Goal: Complete application form: Complete application form

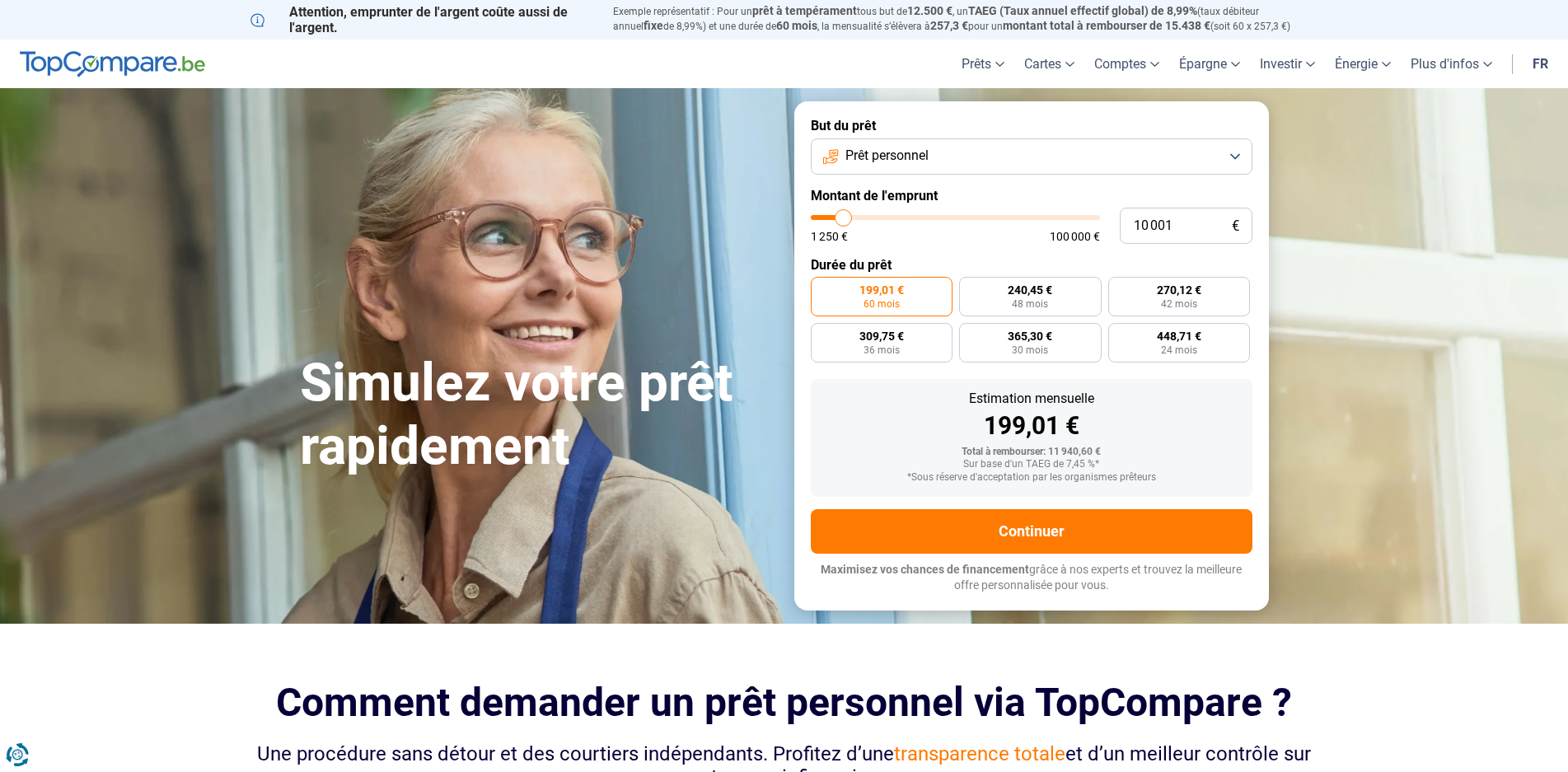
click at [839, 218] on input "range" at bounding box center [955, 218] width 289 height 5
type input "10000"
radio input "true"
type input "23 250"
type input "23250"
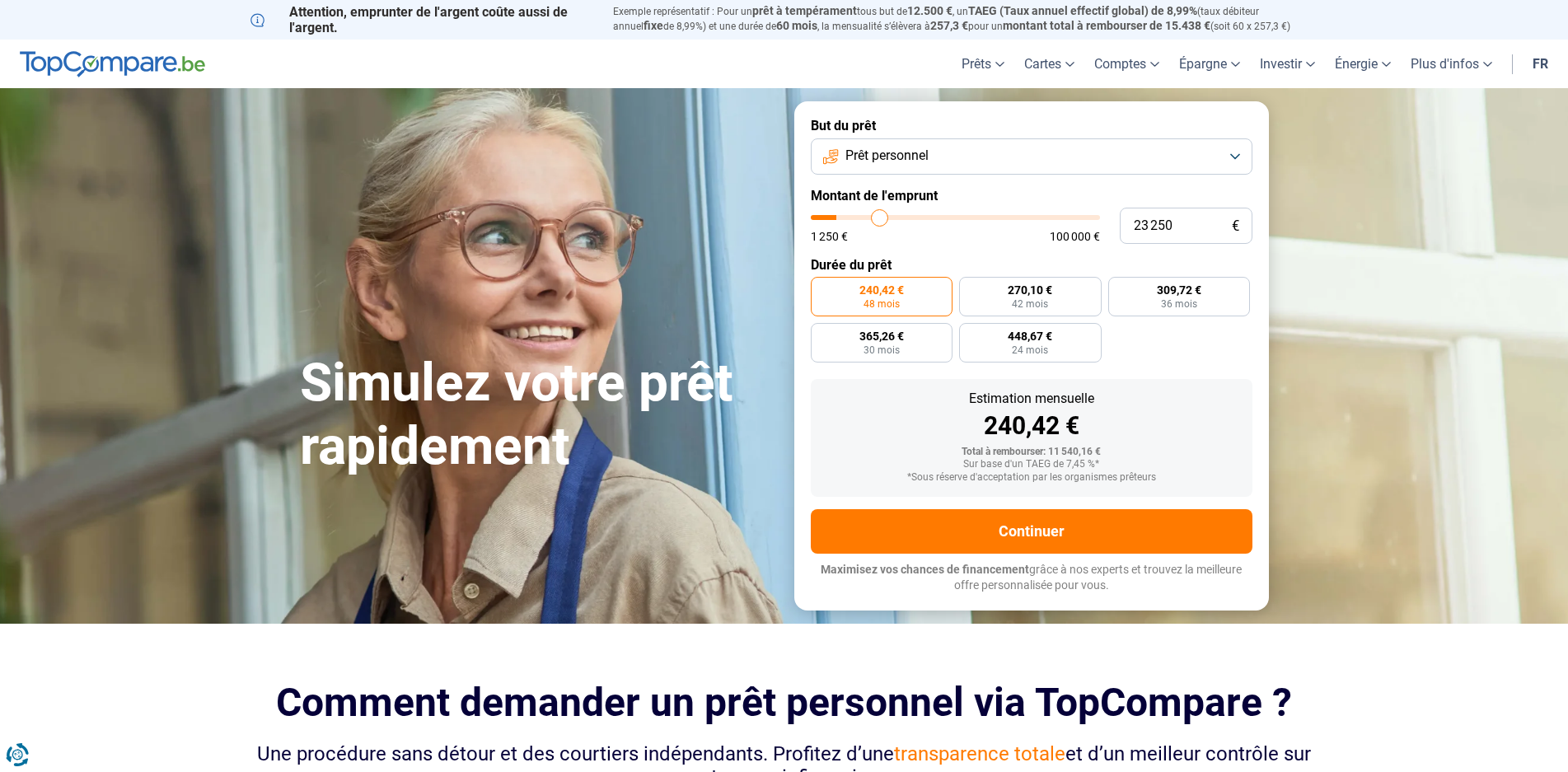
type input "26 000"
type input "26000"
type input "28 500"
type input "28500"
type input "30 250"
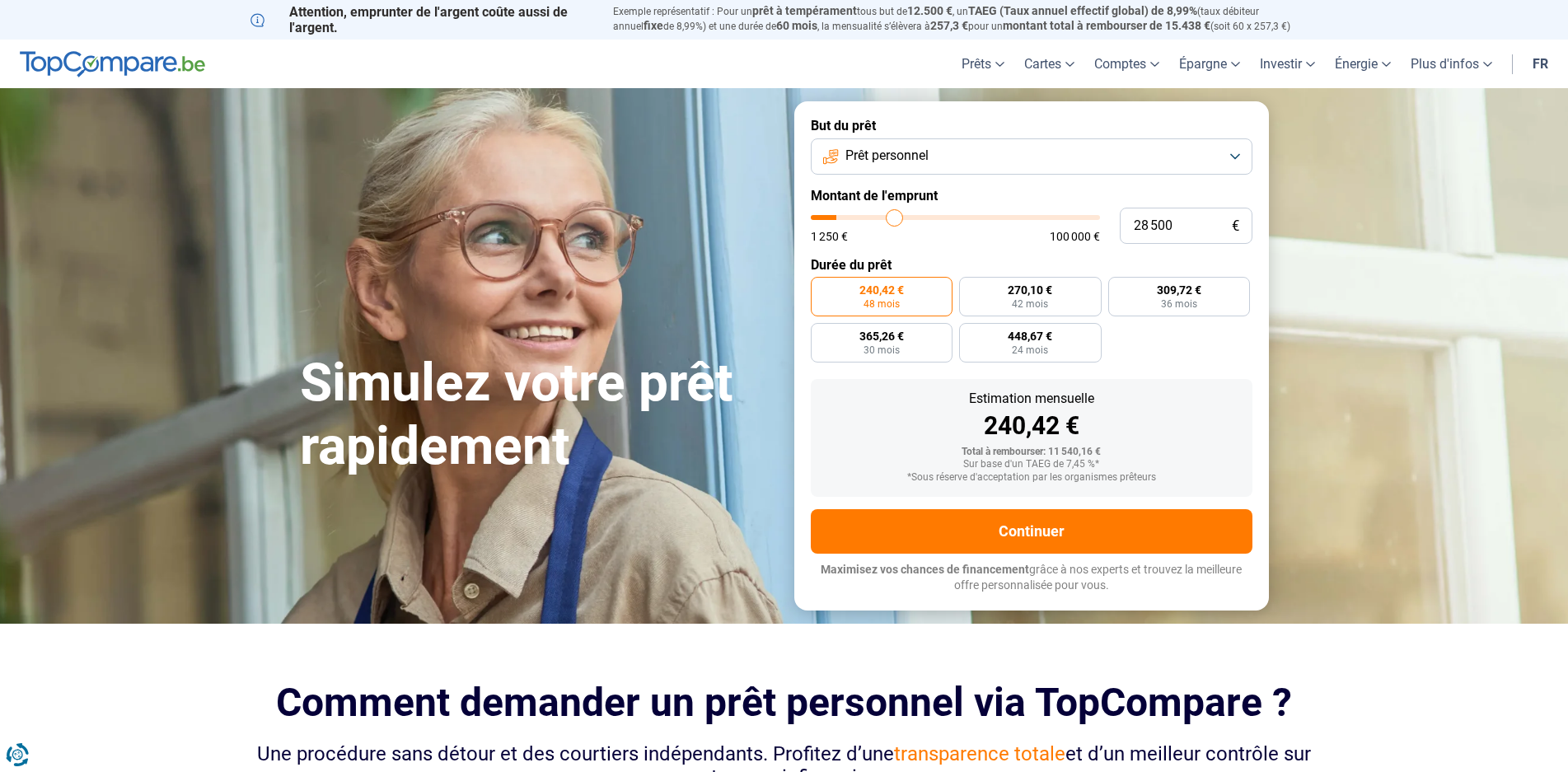
type input "30250"
type input "32 500"
drag, startPoint x: 899, startPoint y: 215, endPoint x: 959, endPoint y: 214, distance: 60.0
type input "35500"
click at [914, 215] on input "range" at bounding box center [955, 218] width 289 height 5
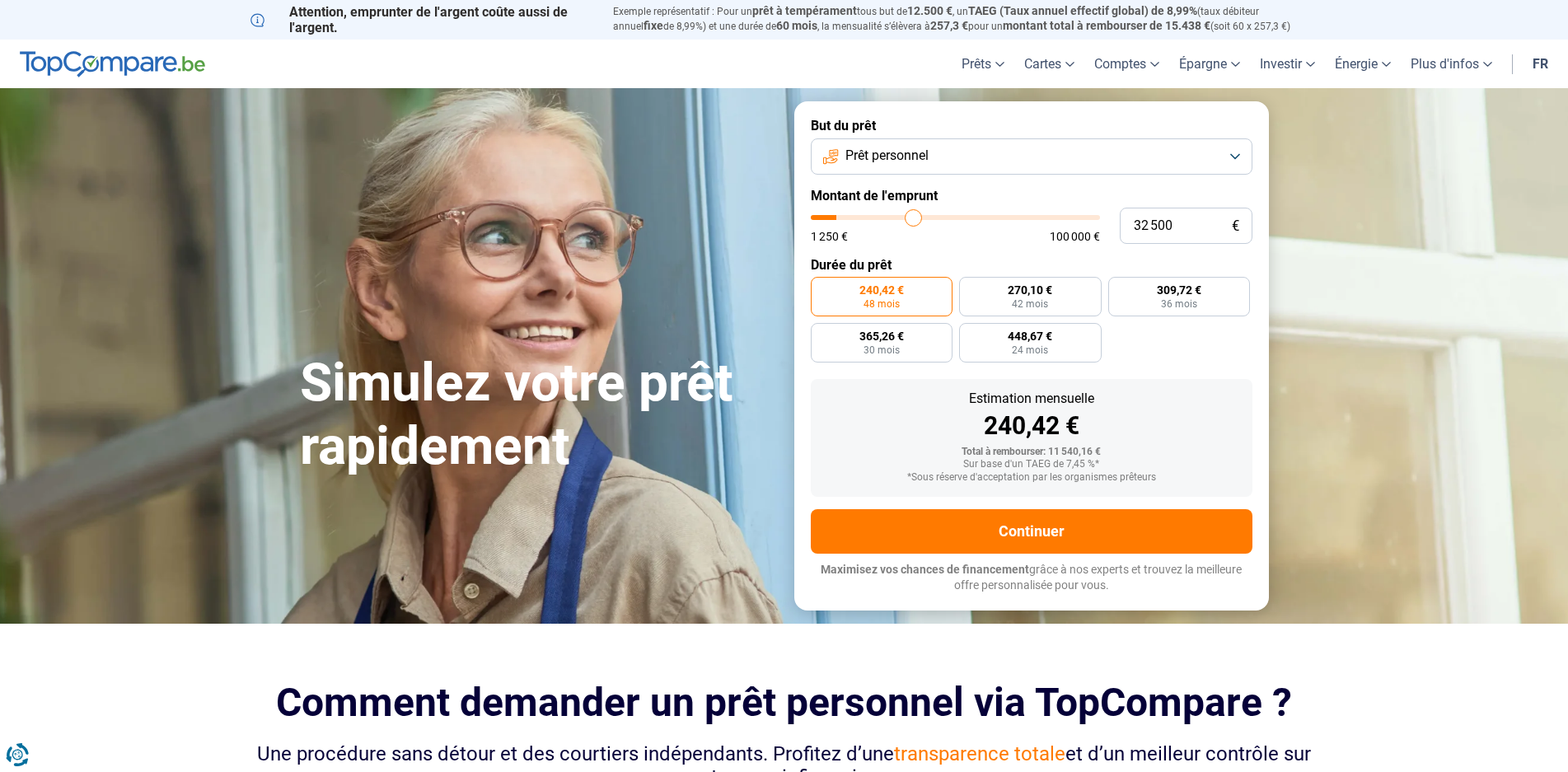
type input "35 500"
radio input "false"
type input "50 250"
type input "50250"
type input "52 000"
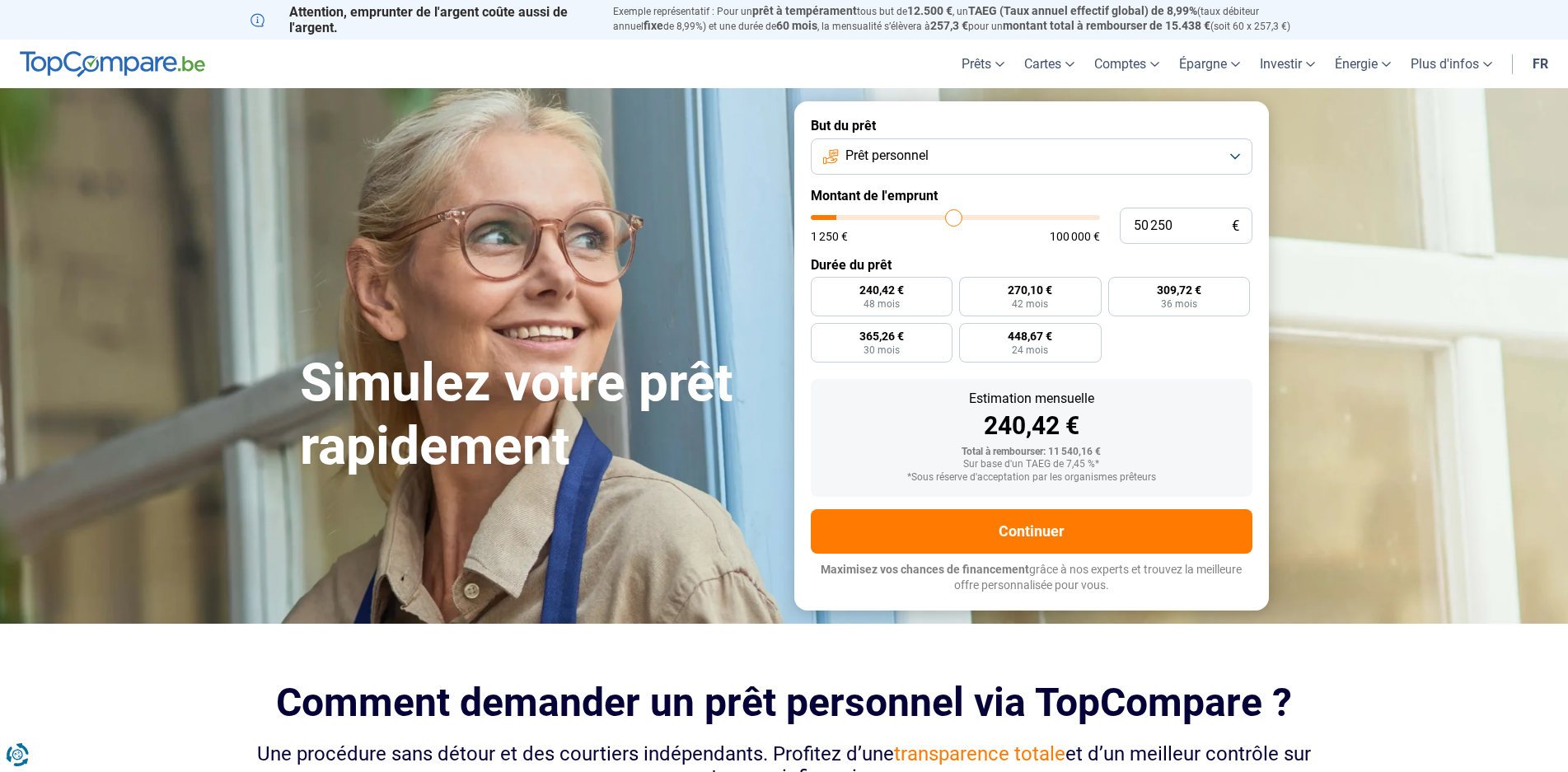
type input "52000"
type input "54 500"
type input "54500"
type input "57 250"
type input "57250"
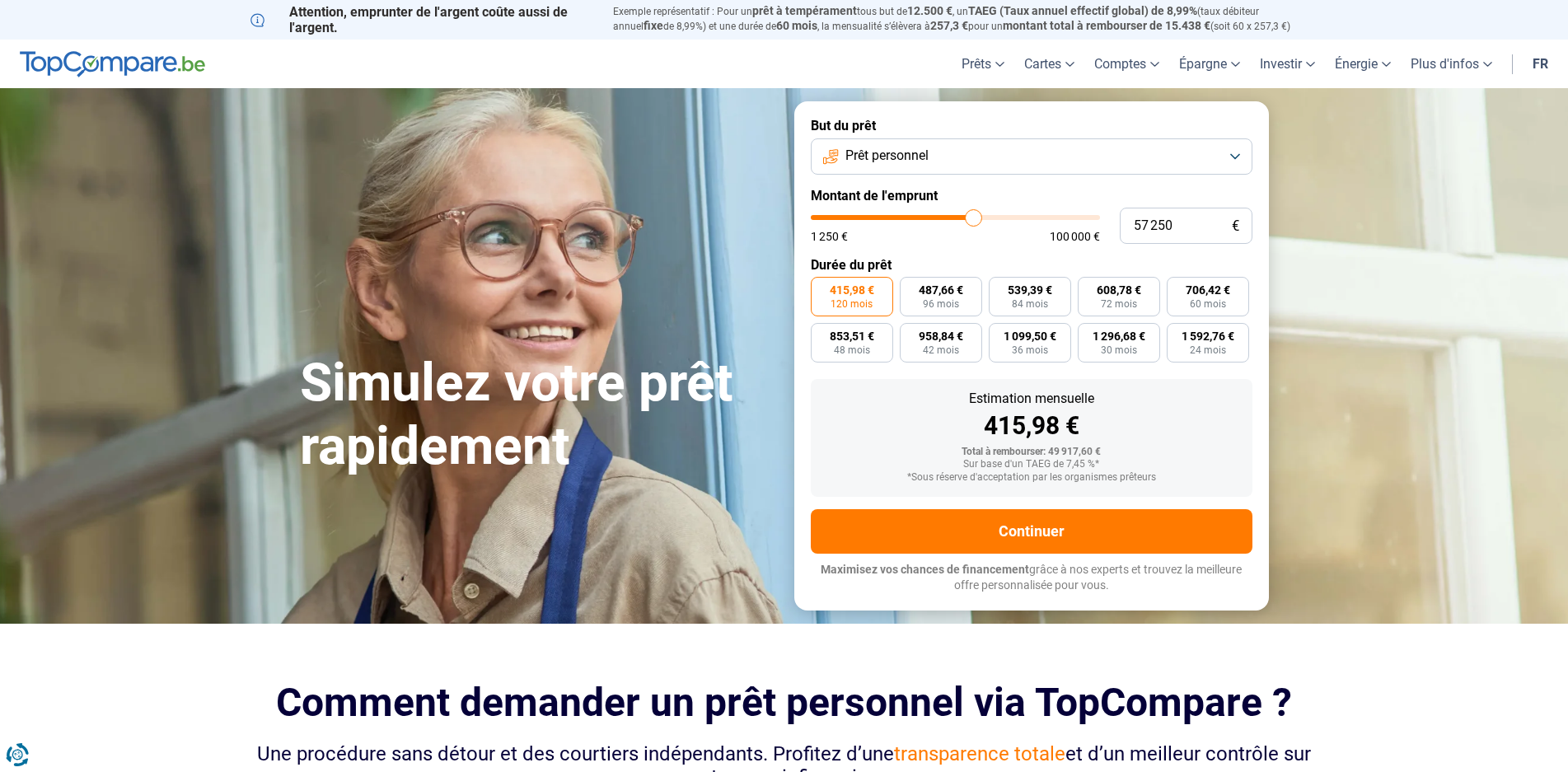
type input "59 500"
type input "59500"
type input "62 250"
type input "62250"
type input "64 250"
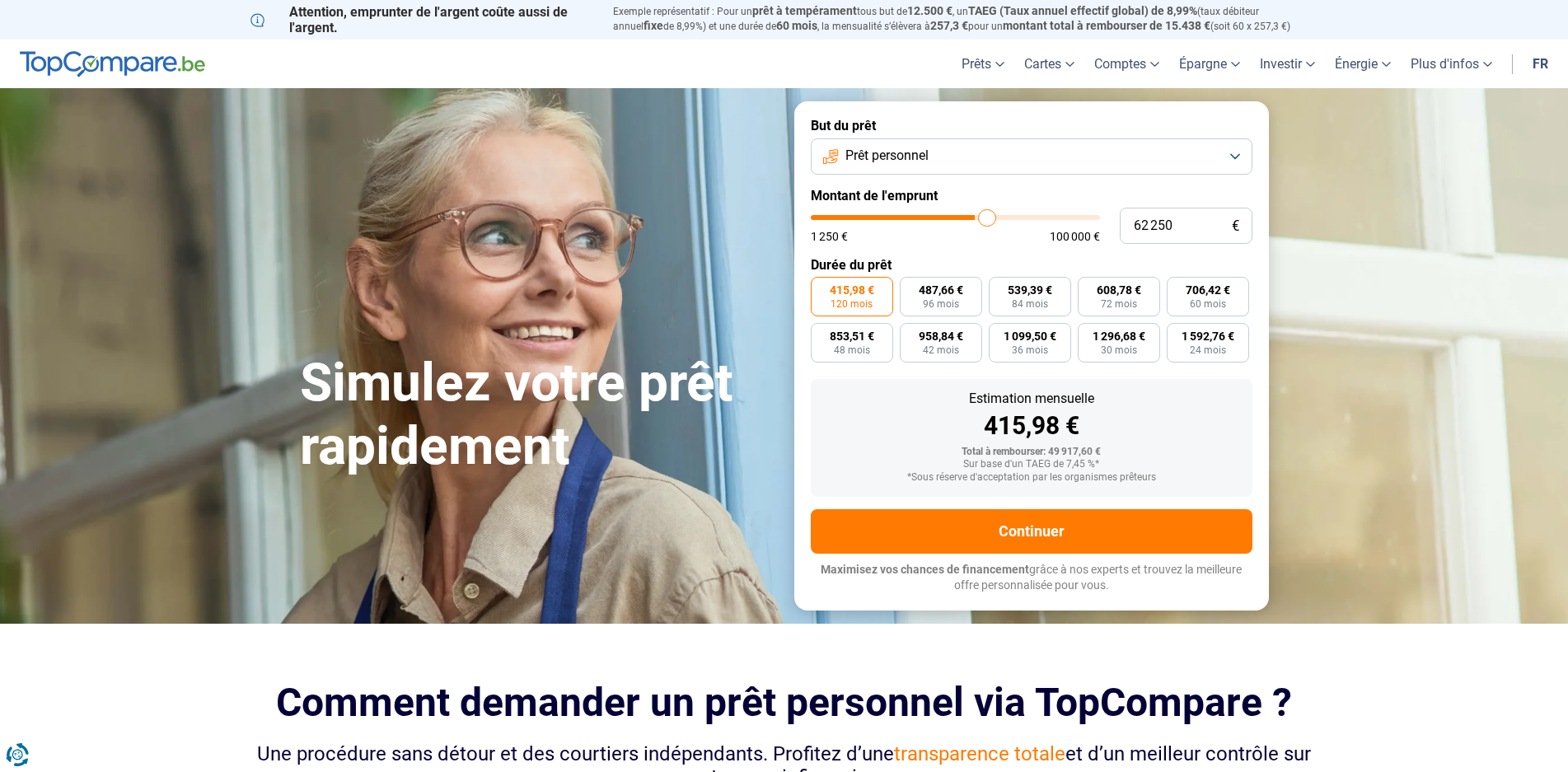
type input "64250"
type input "66 750"
type input "66750"
type input "69 250"
type input "69250"
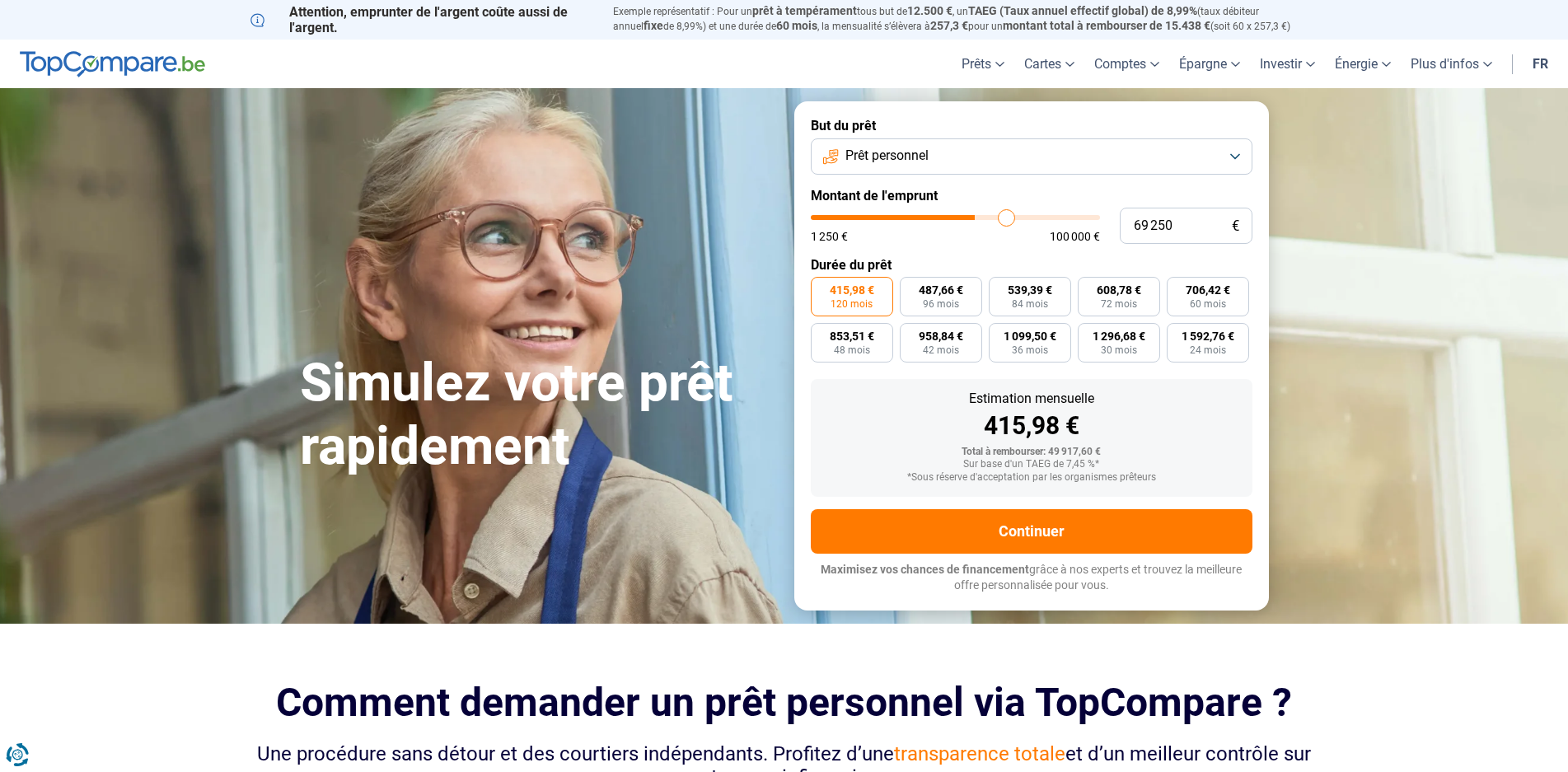
type input "71 750"
type input "71750"
type input "74 000"
type input "74000"
type input "76 500"
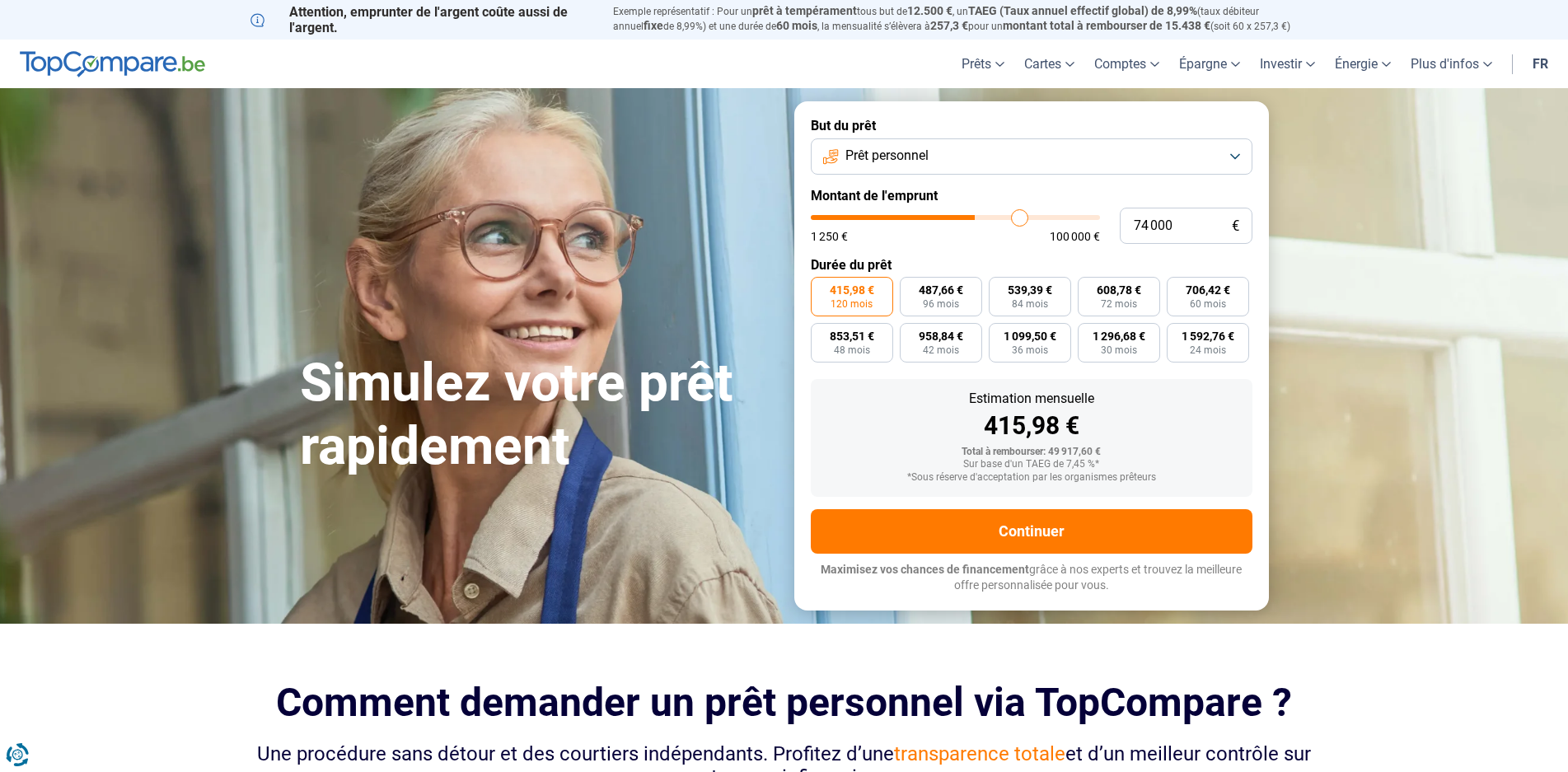
type input "76500"
type input "79 500"
type input "79500"
type input "81 000"
type input "81000"
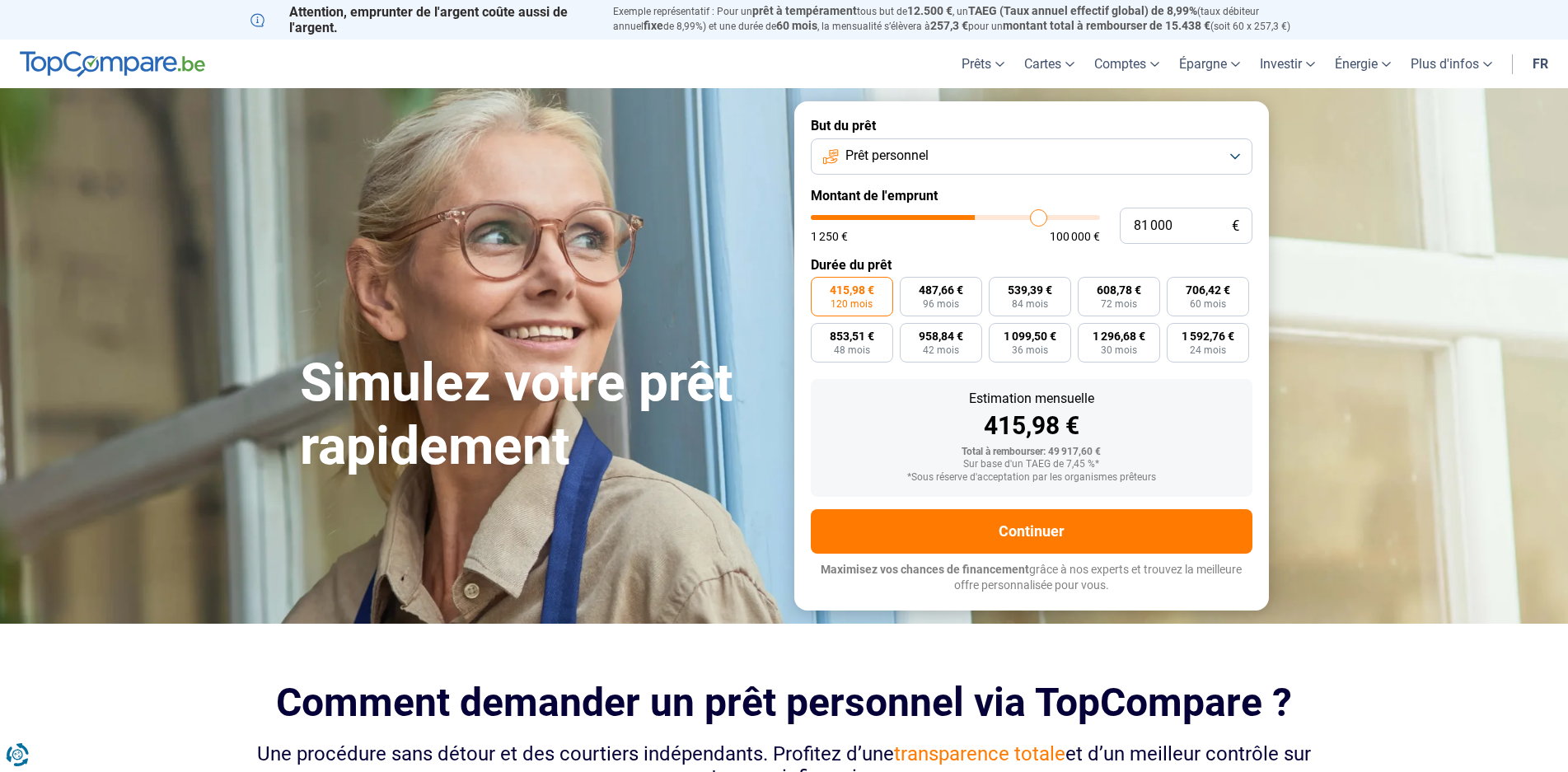
type input "82 250"
type input "82250"
type input "83 250"
type input "83250"
type input "84 500"
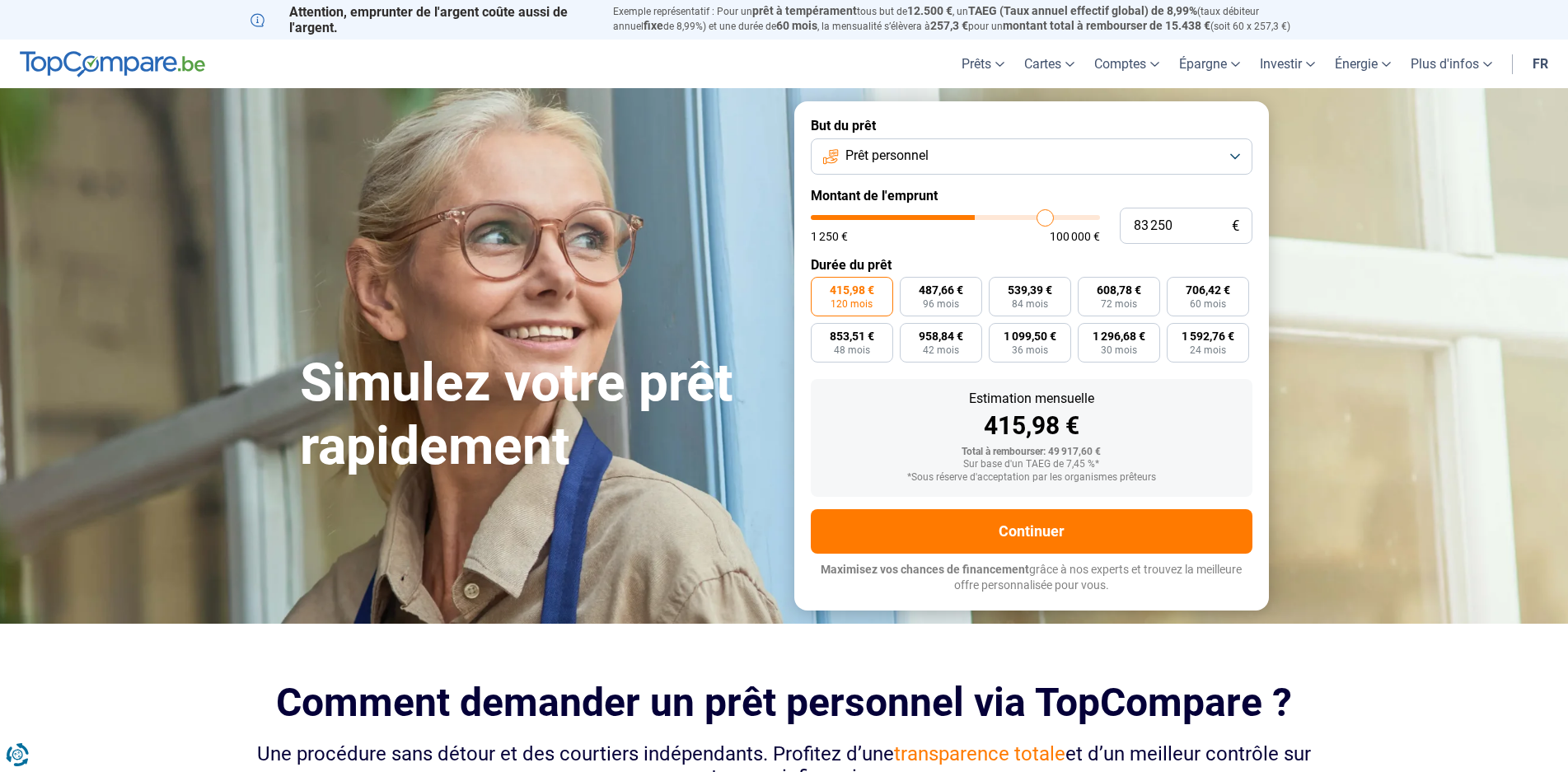
type input "84500"
type input "85 750"
type input "85750"
type input "86 500"
type input "86500"
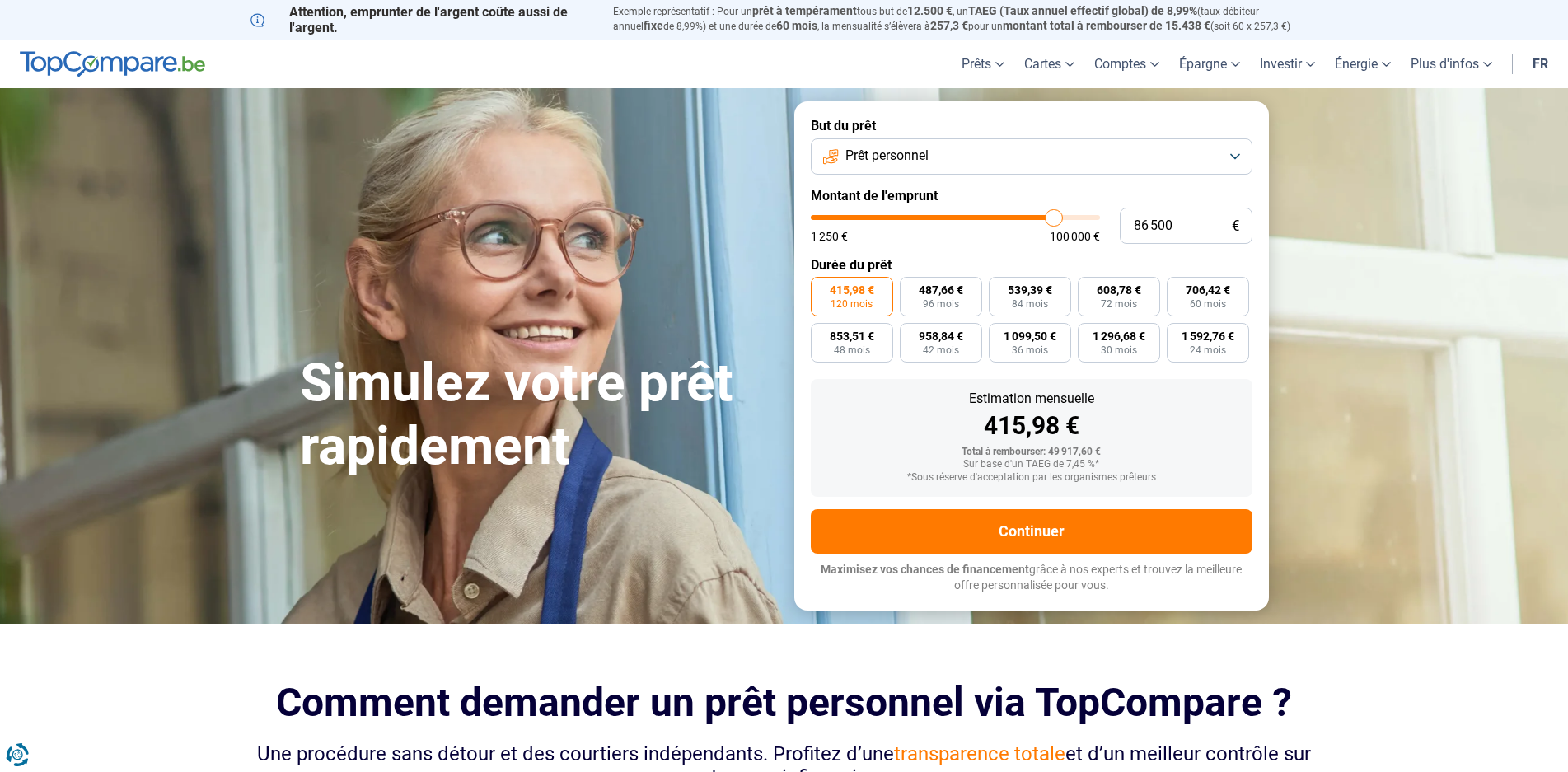
type input "87 250"
type input "87250"
type input "88 250"
type input "88250"
type input "88 750"
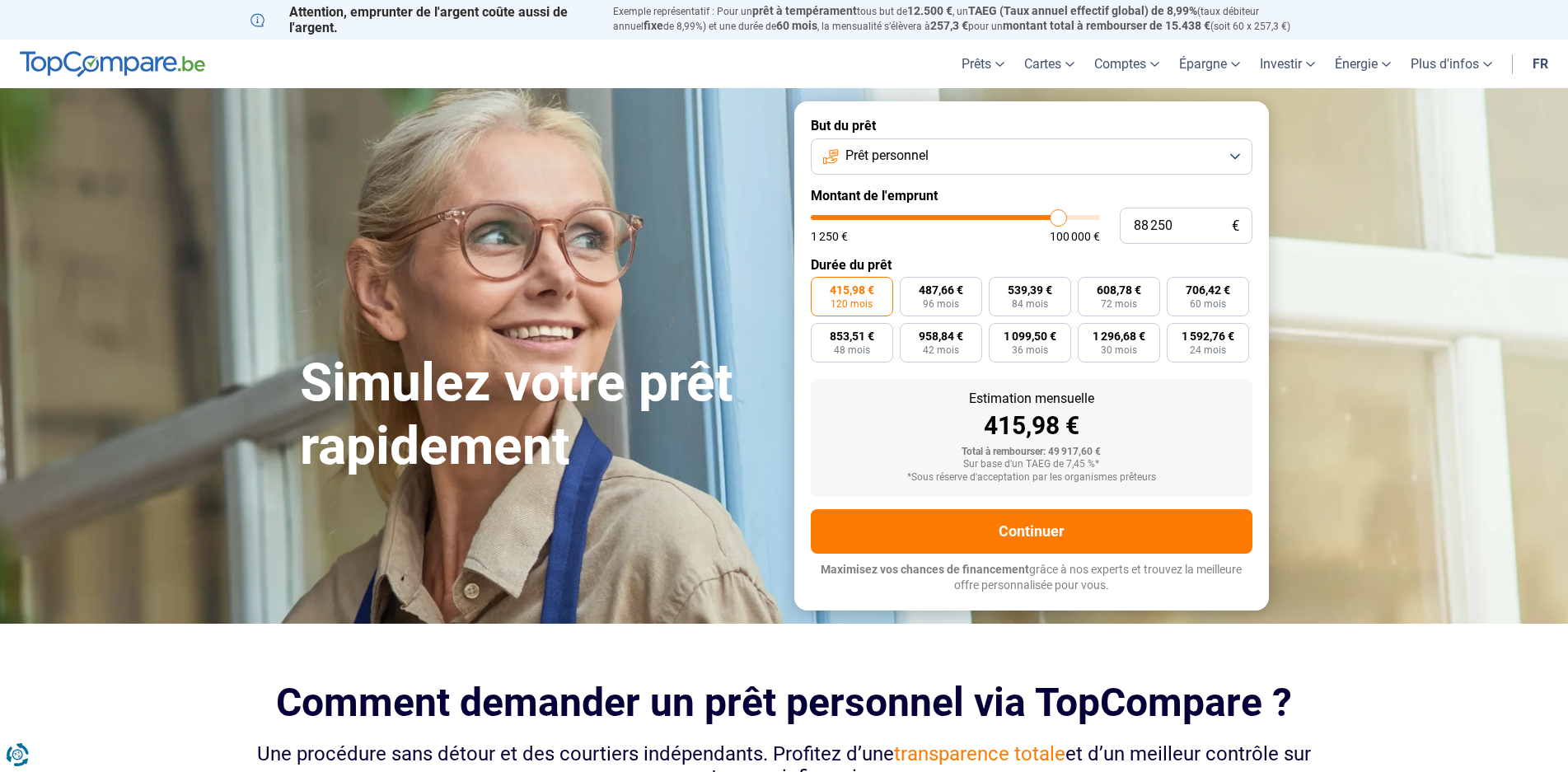
type input "88750"
type input "90 000"
drag, startPoint x: 959, startPoint y: 214, endPoint x: 1077, endPoint y: 218, distance: 118.1
type input "91250"
click at [1066, 218] on input "range" at bounding box center [955, 218] width 289 height 5
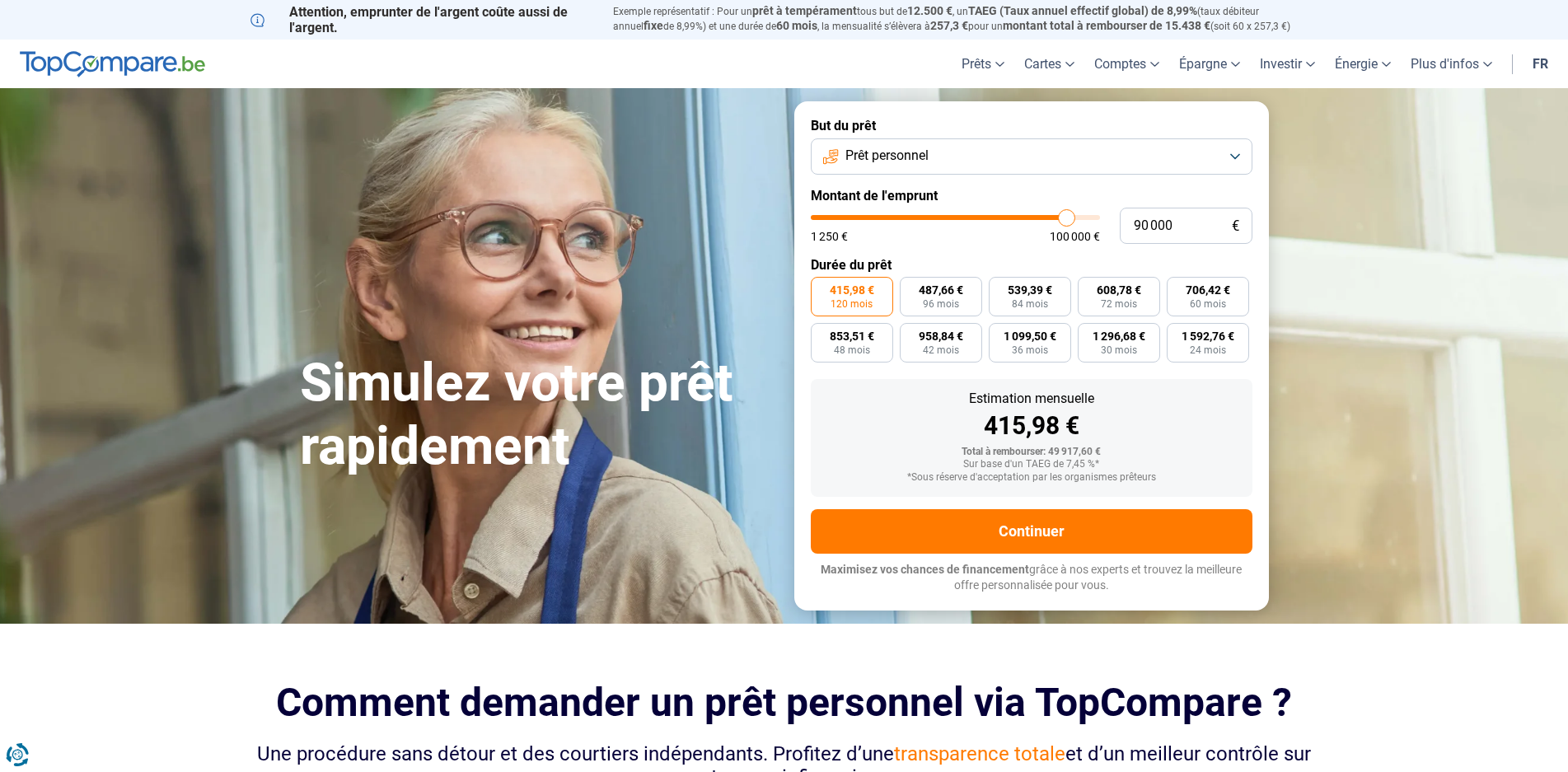
type input "95 000"
type input "95000"
type input "95 500"
type input "96000"
click at [1080, 218] on input "range" at bounding box center [955, 218] width 289 height 5
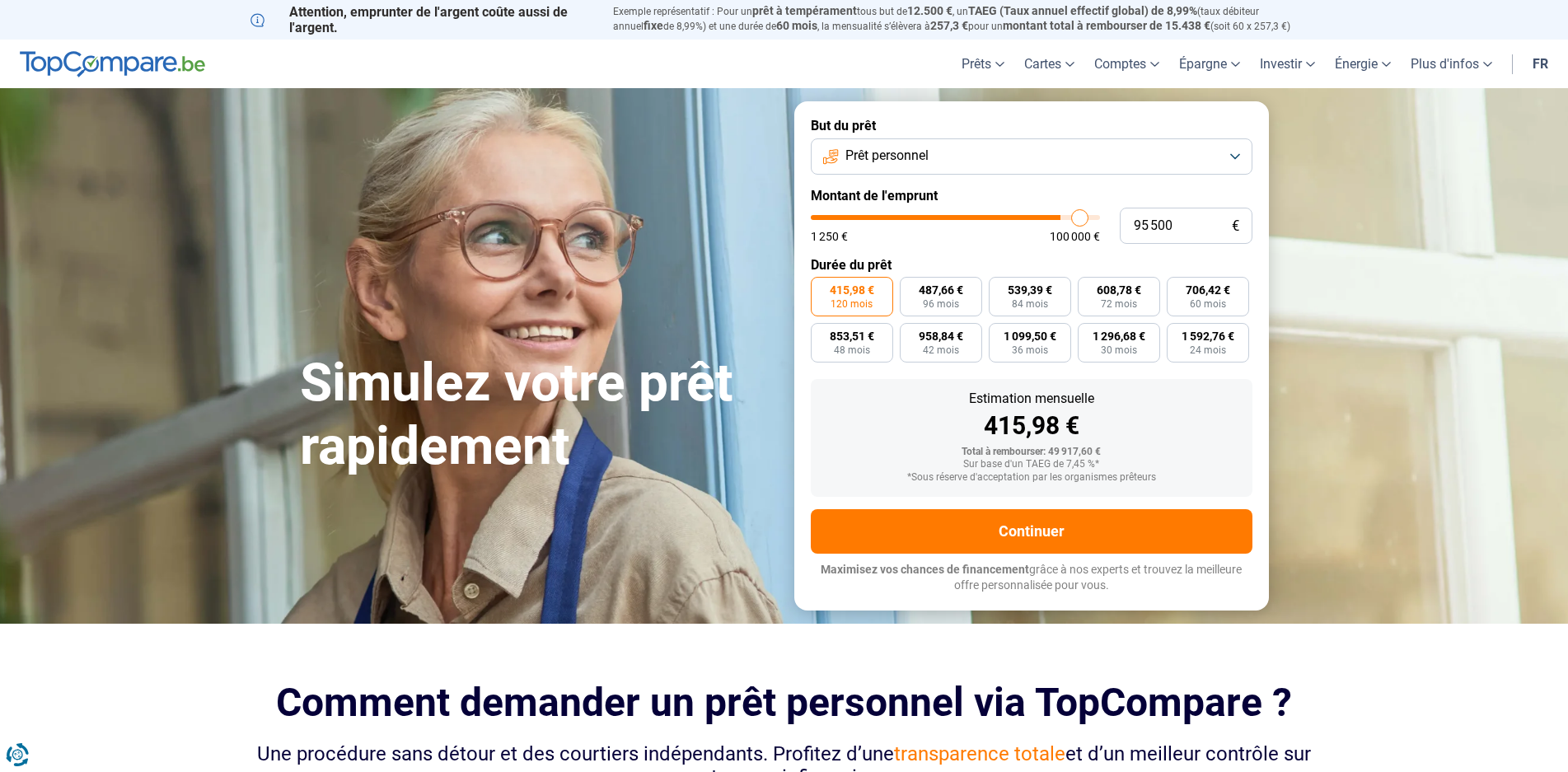
type input "97 250"
type input "97250"
type input "97 750"
type input "97750"
type input "98 750"
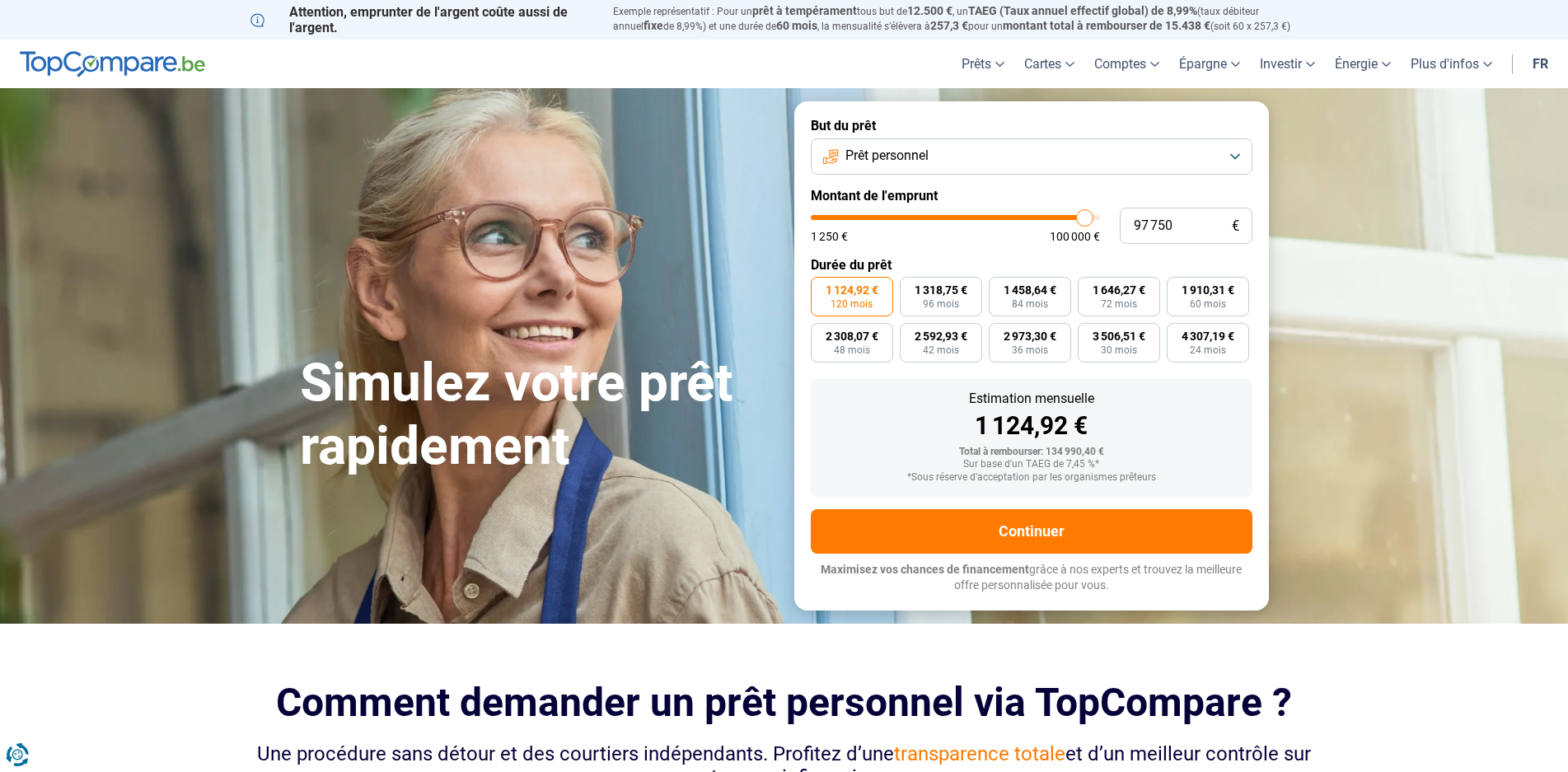
type input "98750"
type input "100 000"
drag, startPoint x: 1083, startPoint y: 219, endPoint x: 1106, endPoint y: 219, distance: 23.0
type input "100000"
click at [1100, 219] on input "range" at bounding box center [955, 218] width 289 height 5
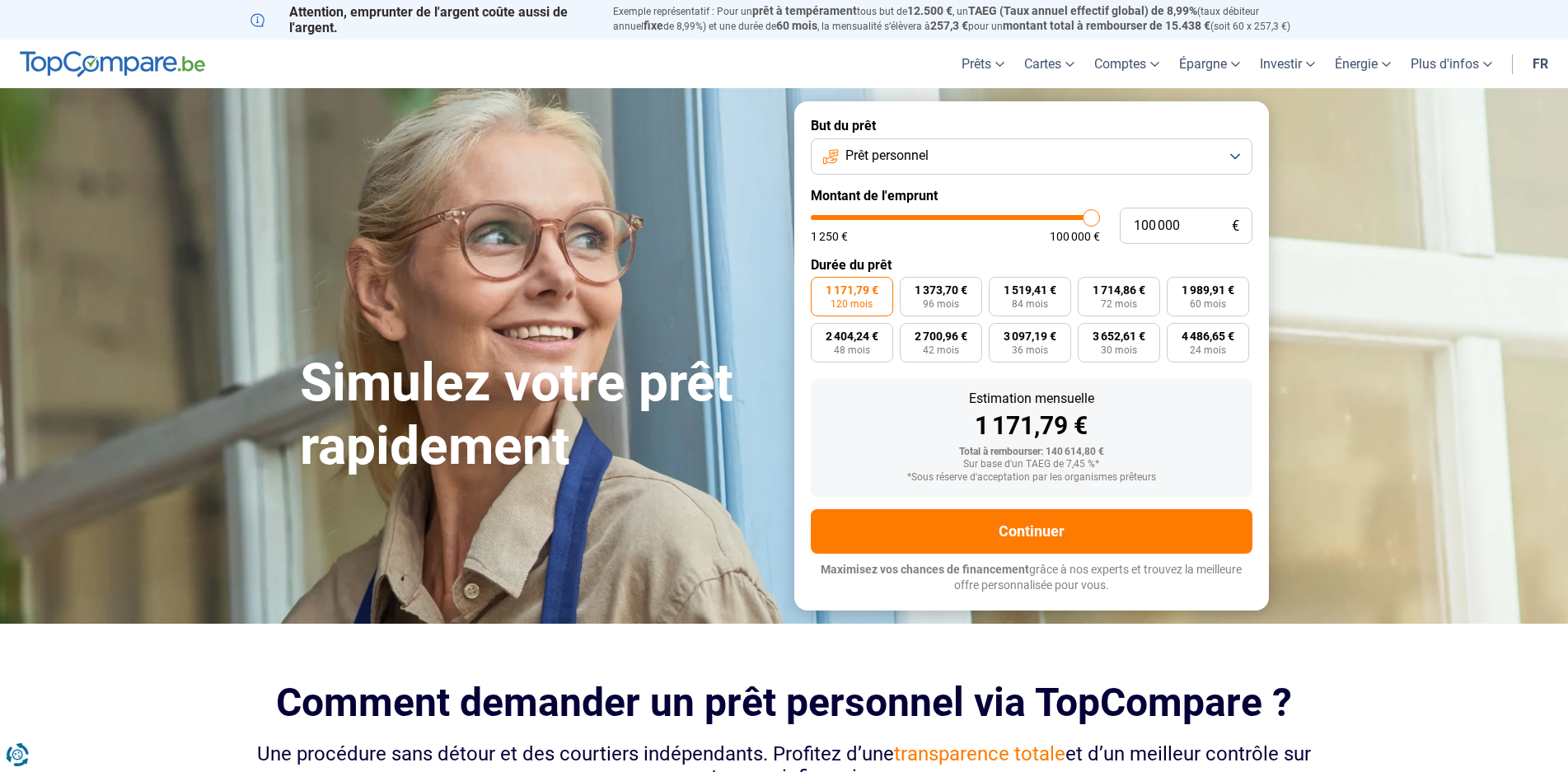
click at [1107, 219] on div "100 000 € 1 250 € 100 000 €" at bounding box center [1031, 225] width 442 height 36
click at [837, 403] on div "Estimation mensuelle" at bounding box center [1031, 399] width 415 height 14
click at [1214, 299] on span "60 mois" at bounding box center [1208, 304] width 36 height 10
click at [1177, 287] on input "1 989,91 € 60 mois" at bounding box center [1172, 282] width 11 height 11
radio input "true"
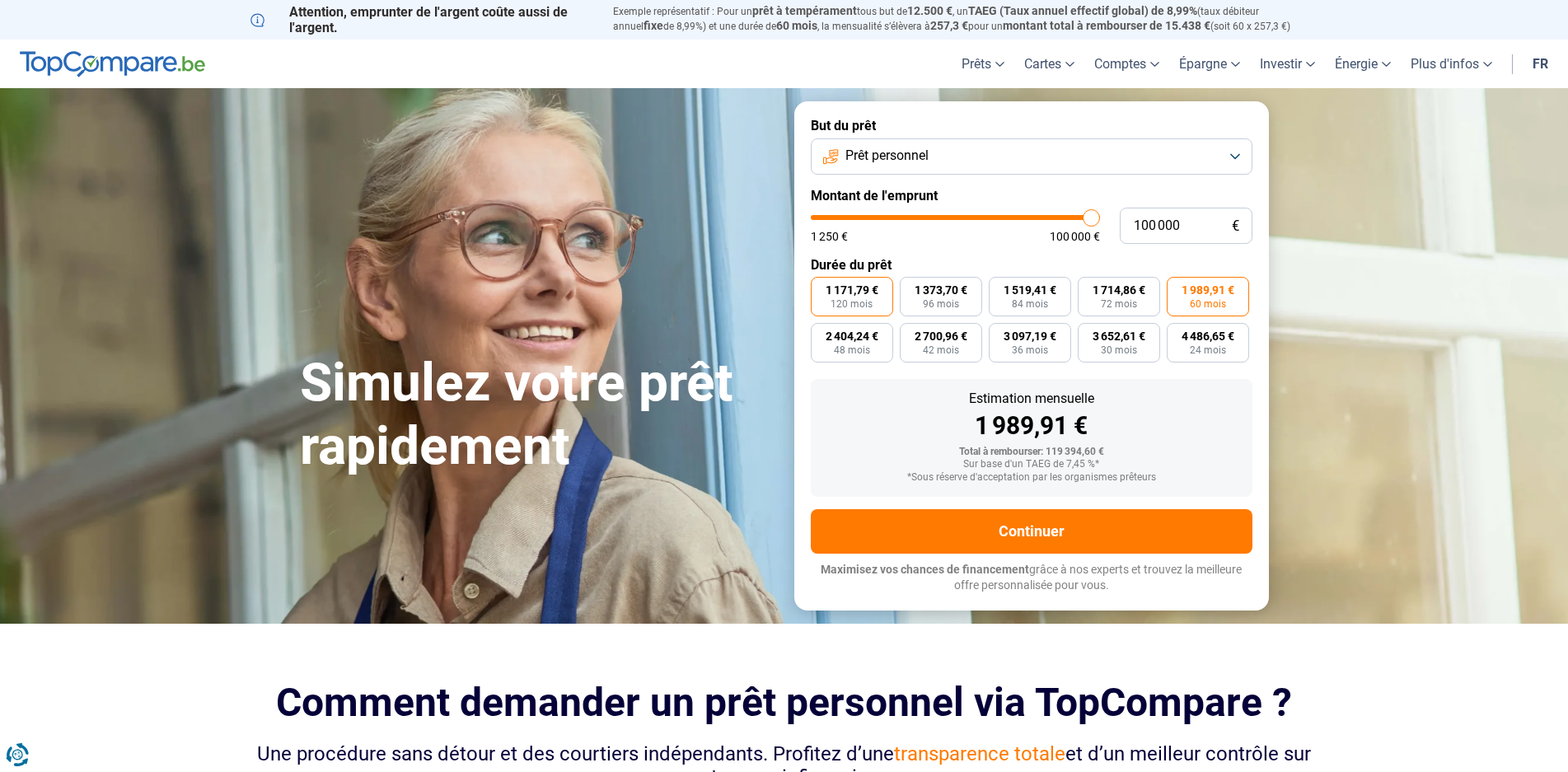
click at [845, 290] on span "1 171,79 €" at bounding box center [852, 290] width 53 height 12
click at [821, 287] on input "1 171,79 € 120 mois" at bounding box center [816, 282] width 11 height 11
radio input "true"
type input "98 750"
type input "98750"
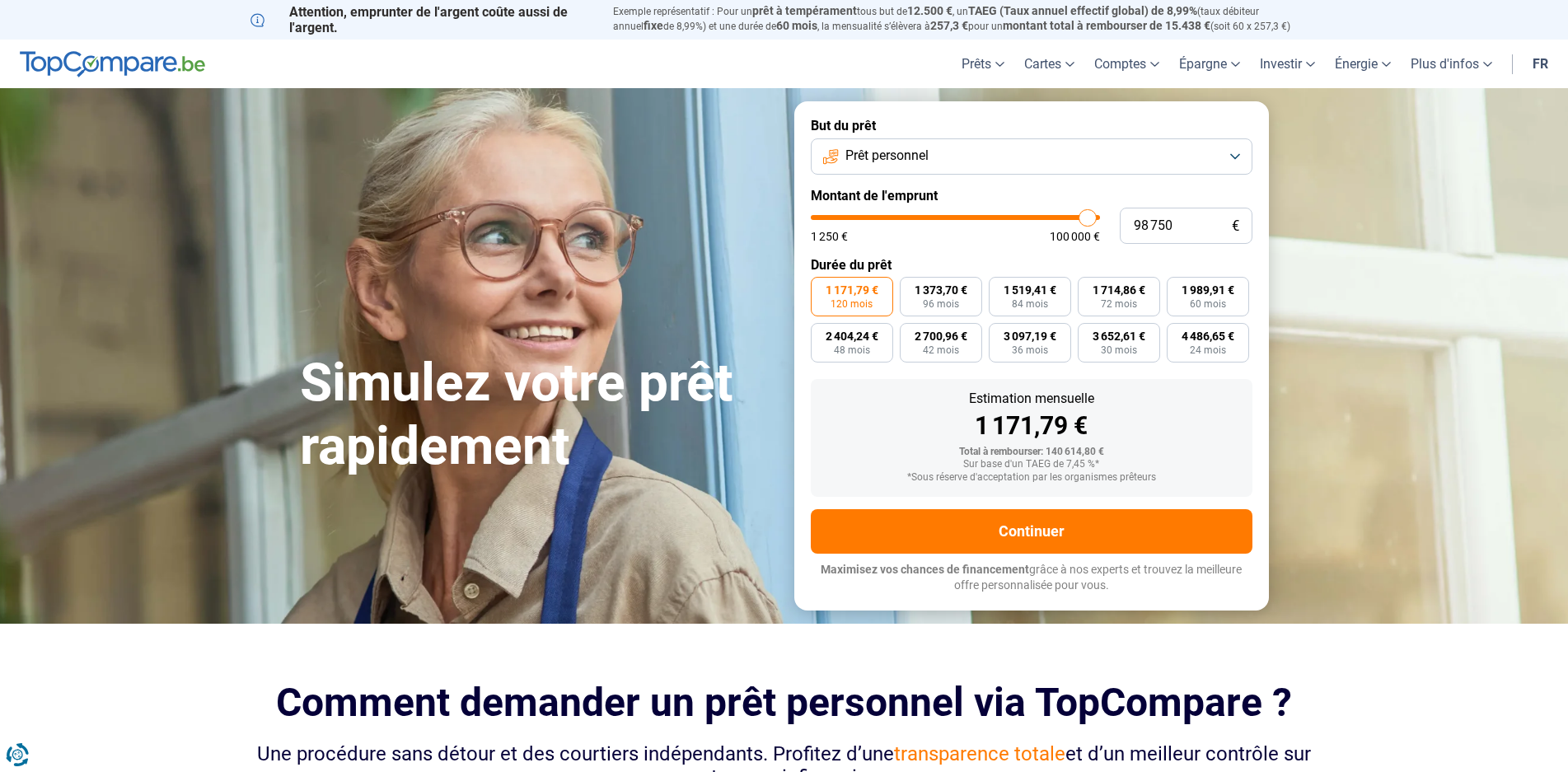
type input "98 000"
type input "98000"
type input "97 250"
type input "97250"
type input "96 500"
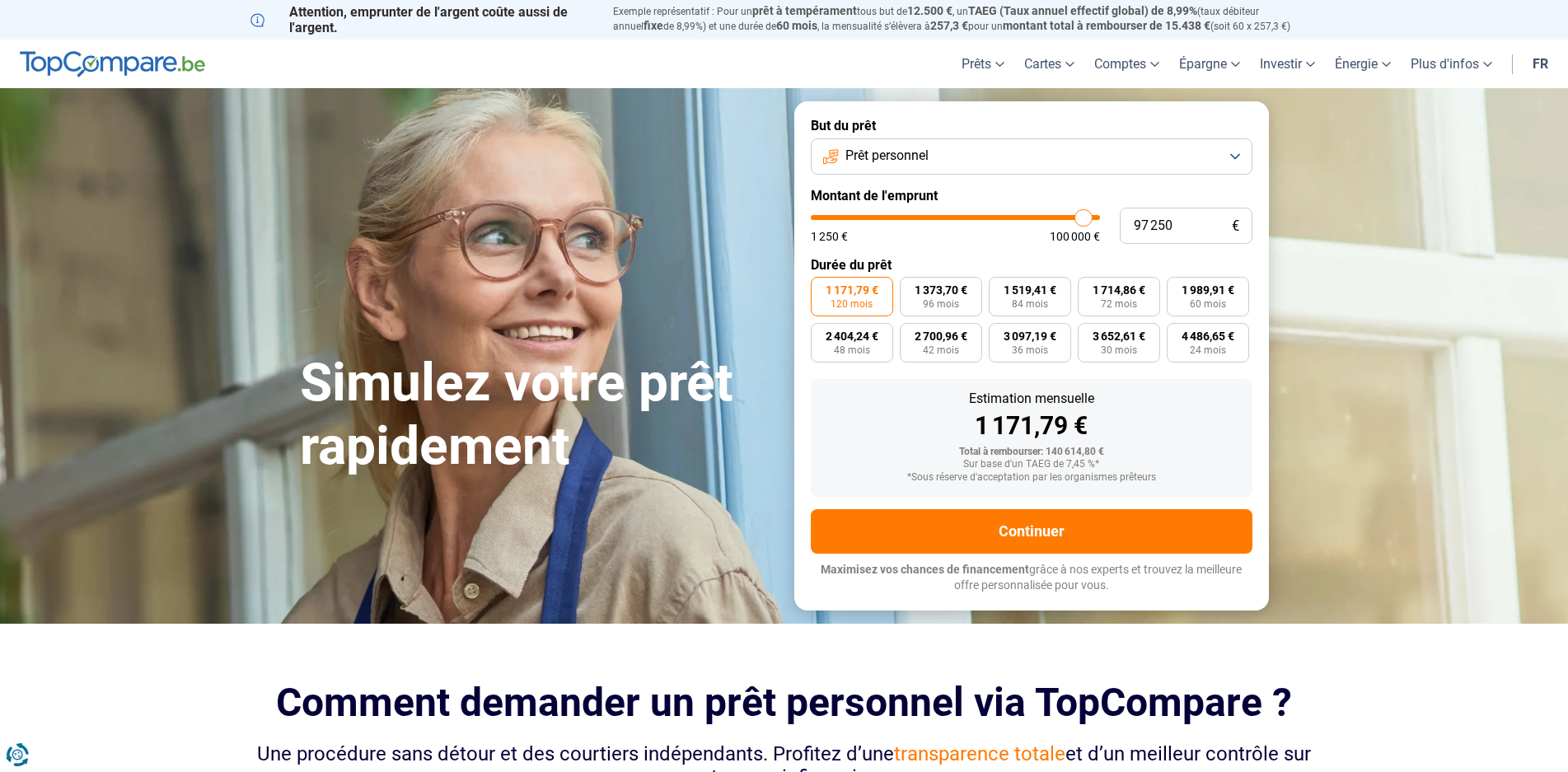
type input "96500"
type input "96 000"
type input "96000"
type input "95 500"
type input "95500"
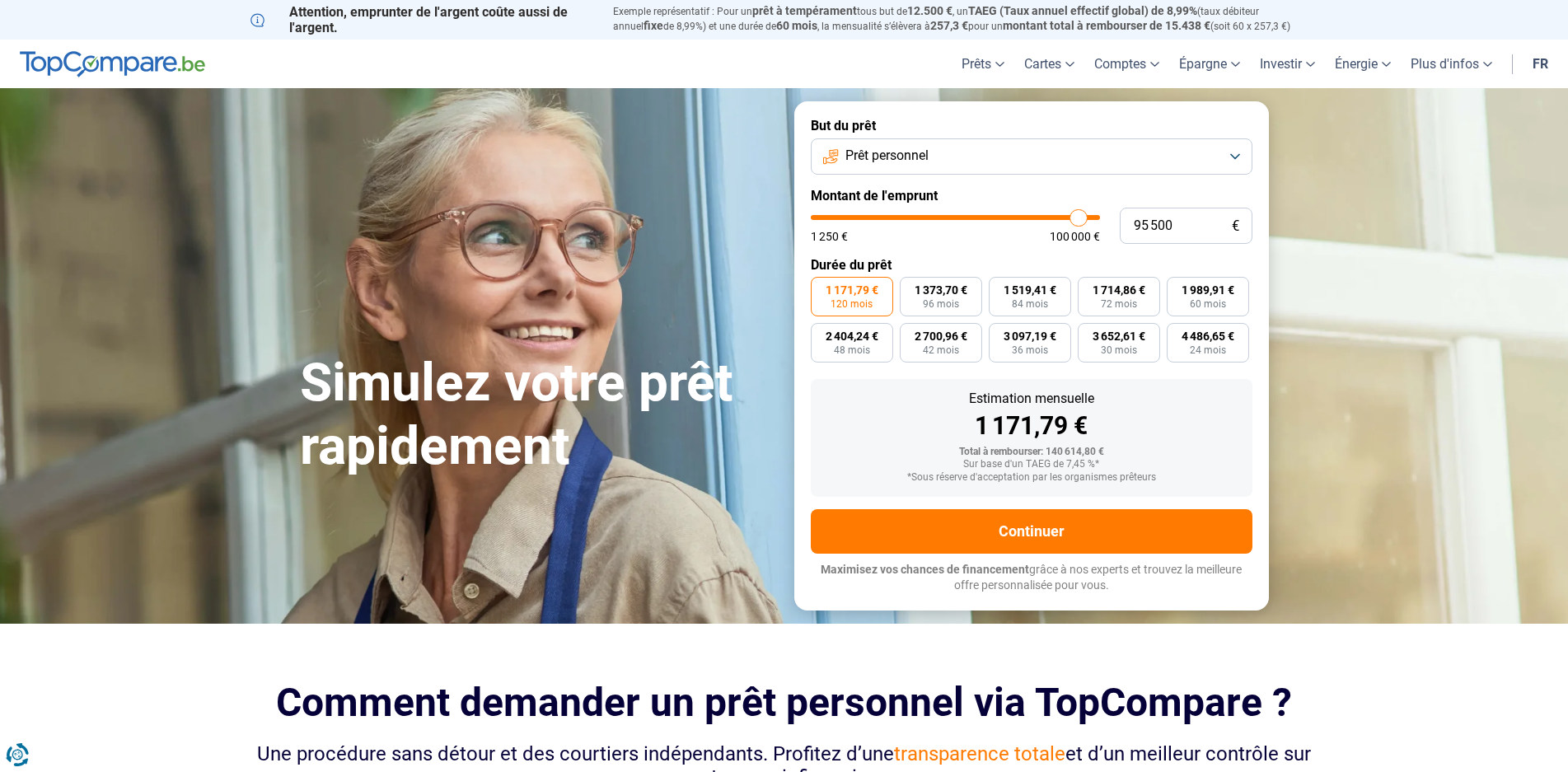
type input "94 750"
type input "94750"
type input "94 000"
type input "94000"
type input "93 250"
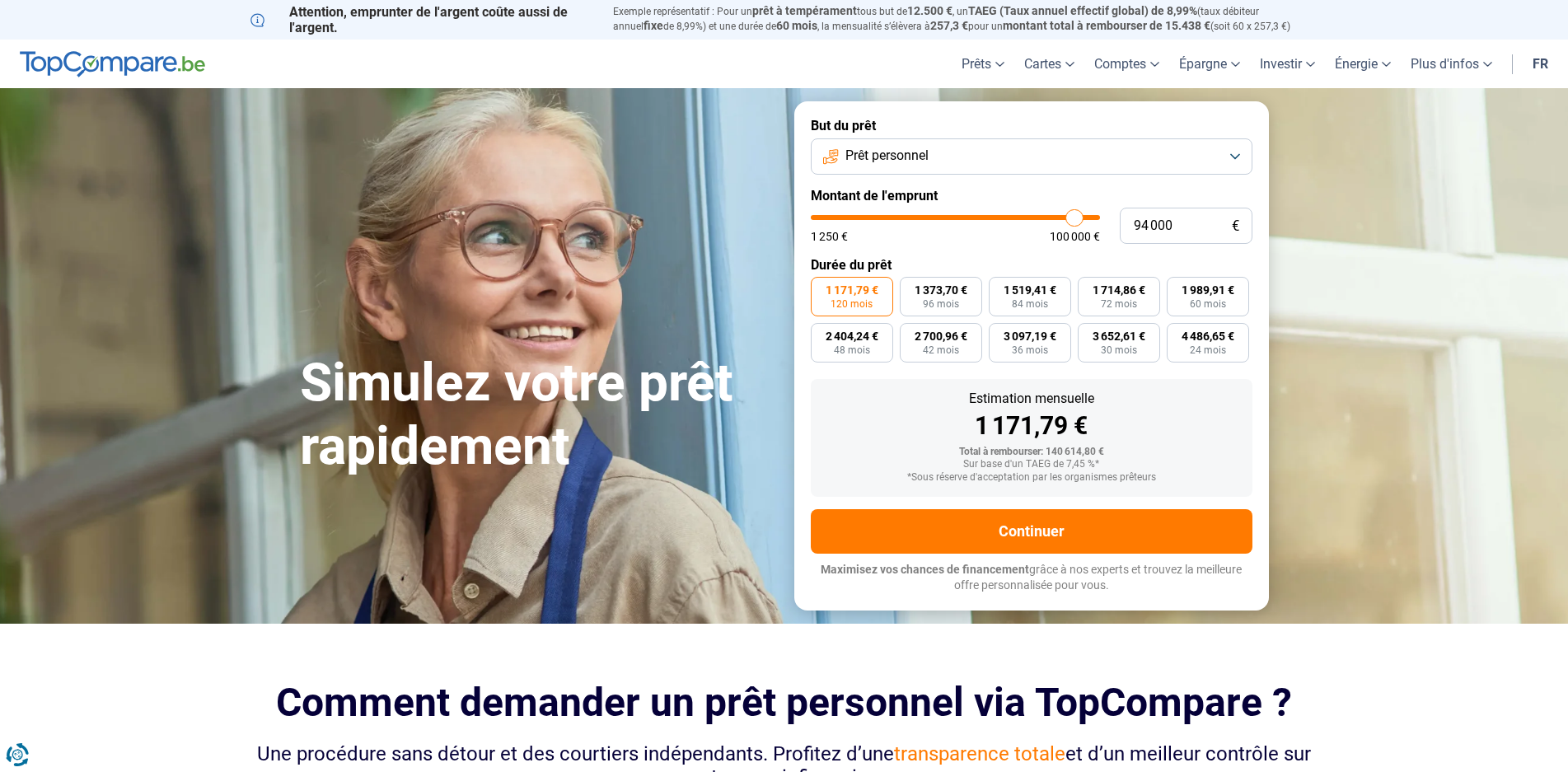
type input "93250"
type input "92 500"
type input "92500"
type input "91 750"
type input "91750"
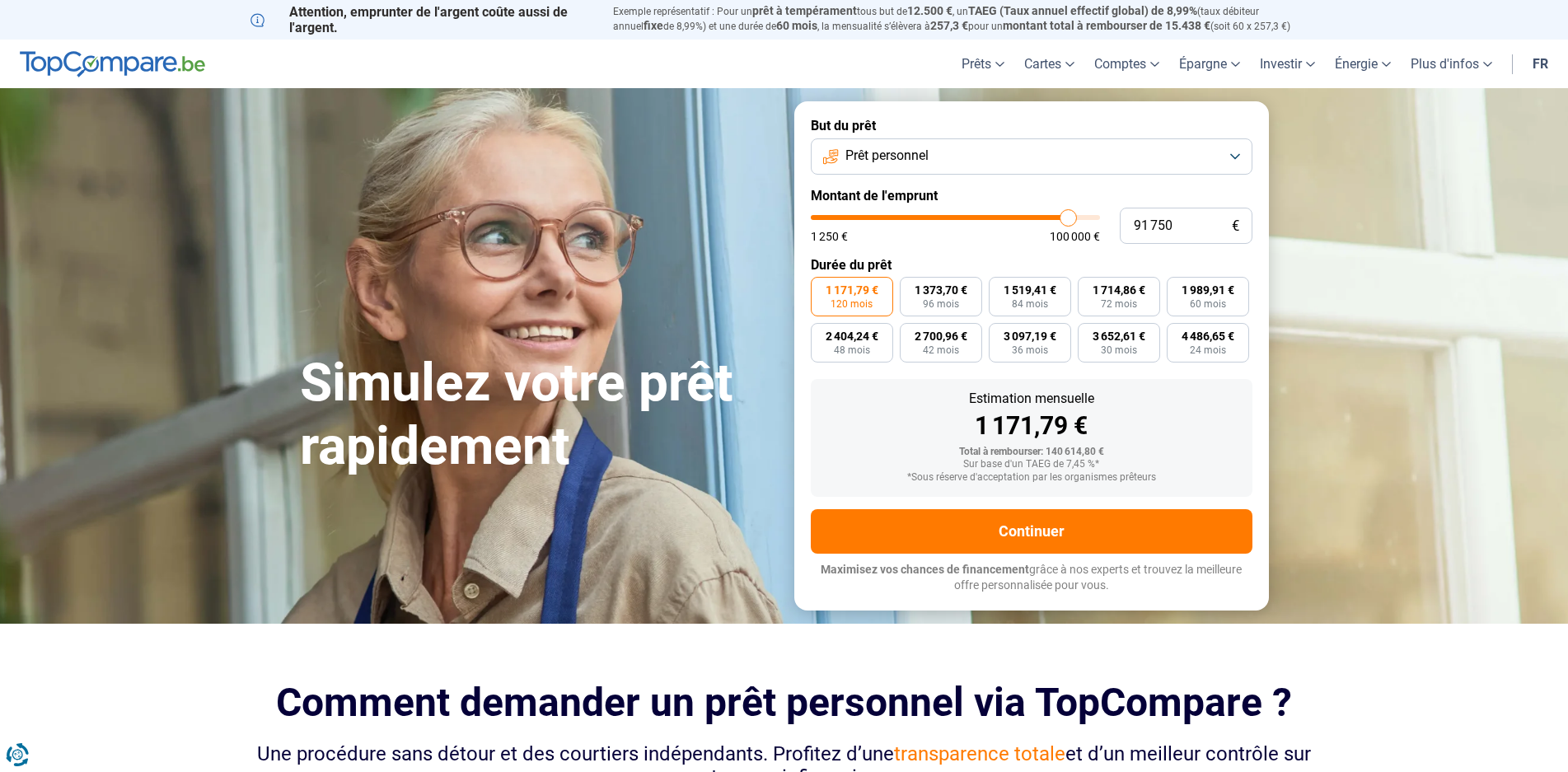
type input "91 500"
type input "91500"
type input "91 250"
type input "91250"
type input "90 500"
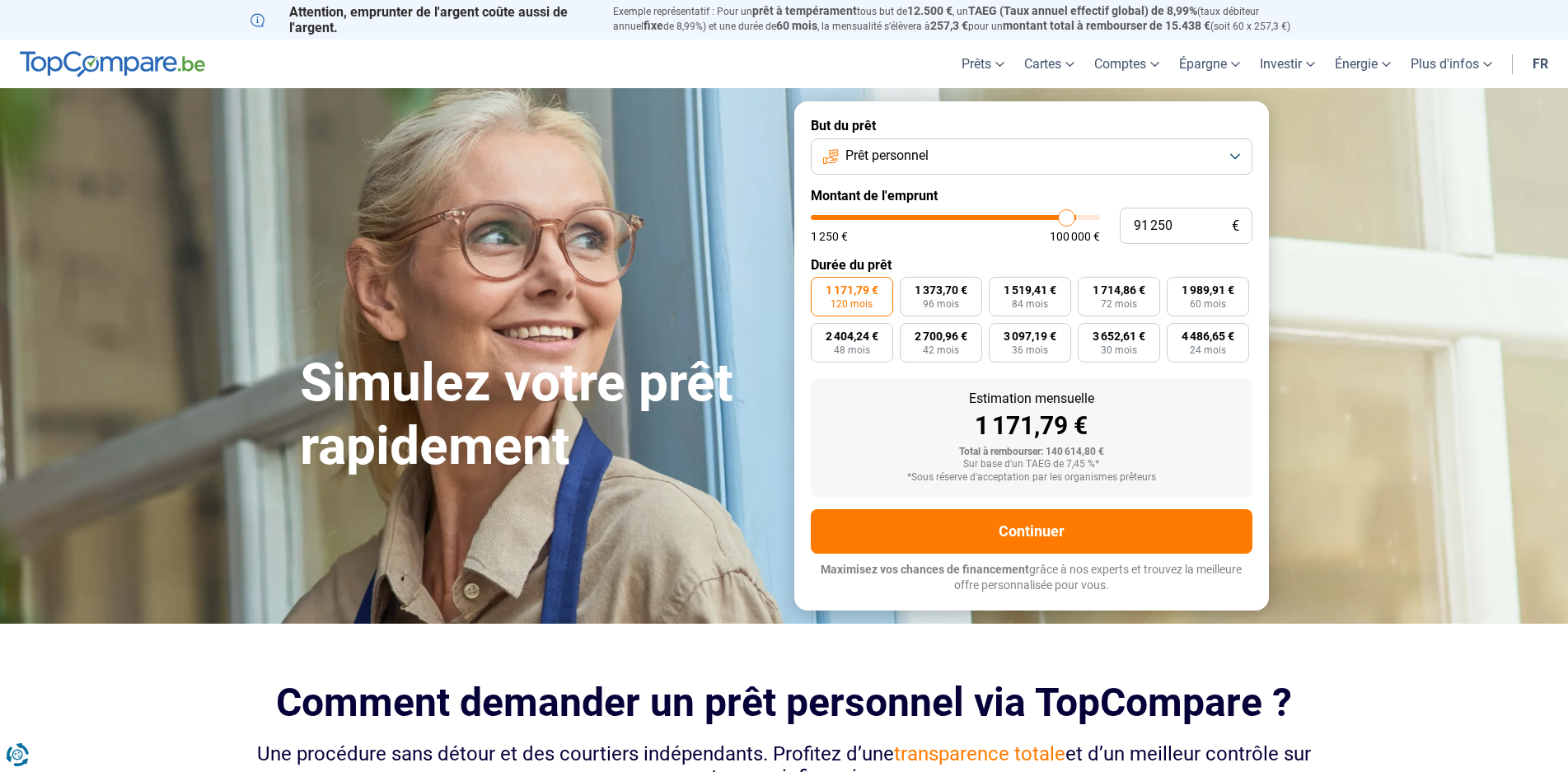
type input "90500"
type input "90 000"
type input "90000"
type input "89 000"
type input "89000"
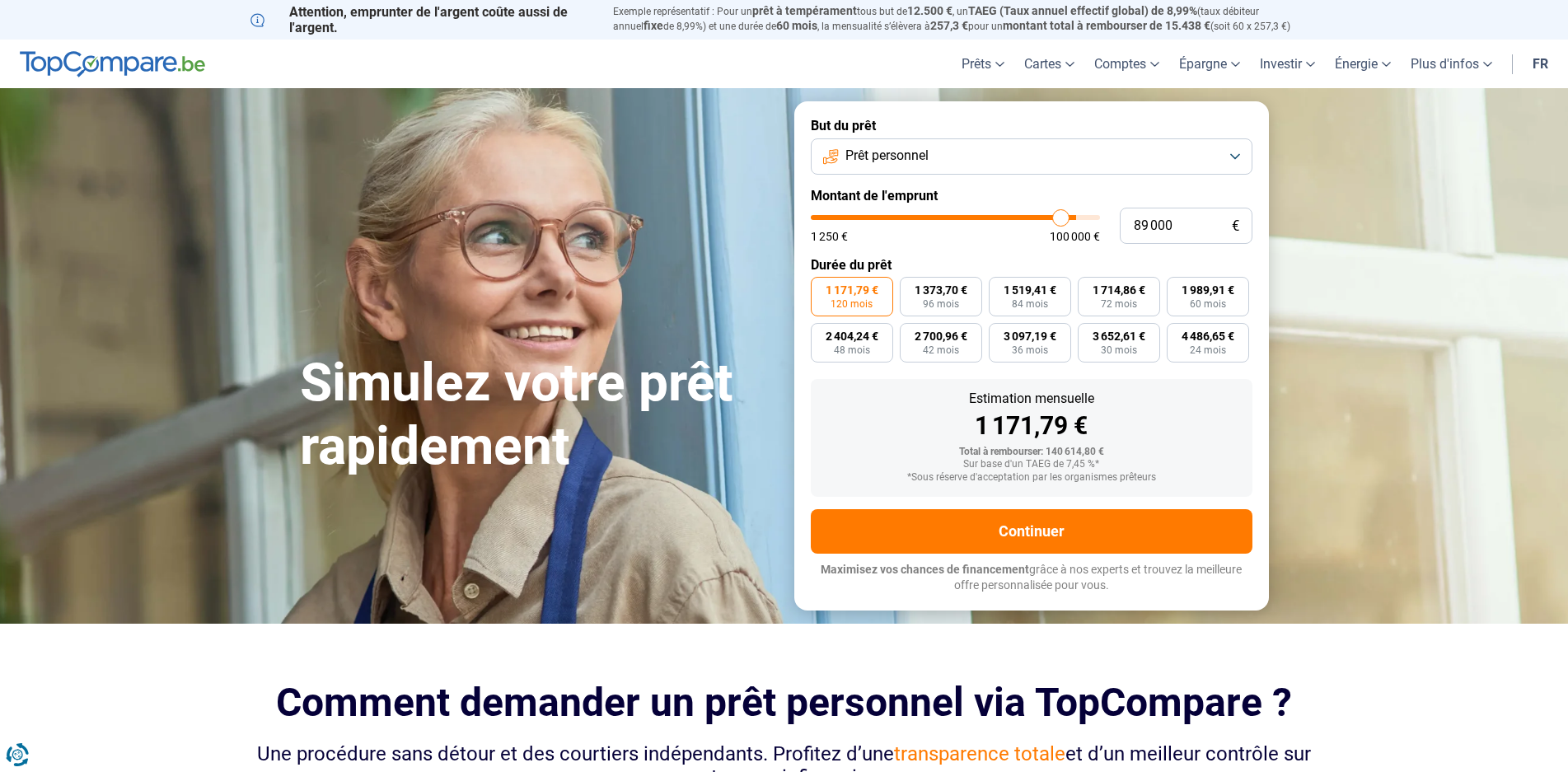
type input "87 500"
type input "87500"
type input "86 750"
type input "86750"
type input "85 750"
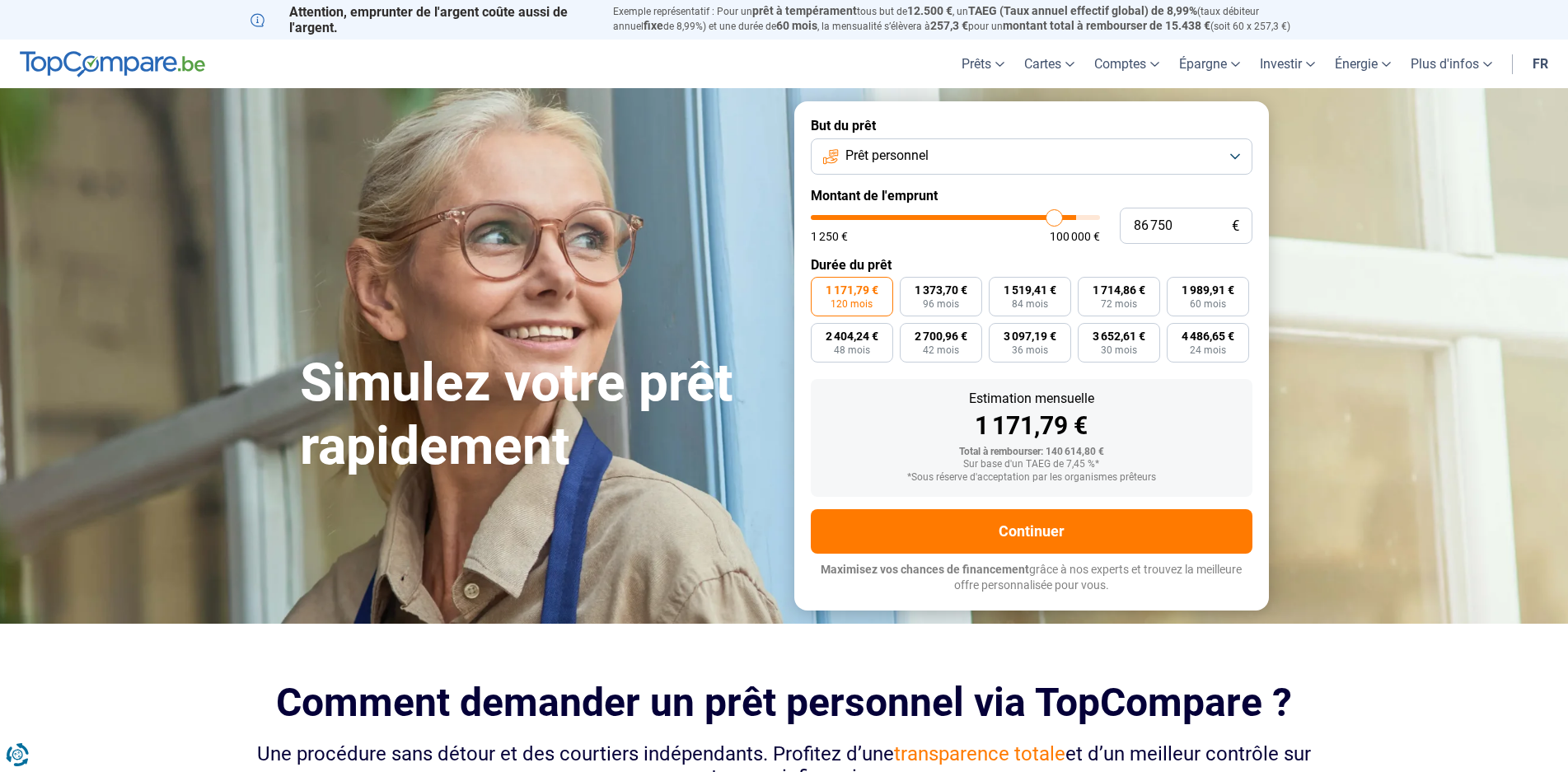
type input "85750"
type input "85 500"
drag, startPoint x: 1087, startPoint y: 219, endPoint x: 1051, endPoint y: 221, distance: 36.1
type input "85500"
click at [1051, 220] on input "range" at bounding box center [955, 218] width 289 height 5
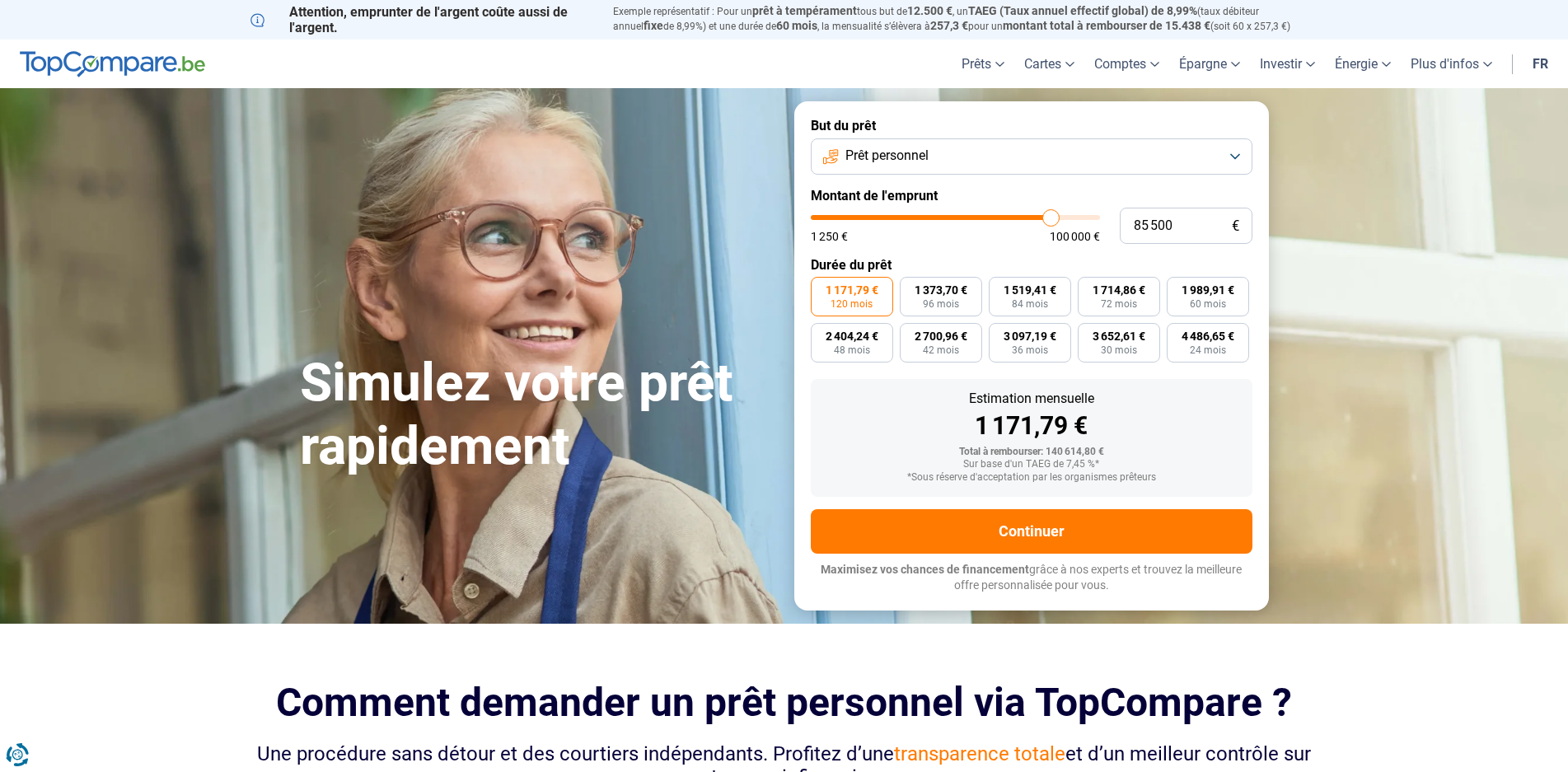
type input "84 500"
type input "84500"
click at [1048, 220] on input "range" at bounding box center [955, 218] width 289 height 5
click at [1048, 220] on input "range" at bounding box center [955, 218] width 289 height 5
type input "80 500"
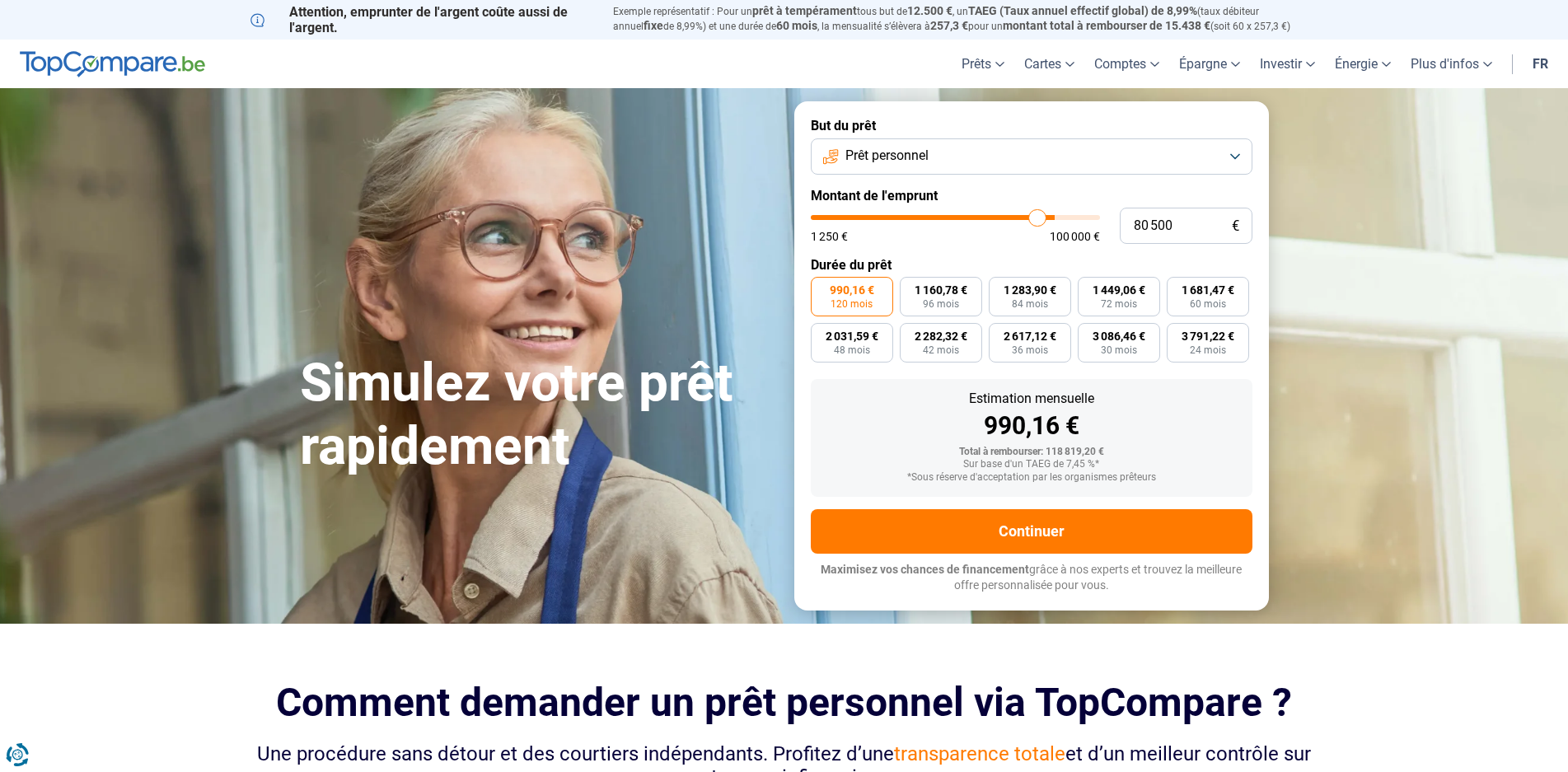
type input "80500"
click at [1037, 220] on input "range" at bounding box center [955, 218] width 289 height 5
type input "80 250"
type input "80250"
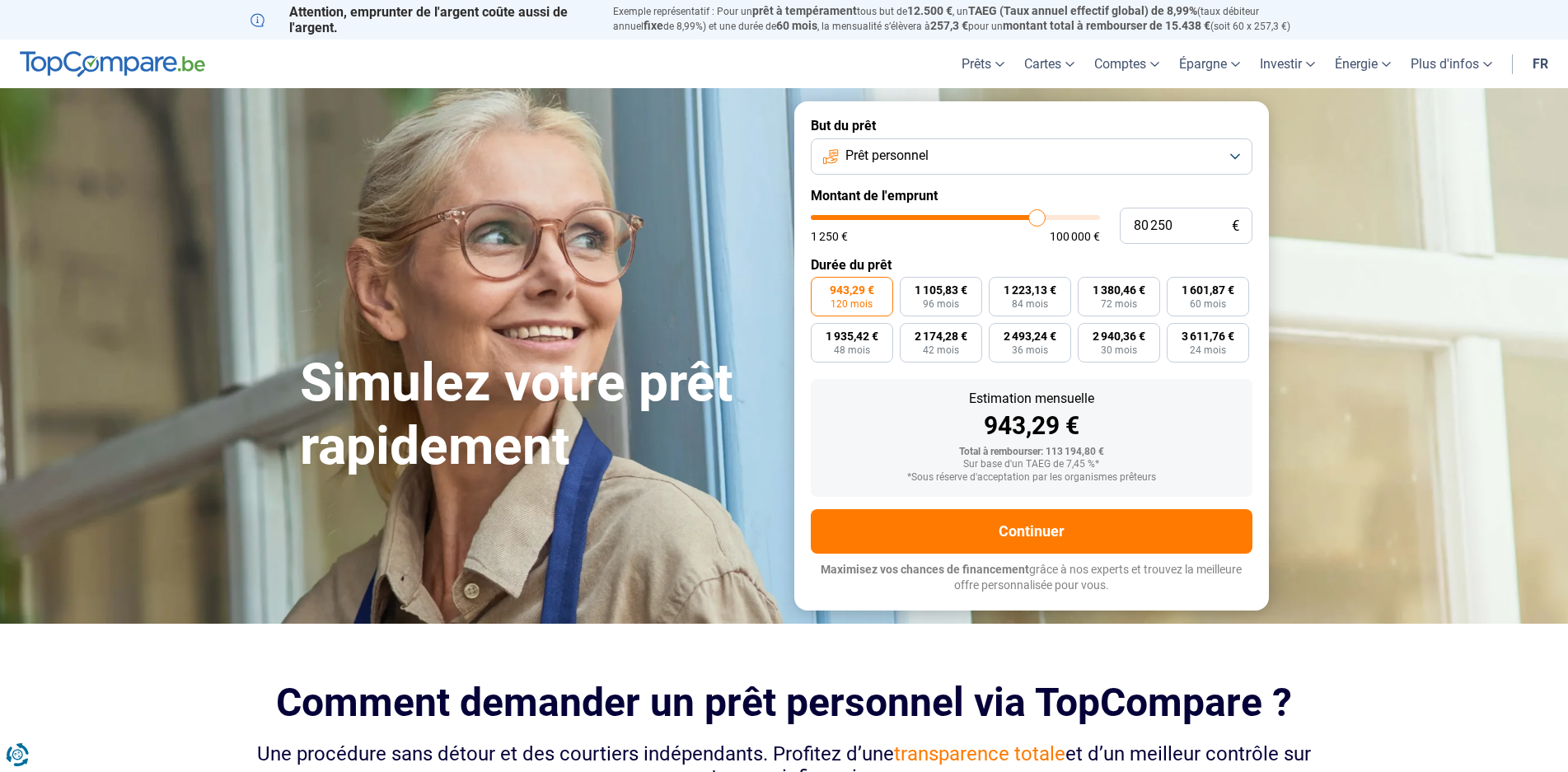
type input "80 000"
type input "80000"
type input "79 750"
type input "79750"
type input "79 500"
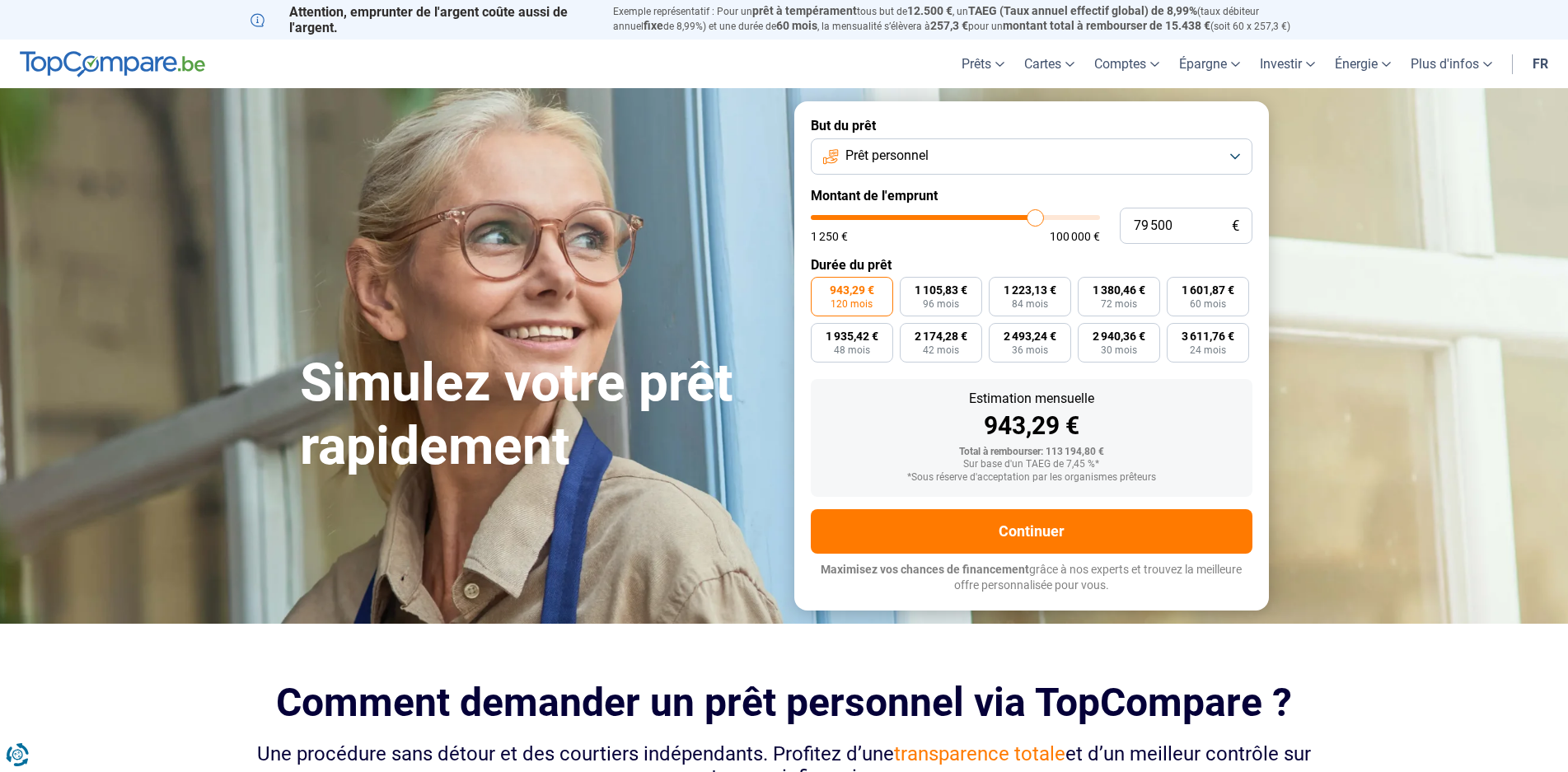
type input "79500"
type input "79 750"
type input "79750"
type input "80 000"
type input "80000"
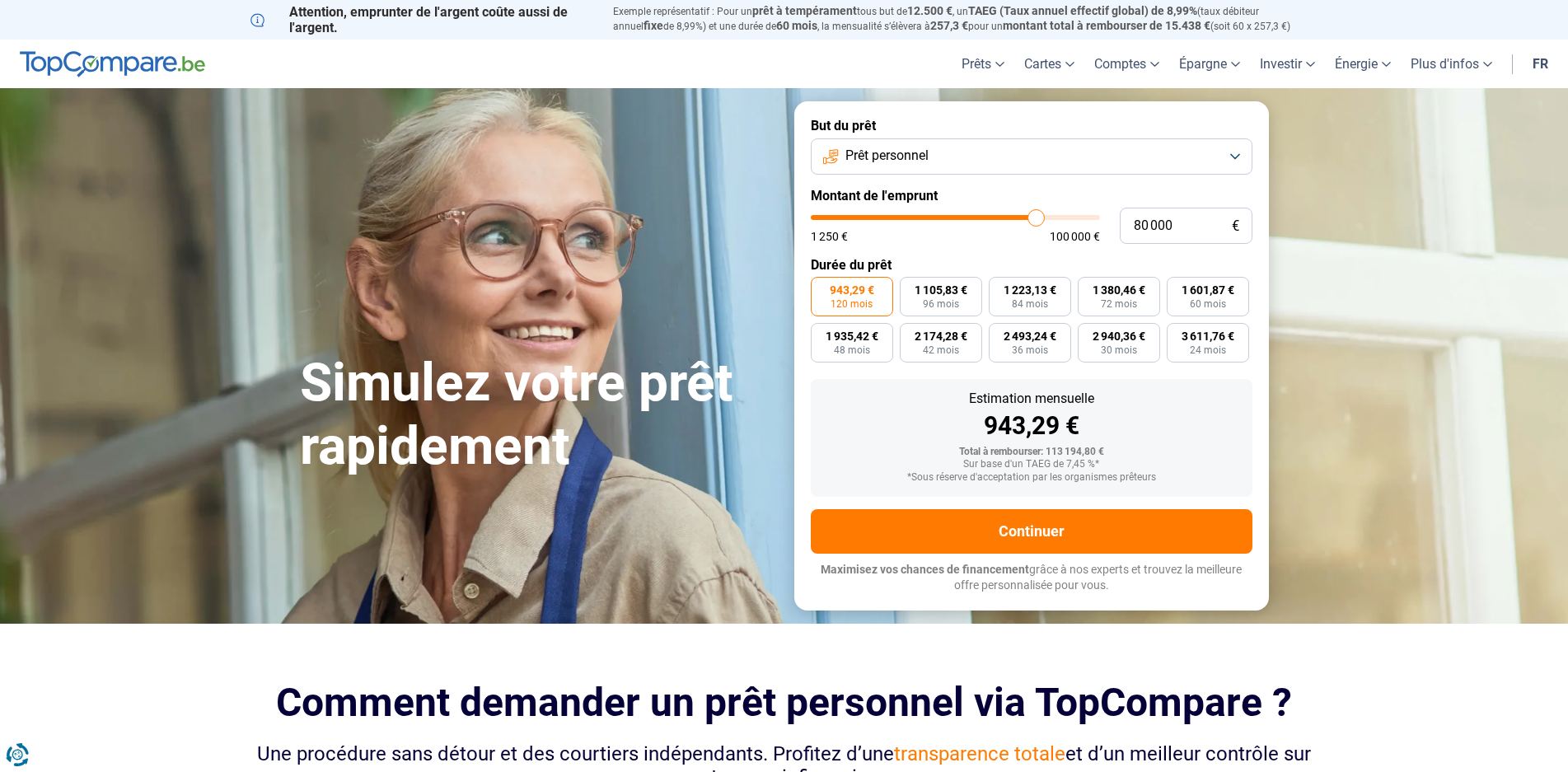
click at [1036, 220] on input "range" at bounding box center [955, 218] width 289 height 5
click at [855, 297] on label "937,43 € 120 mois" at bounding box center [852, 297] width 82 height 40
click at [821, 287] on input "937,43 € 120 mois" at bounding box center [816, 282] width 11 height 11
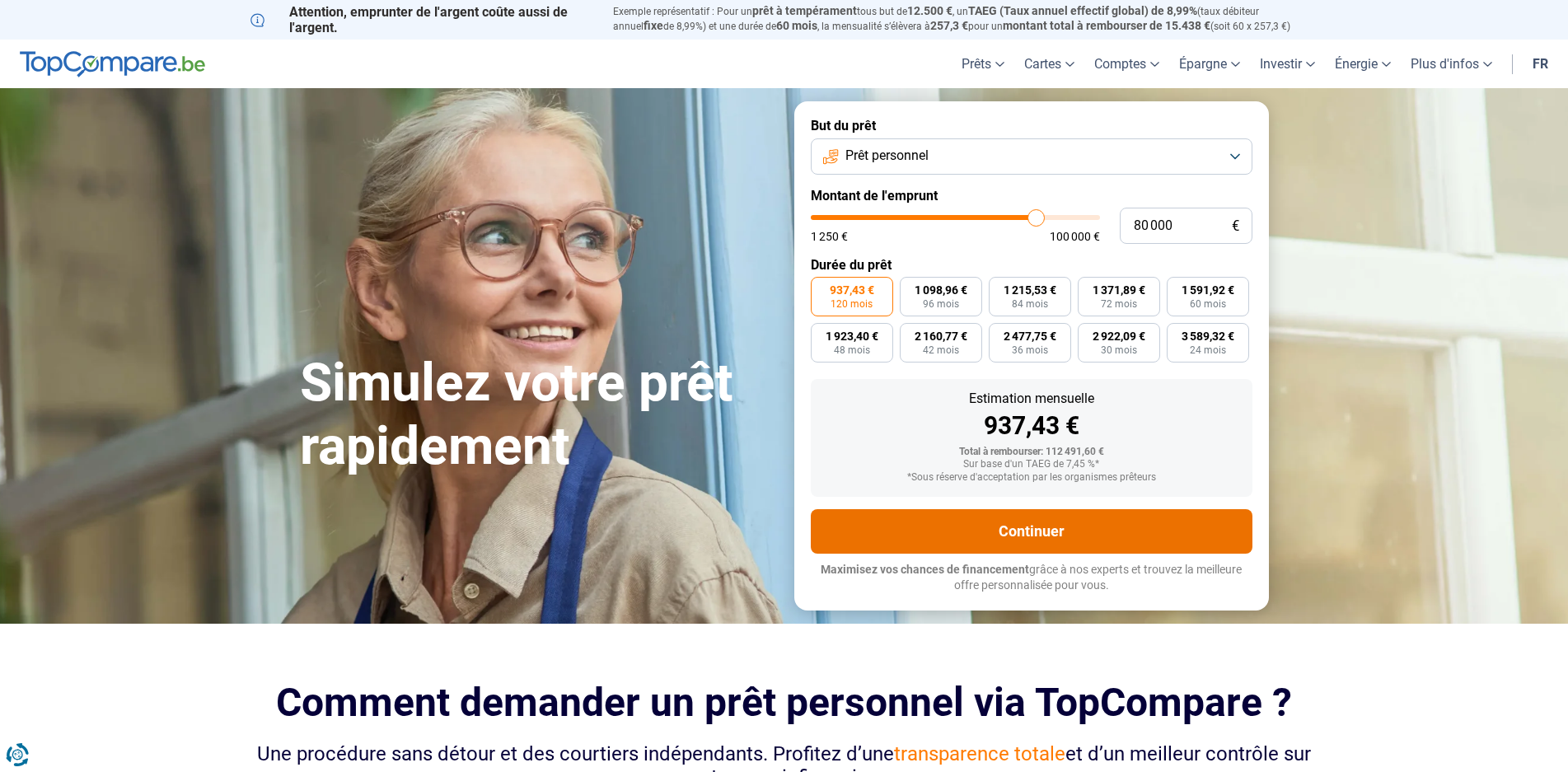
click at [1037, 527] on button "Continuer" at bounding box center [1031, 531] width 442 height 45
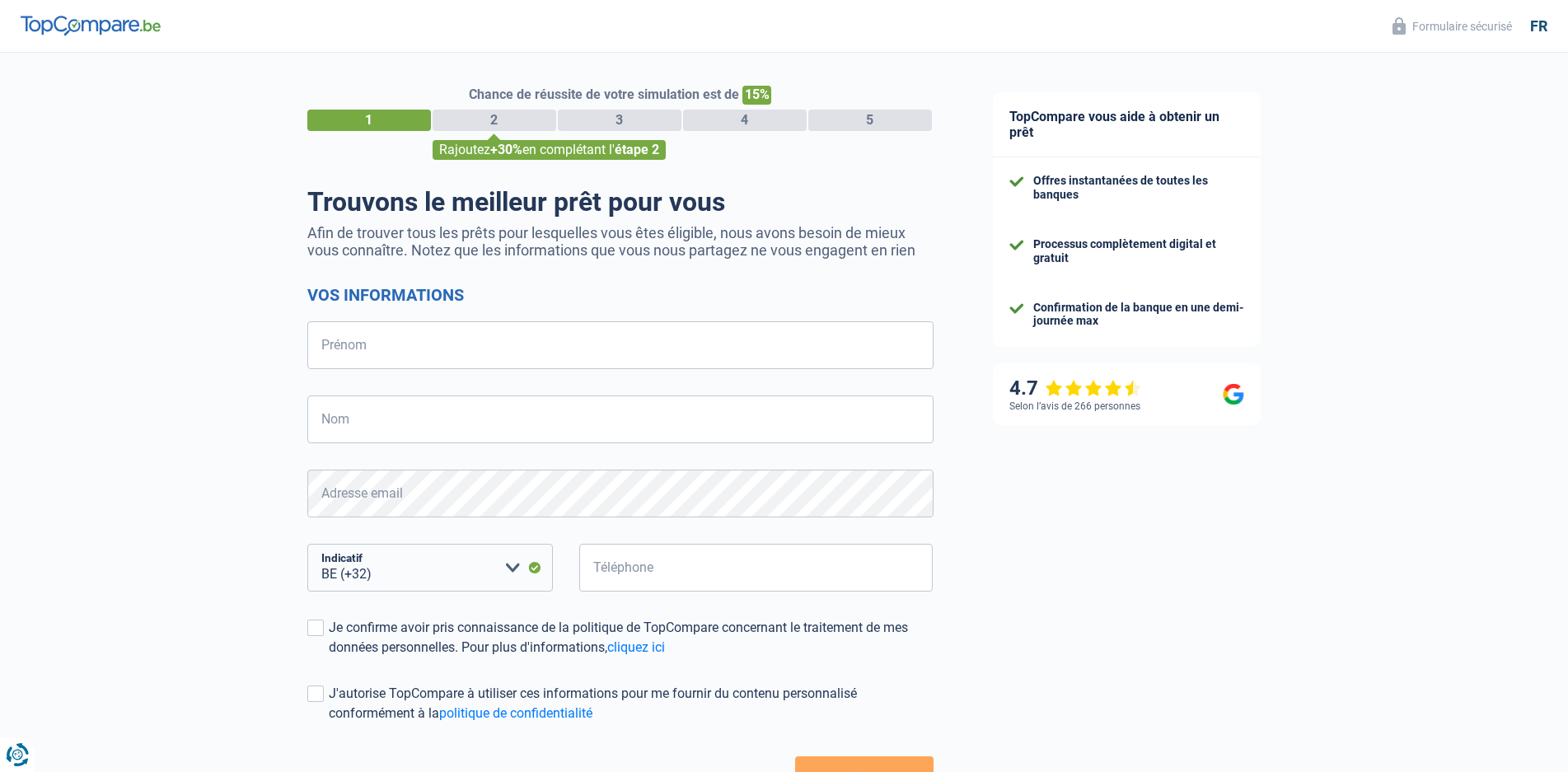
select select "32"
click at [373, 340] on input "Prénom" at bounding box center [620, 345] width 626 height 47
type input "[PERSON_NAME]"
type input "475868762"
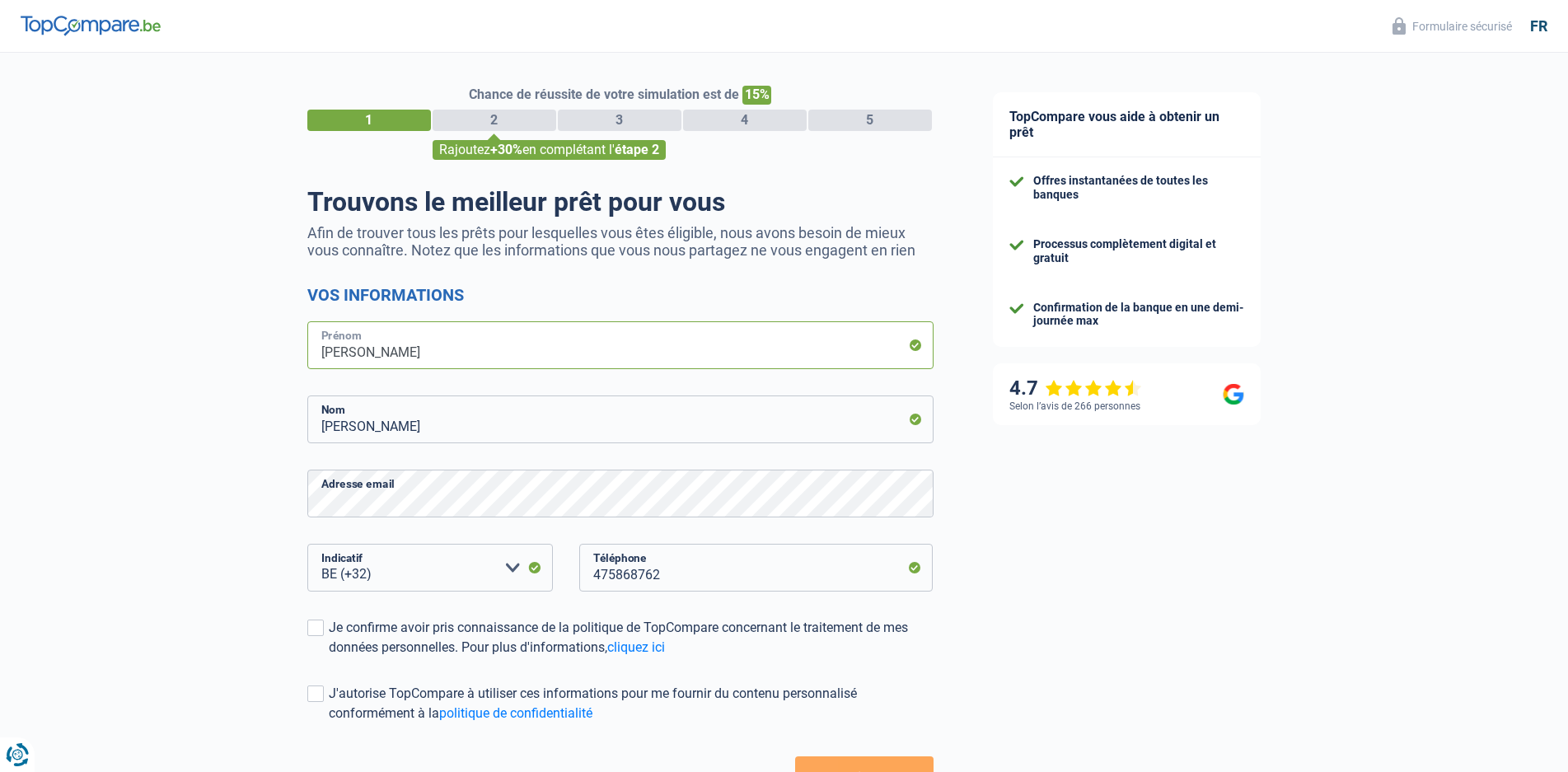
scroll to position [82, 0]
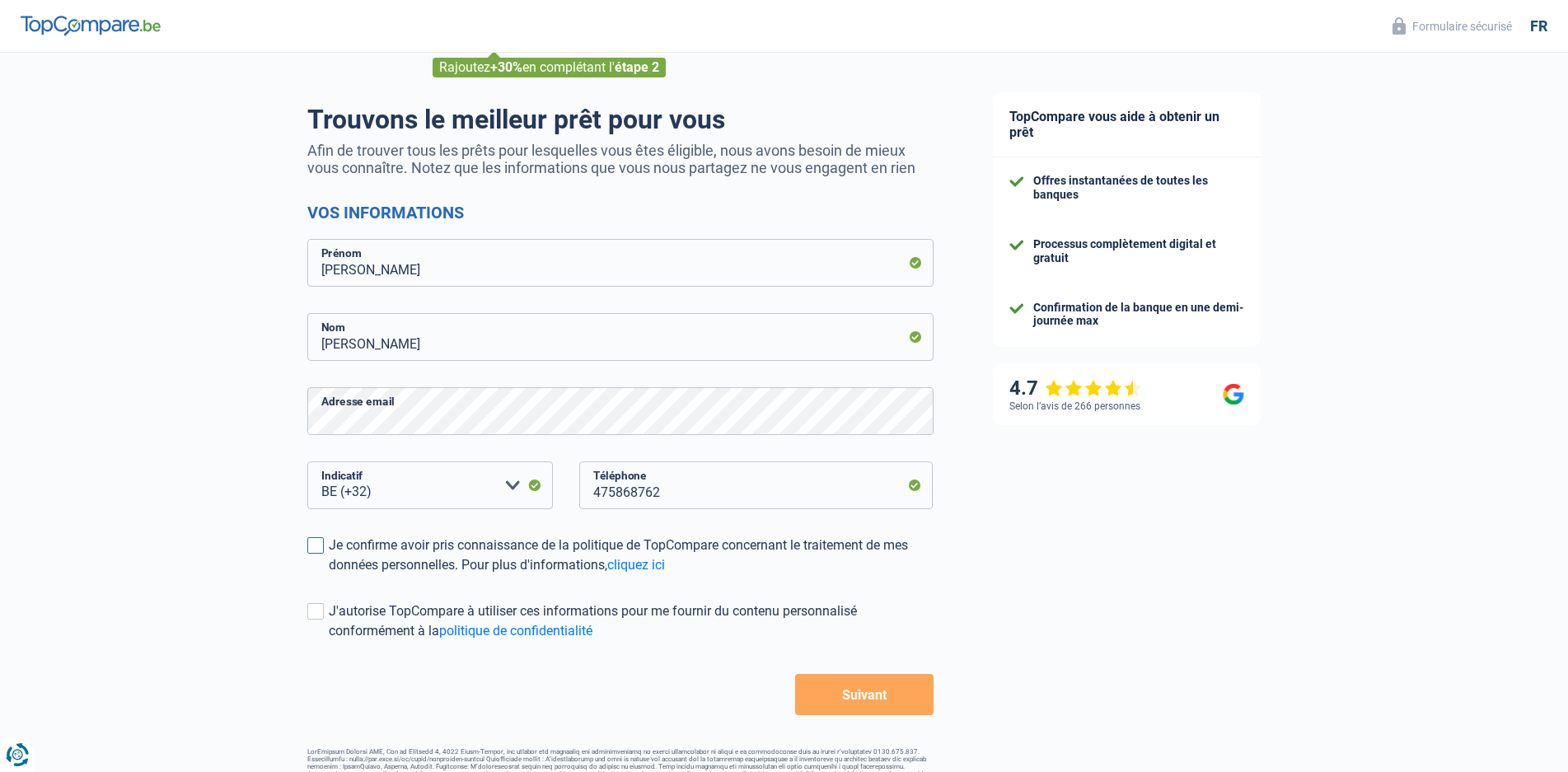
click at [315, 543] on span at bounding box center [315, 545] width 16 height 16
click at [329, 575] on input "Je confirme avoir pris connaissance de la politique de TopCompare concernant le…" at bounding box center [329, 575] width 0 height 0
click at [315, 543] on span at bounding box center [315, 545] width 16 height 16
click at [329, 575] on input "Je confirme avoir pris connaissance de la politique de TopCompare concernant le…" at bounding box center [329, 575] width 0 height 0
click at [313, 544] on span at bounding box center [315, 545] width 16 height 16
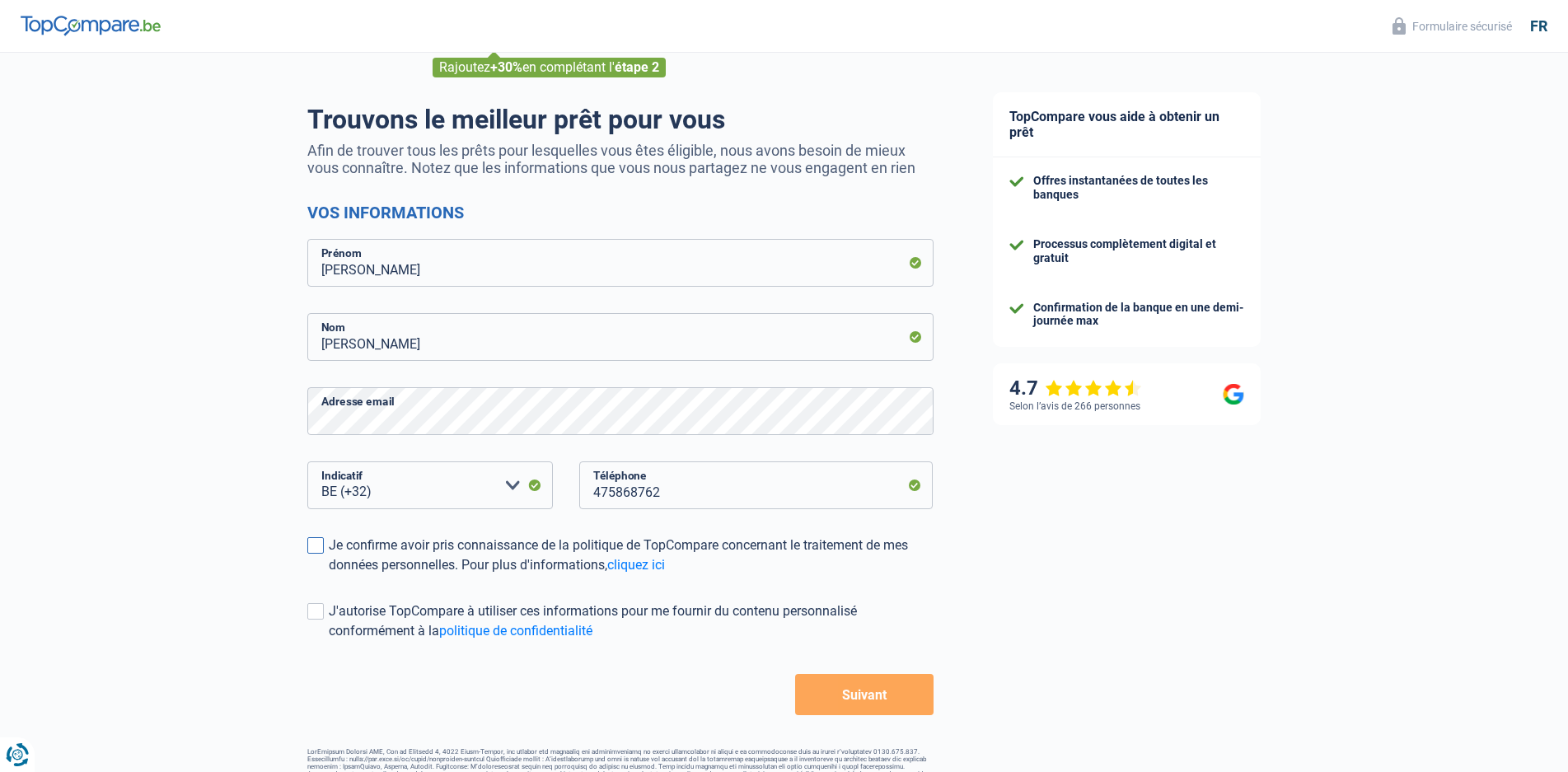
click at [329, 575] on input "Je confirme avoir pris connaissance de la politique de TopCompare concernant le…" at bounding box center [329, 575] width 0 height 0
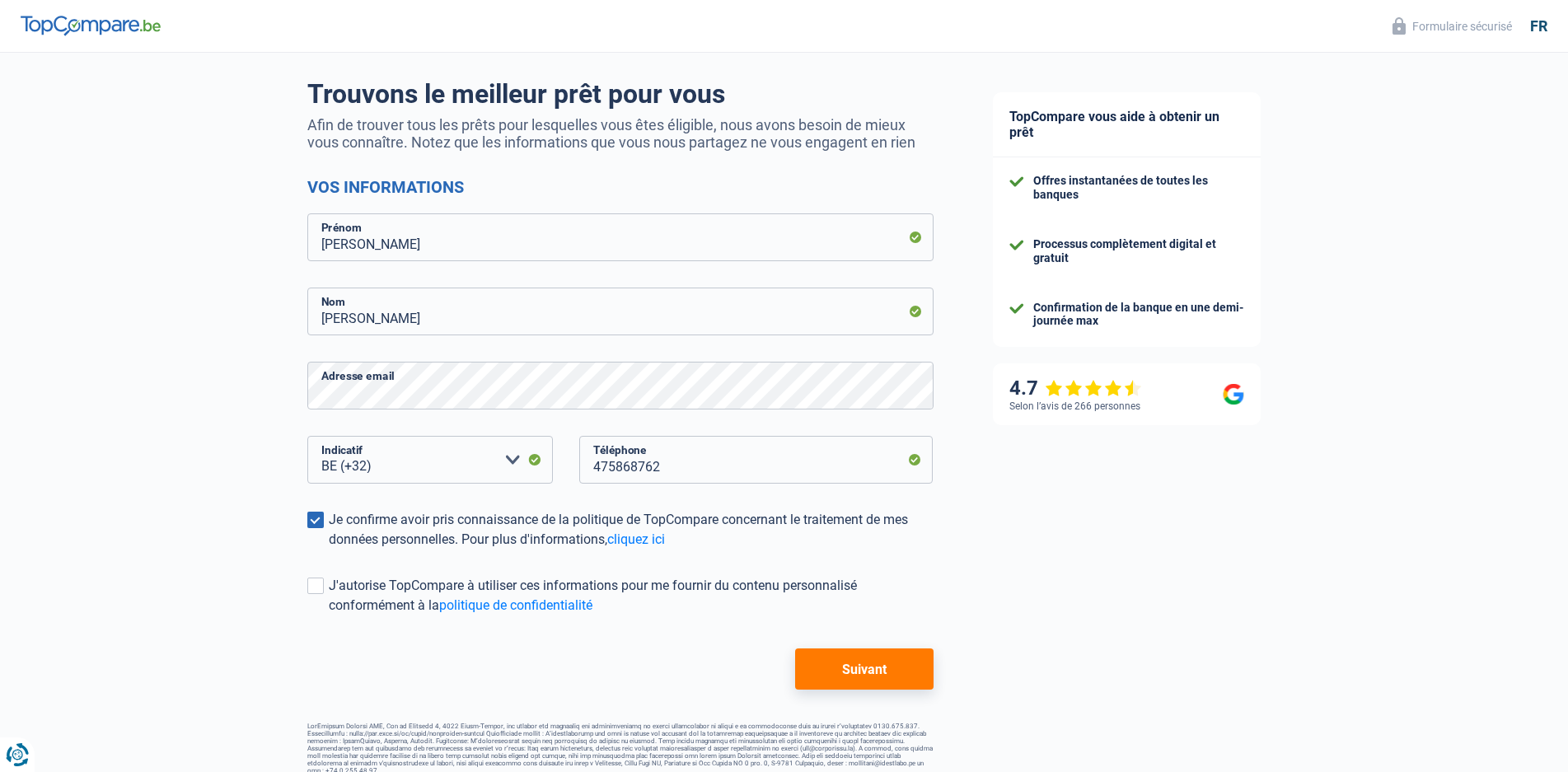
scroll to position [123, 0]
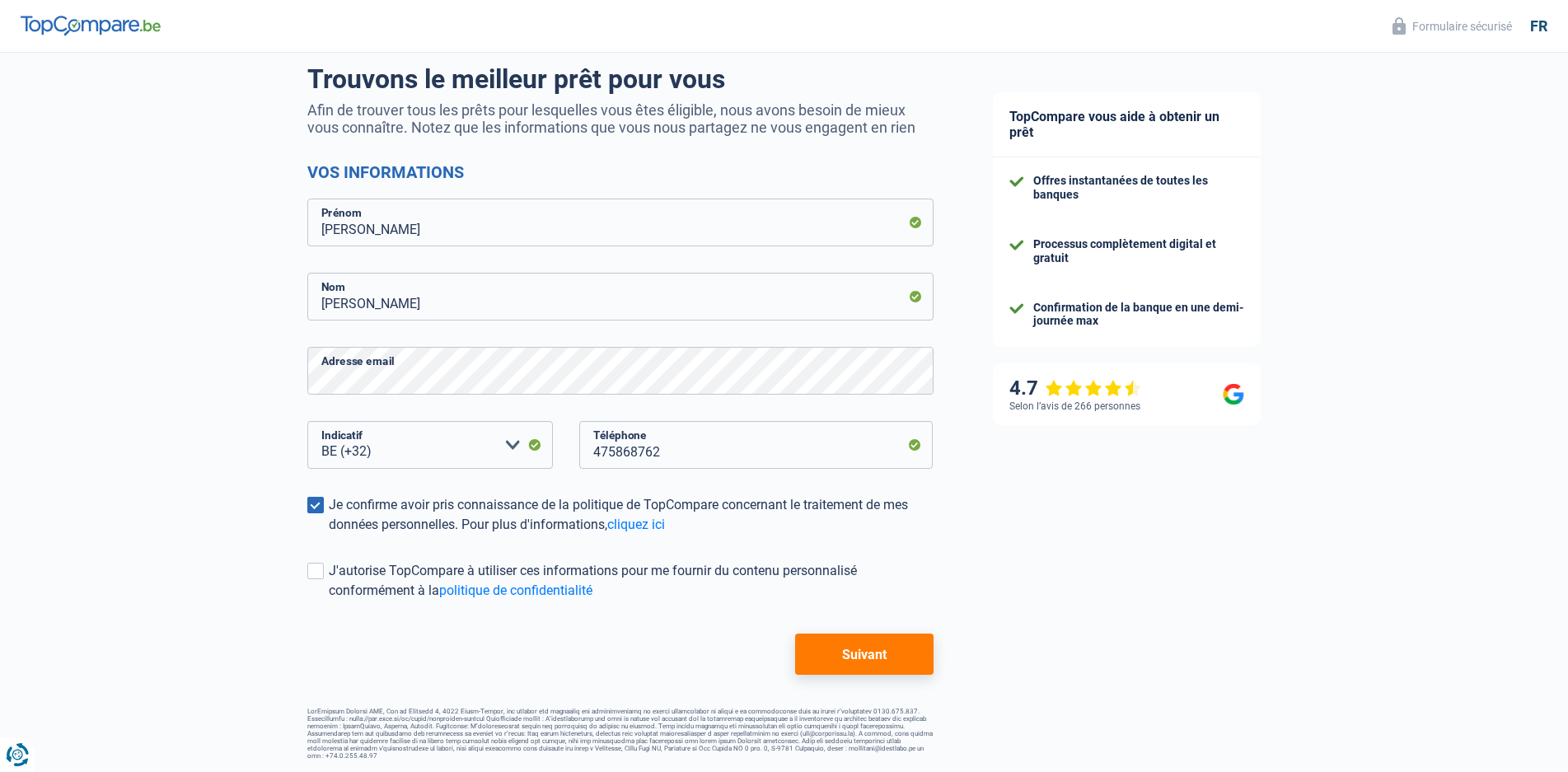
click at [884, 653] on button "Suivant" at bounding box center [864, 654] width 137 height 42
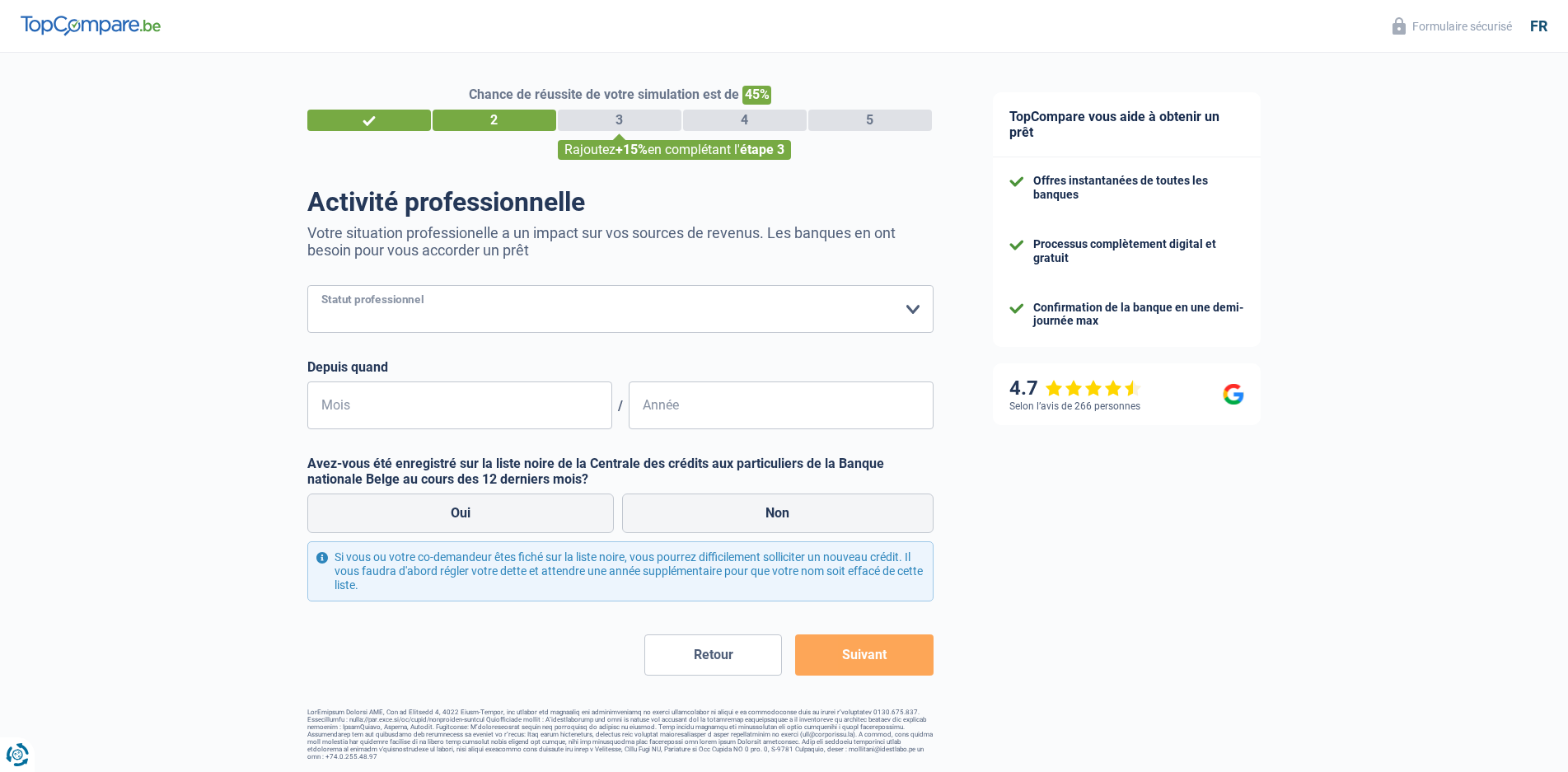
click at [916, 309] on select "Ouvrier Employé privé Employé public Invalide Indépendant Pensionné Chômeur Mut…" at bounding box center [620, 308] width 626 height 47
select select "publicEmployee"
click at [308, 286] on select "Ouvrier Employé privé Employé public Invalide Indépendant Pensionné Chômeur Mut…" at bounding box center [620, 308] width 626 height 47
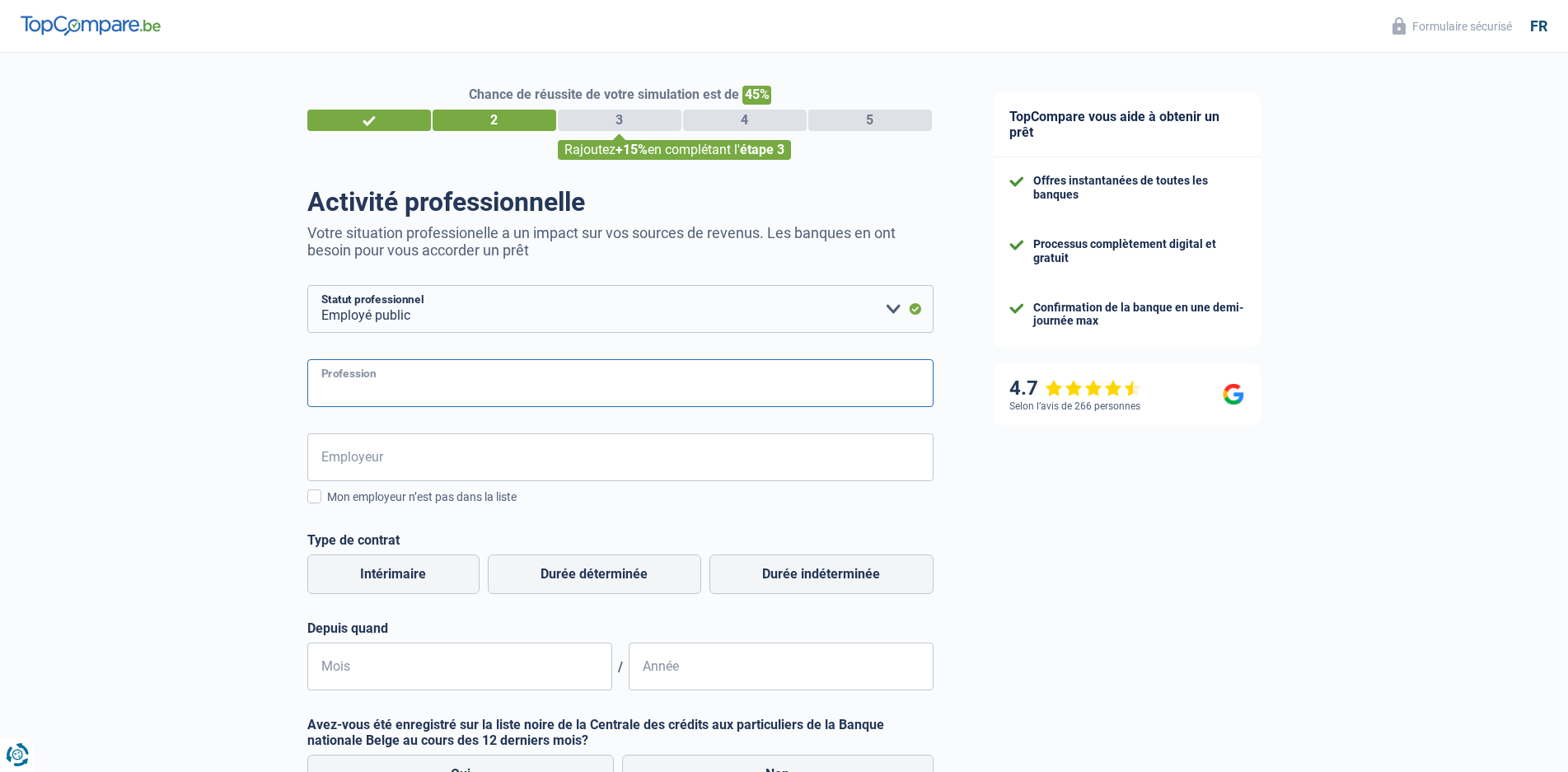
click at [485, 383] on input "Profession" at bounding box center [620, 383] width 626 height 47
type input "m"
type input "chef equipe"
click at [482, 449] on input "Employeur" at bounding box center [620, 457] width 626 height 47
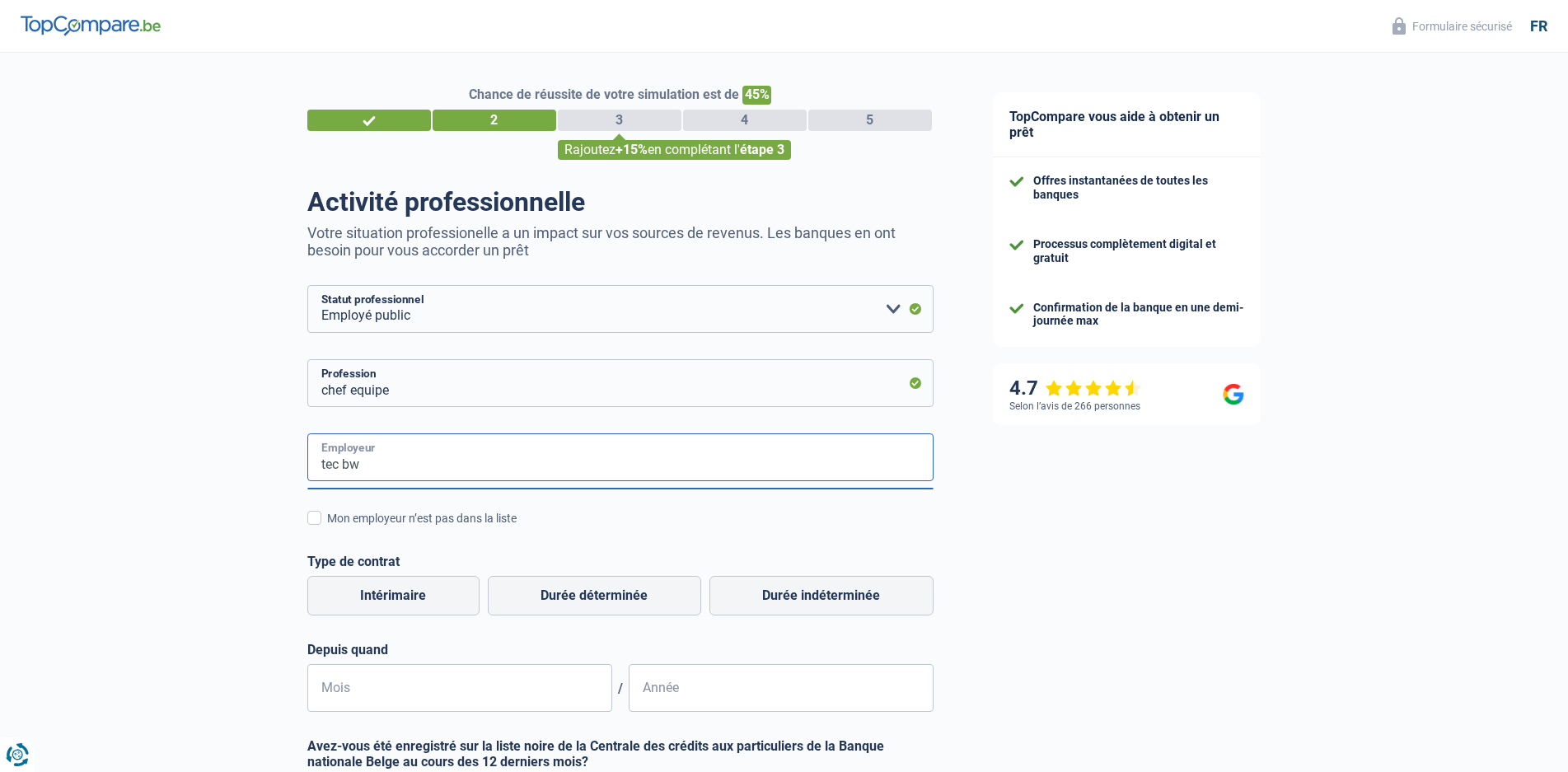
click at [636, 459] on input "tec bw" at bounding box center [620, 457] width 626 height 47
type input "t"
click at [895, 307] on select "Ouvrier Employé privé Employé public Invalide Indépendant Pensionné Chômeur Mut…" at bounding box center [620, 308] width 626 height 47
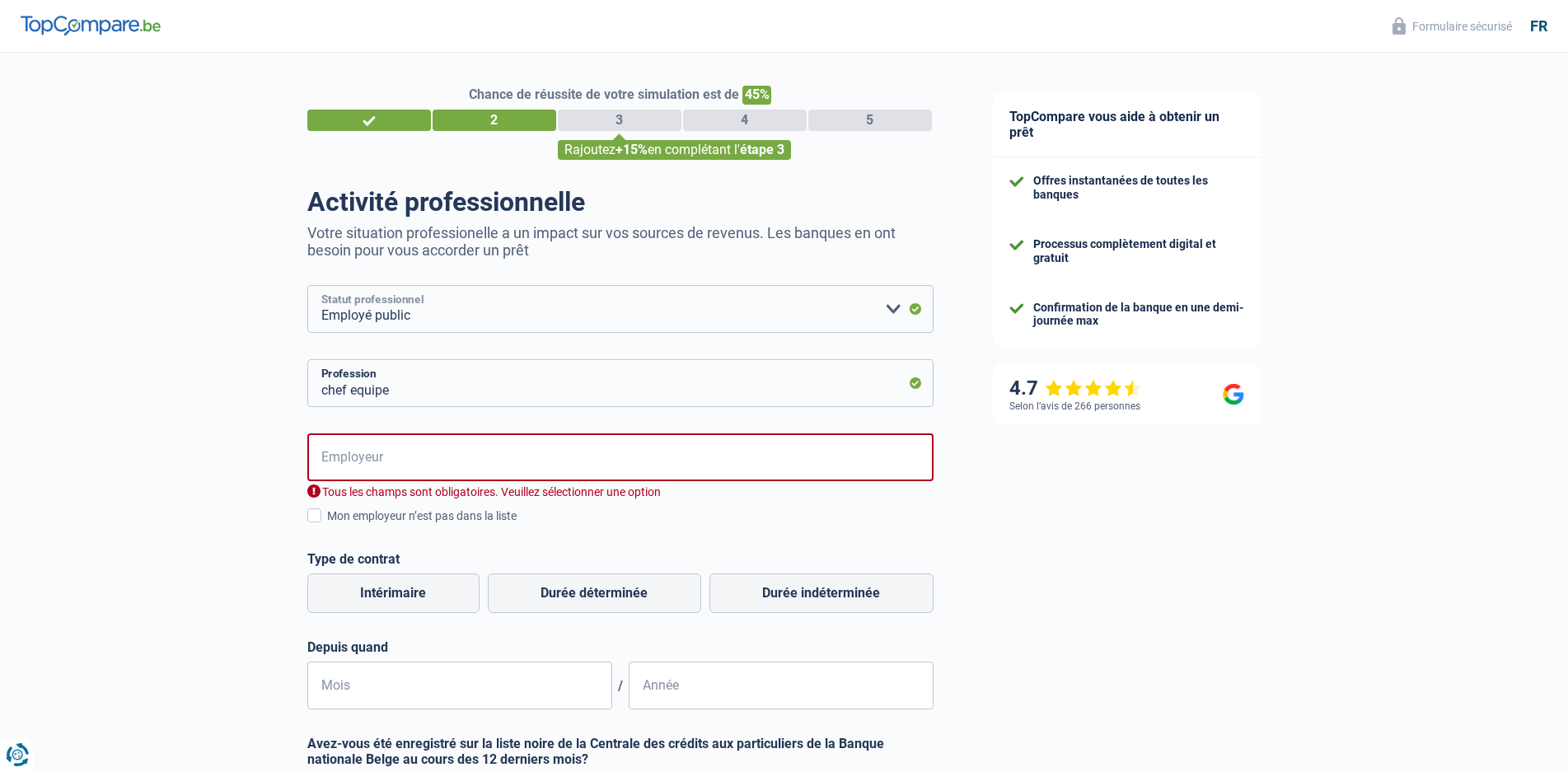
select select "privateEmployee"
click at [308, 286] on select "Ouvrier Employé privé Employé public Invalide Indépendant Pensionné Chômeur Mut…" at bounding box center [620, 308] width 626 height 47
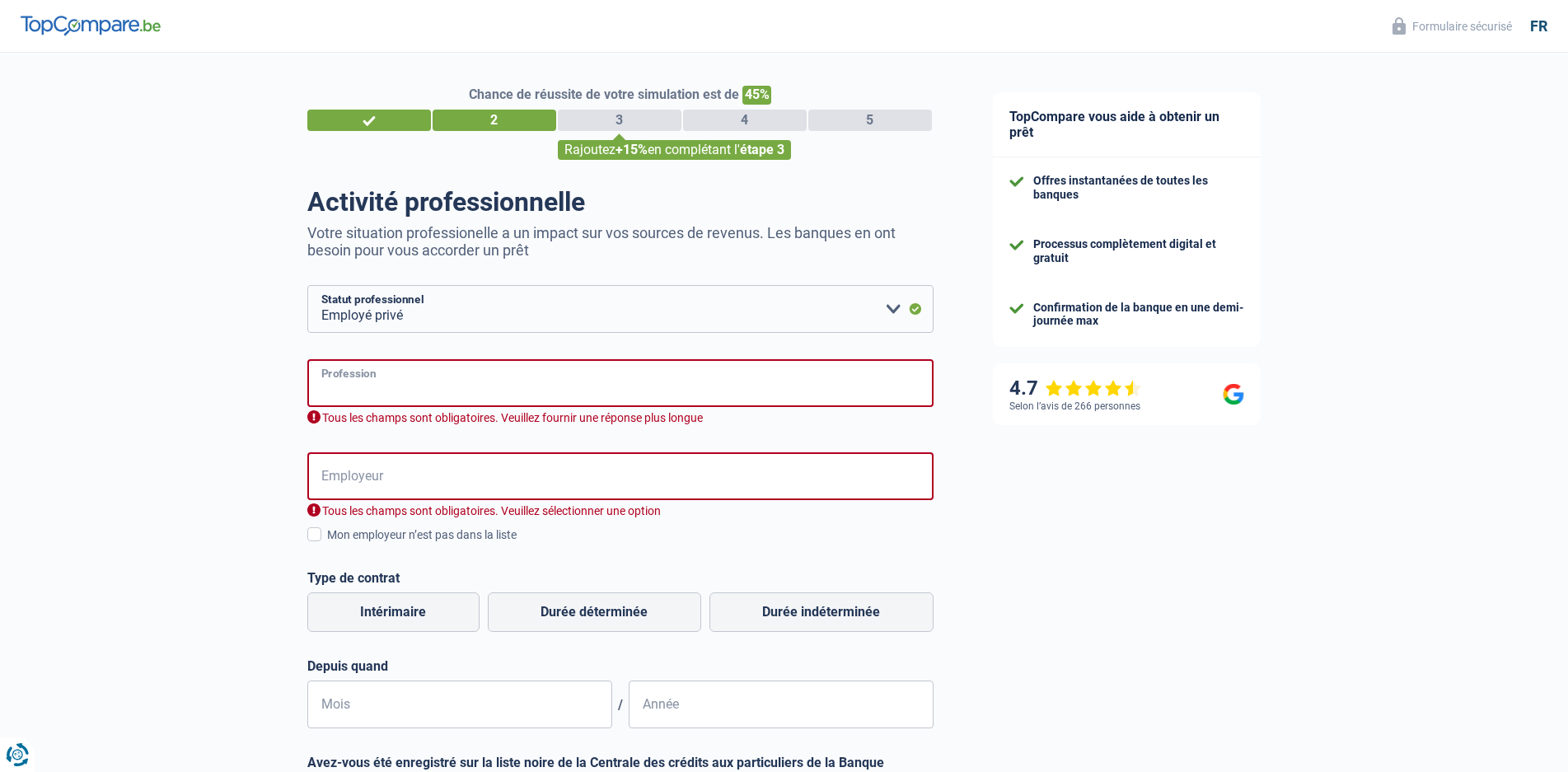
click at [541, 380] on input "Profession" at bounding box center [620, 383] width 626 height 47
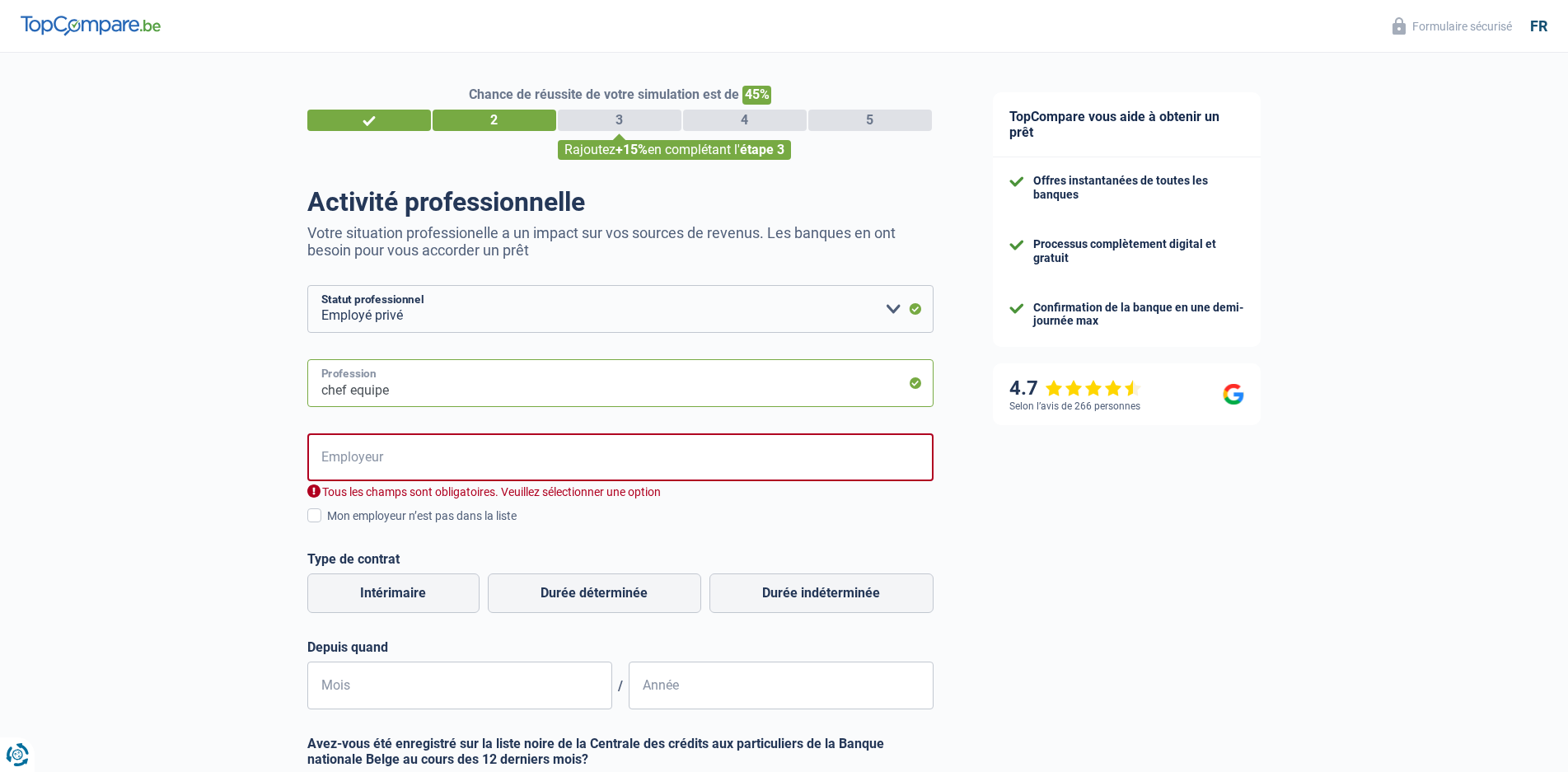
type input "chef equipe"
click at [523, 461] on input "Employeur" at bounding box center [620, 457] width 626 height 47
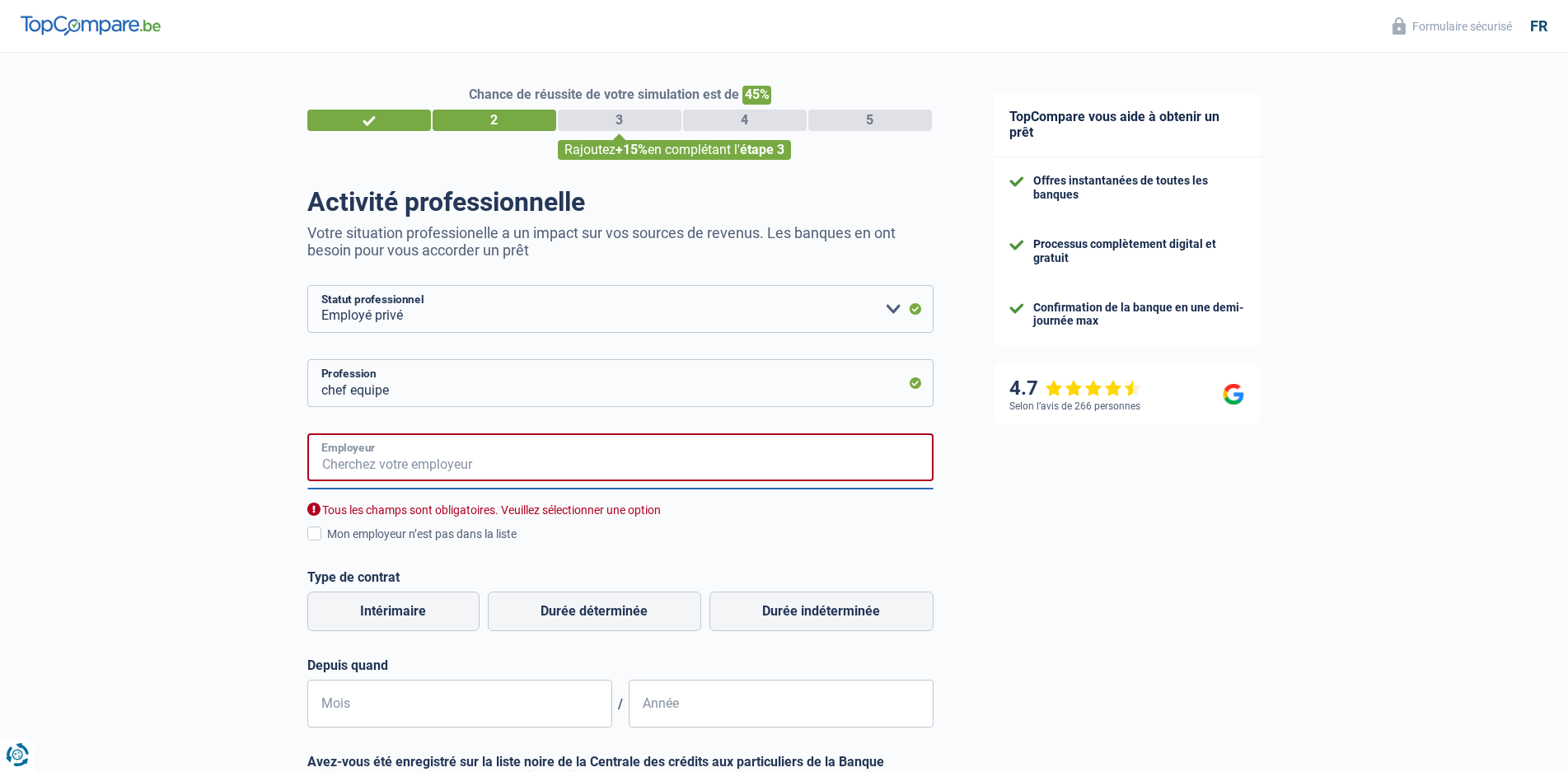
click at [473, 461] on input "Employeur" at bounding box center [620, 457] width 626 height 47
click at [316, 535] on span at bounding box center [314, 533] width 14 height 14
click at [327, 543] on input "Mon employeur n’est pas dans la liste" at bounding box center [327, 543] width 0 height 0
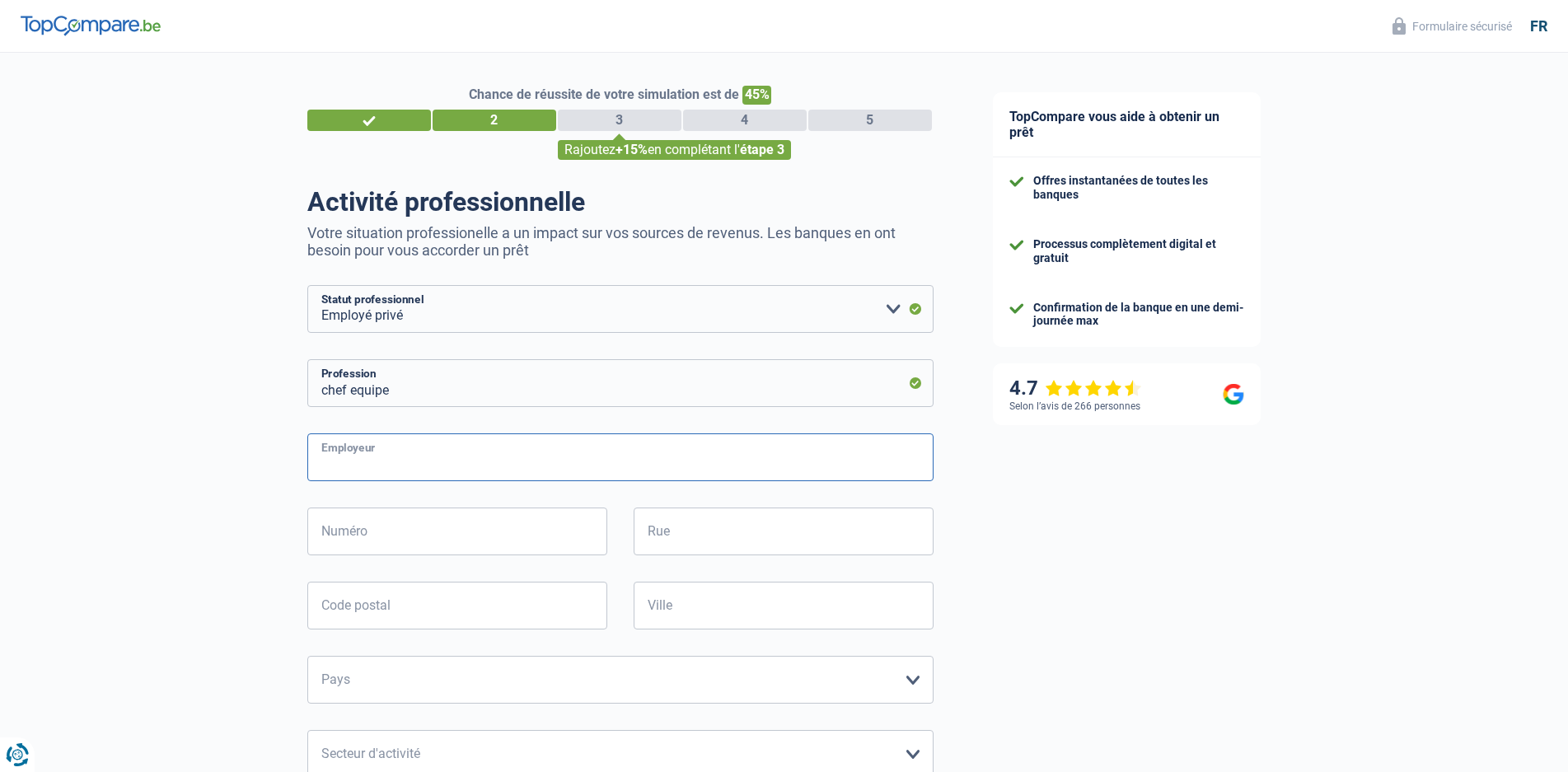
click at [383, 459] on input "Employeur" at bounding box center [620, 457] width 626 height 47
type input "T"
type input "OTW"
click at [449, 524] on input "Numéro" at bounding box center [458, 531] width 300 height 47
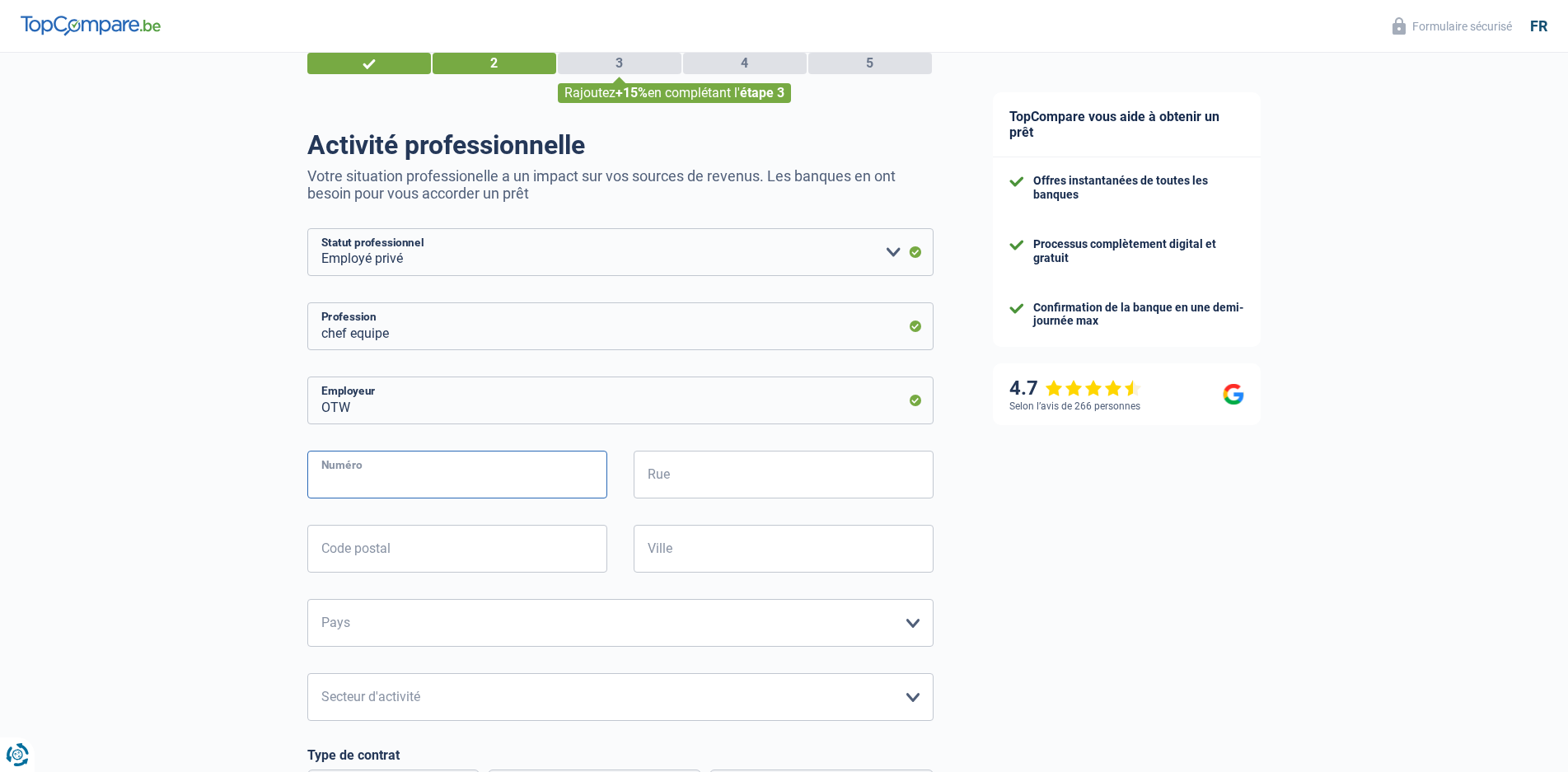
scroll to position [247, 0]
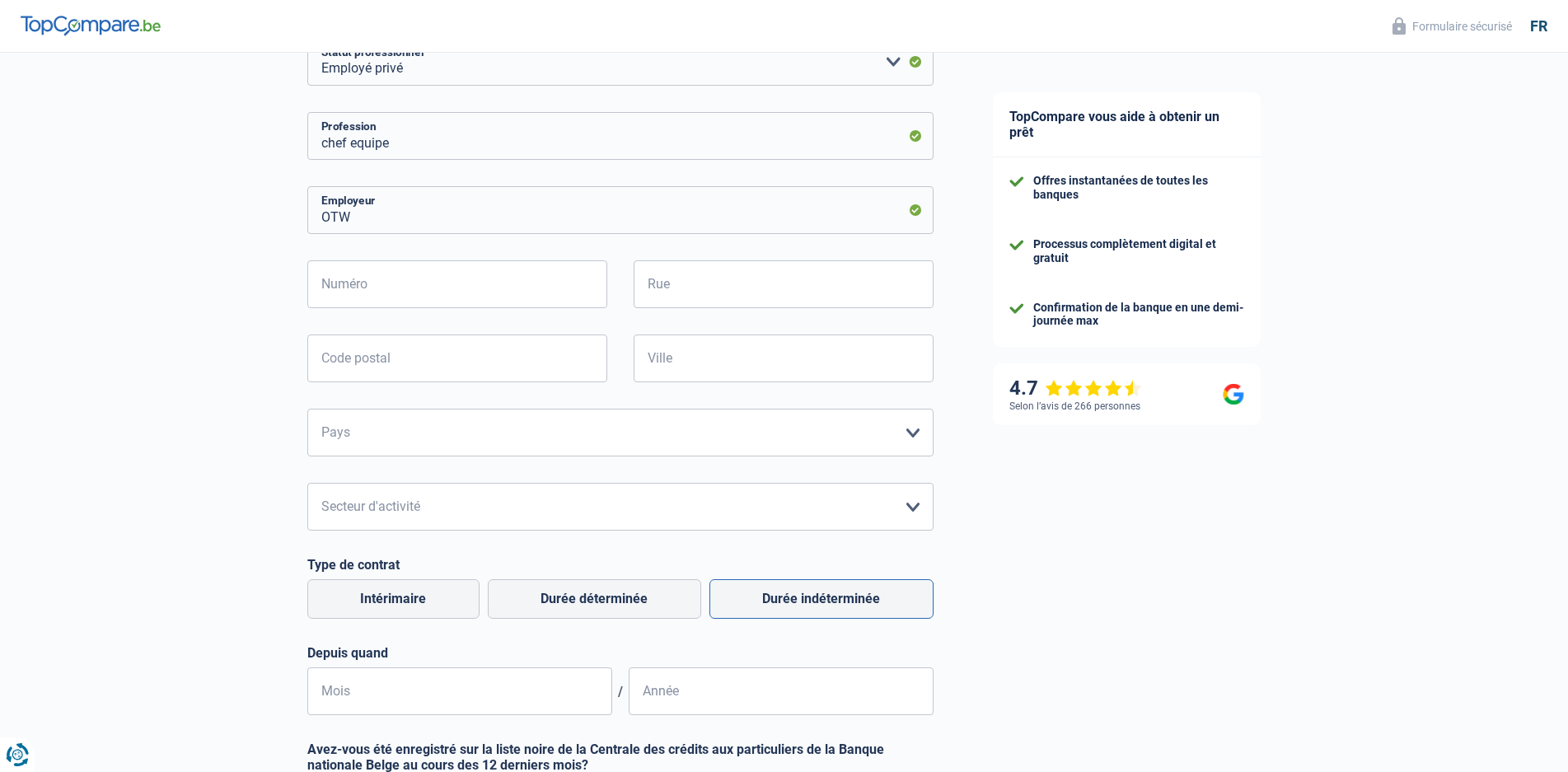
click at [828, 599] on label "Durée indéterminée" at bounding box center [821, 598] width 224 height 40
click at [828, 599] on input "Durée indéterminée" at bounding box center [821, 598] width 224 height 40
radio input "true"
click at [389, 693] on input "Mois" at bounding box center [460, 691] width 305 height 47
type input "08"
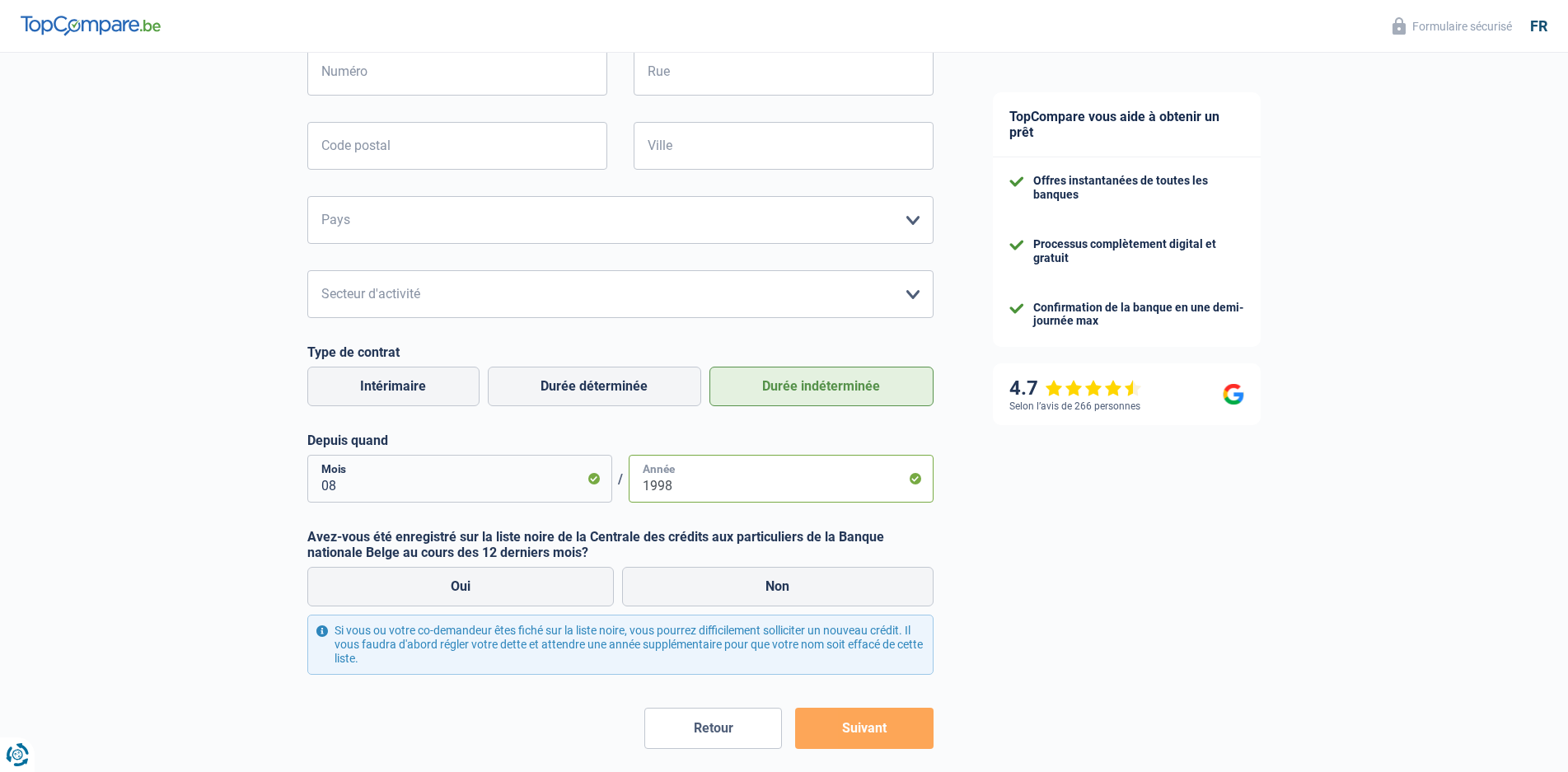
scroll to position [494, 0]
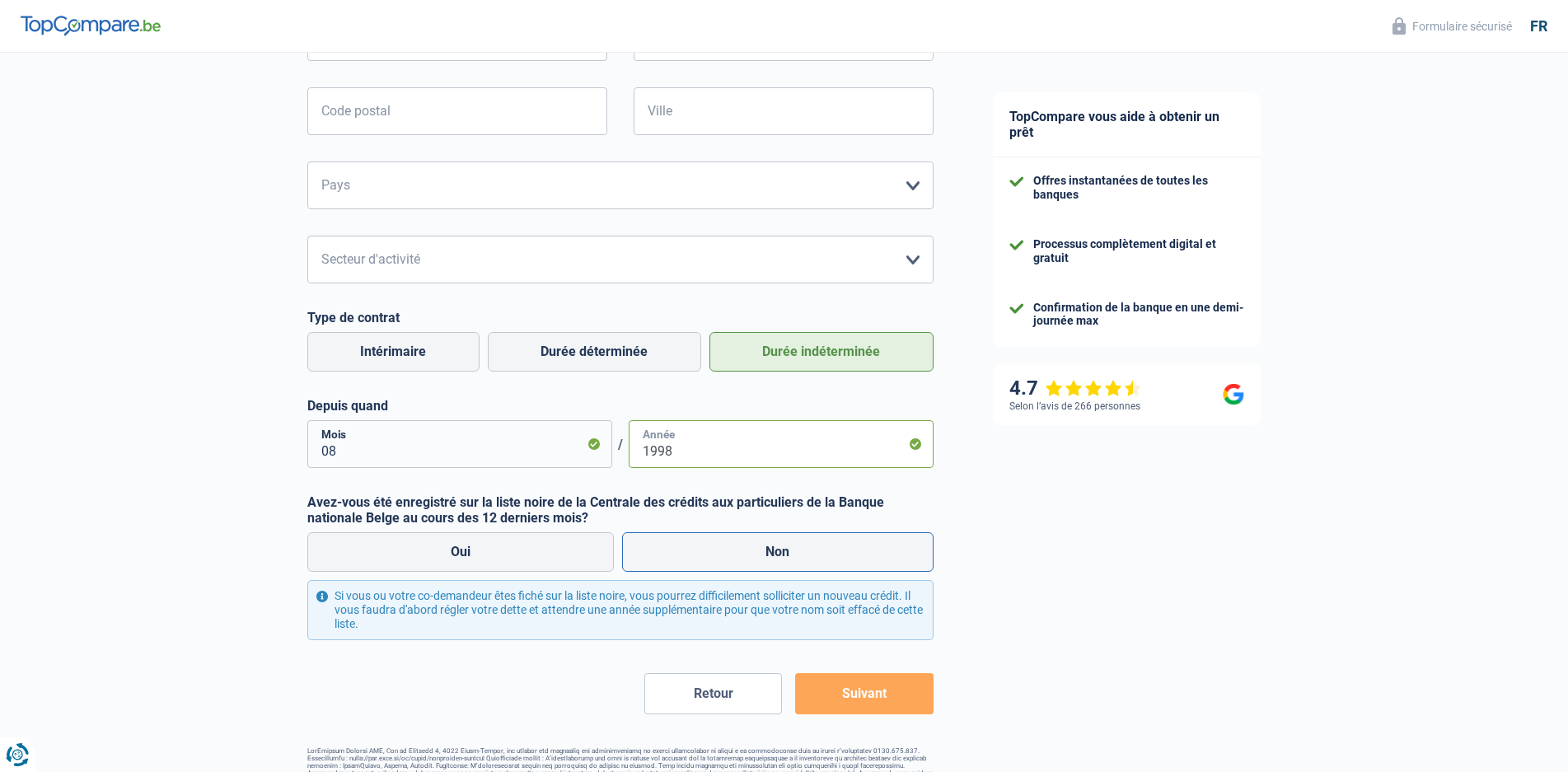
type input "1998"
click at [769, 554] on label "Non" at bounding box center [778, 552] width 312 height 40
click at [769, 554] on input "Non" at bounding box center [778, 552] width 312 height 40
radio input "true"
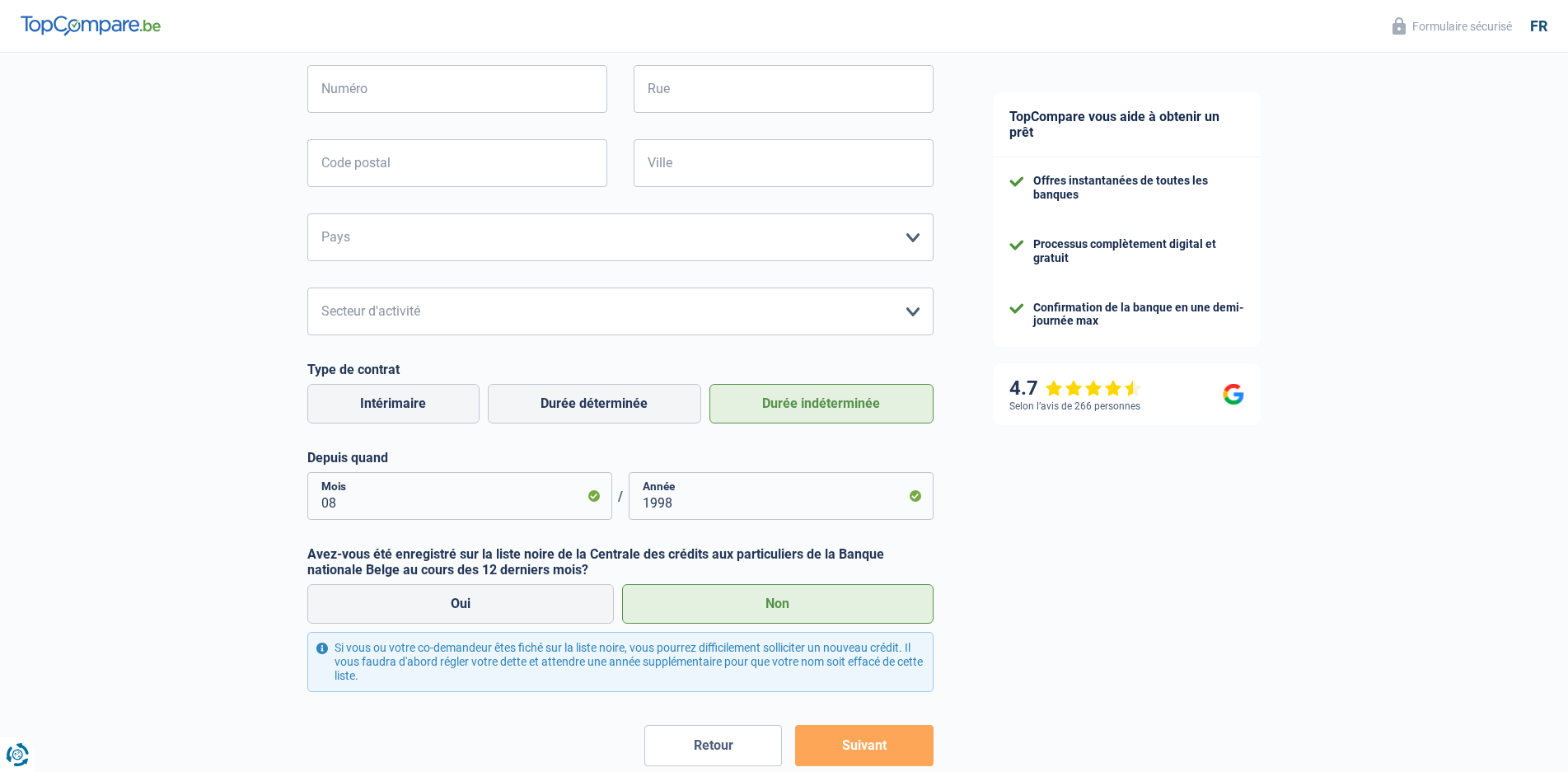
scroll to position [534, 0]
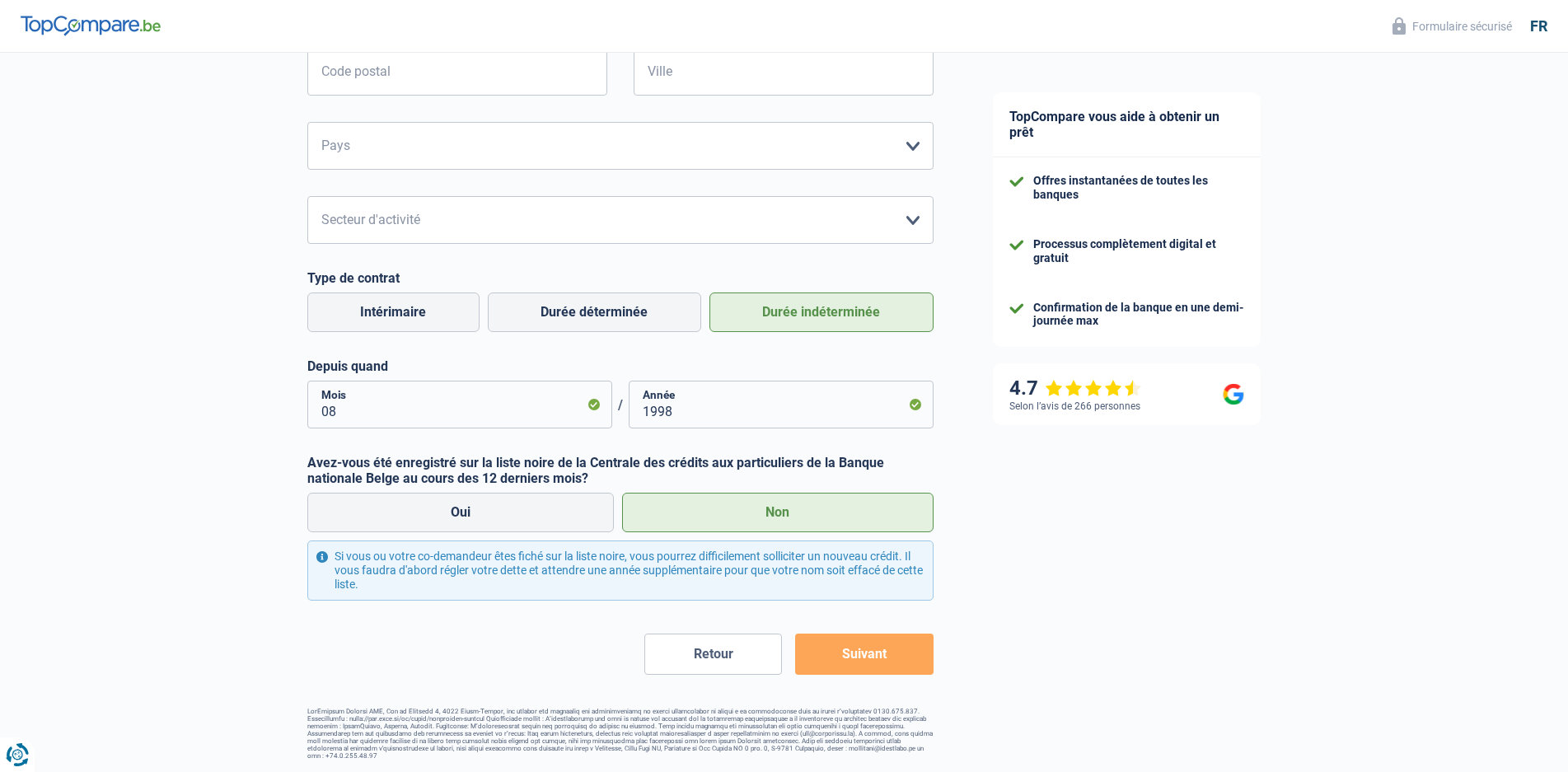
click at [877, 654] on button "Suivant" at bounding box center [864, 654] width 137 height 42
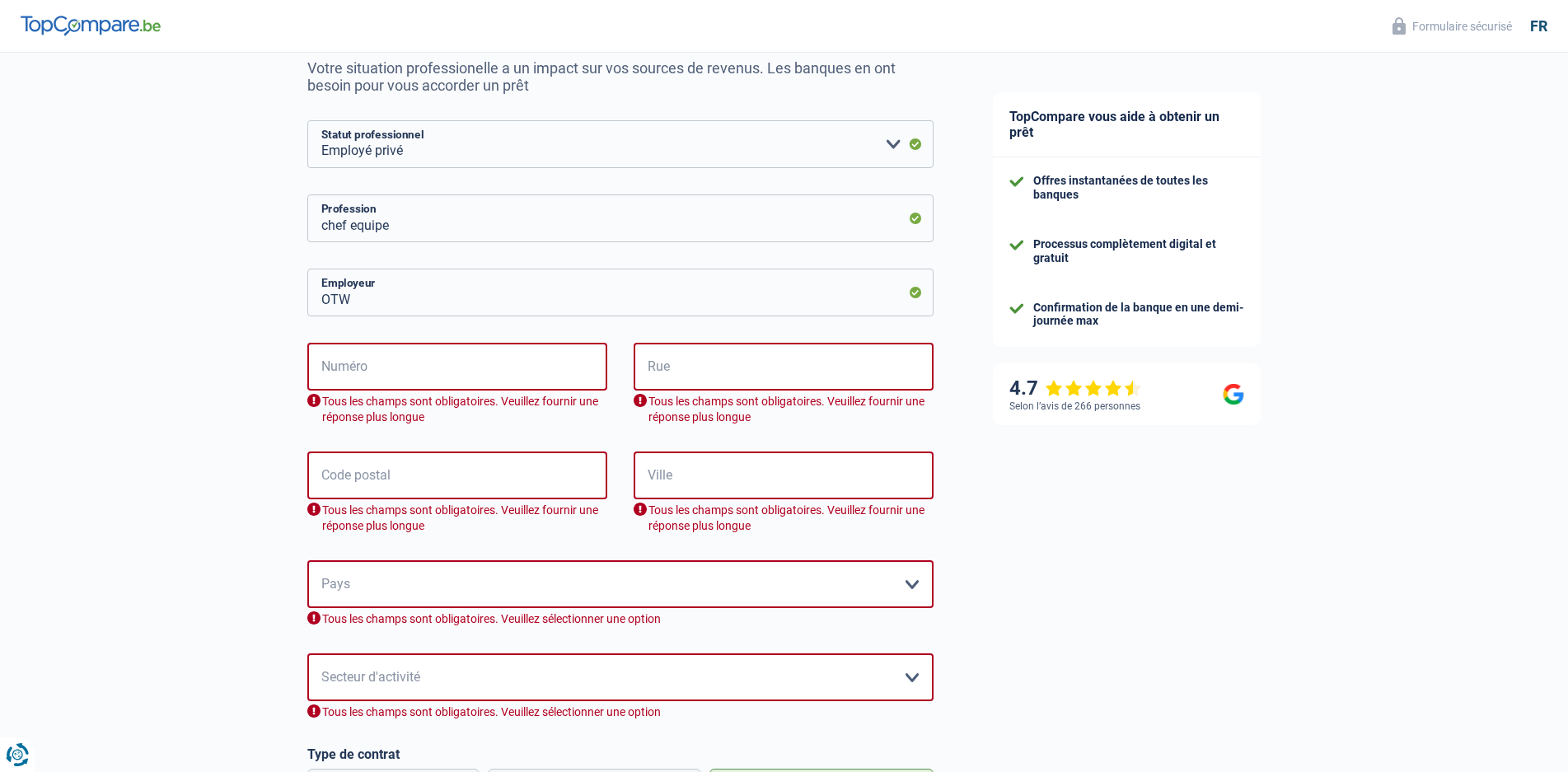
scroll to position [330, 0]
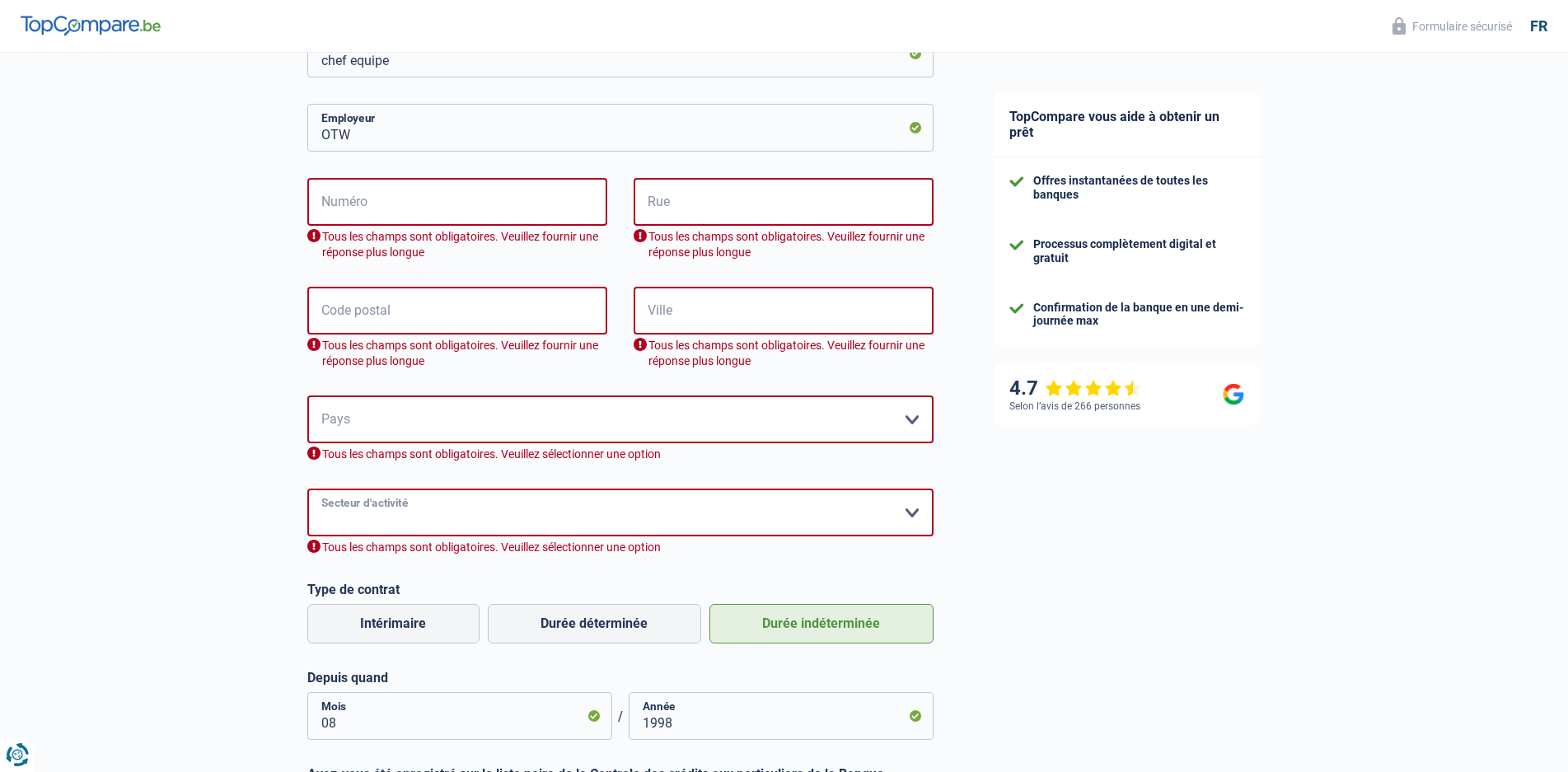
click at [350, 511] on select "Agriculture/Pêche Industrie Horeca Courier/Fitness/Taxi Construction Banques/As…" at bounding box center [620, 513] width 626 height 47
select select "bigCompanies"
click at [308, 490] on select "Agriculture/Pêche Industrie Horeca Courier/Fitness/Taxi Construction Banques/As…" at bounding box center [620, 513] width 626 height 47
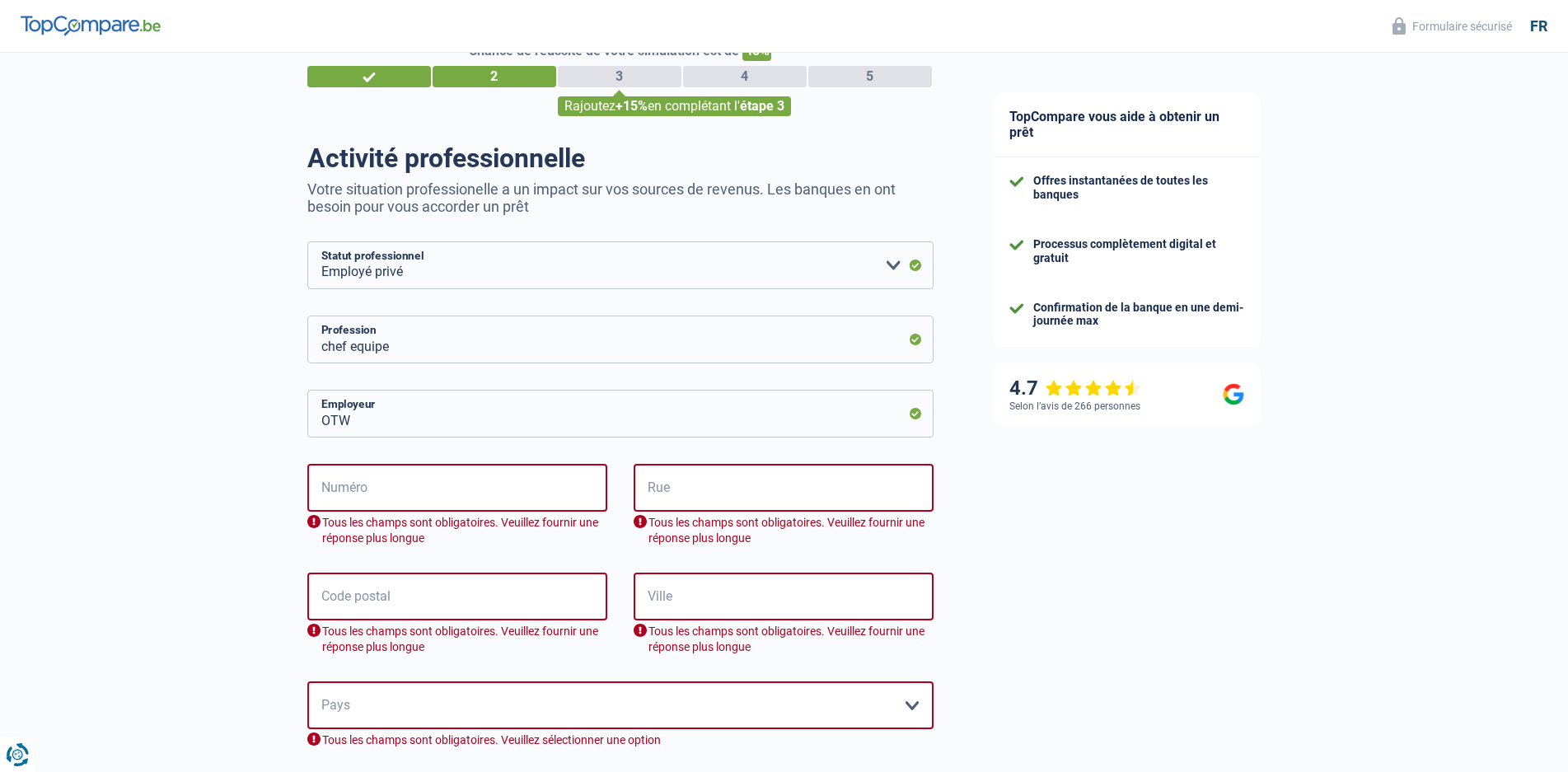
scroll to position [0, 0]
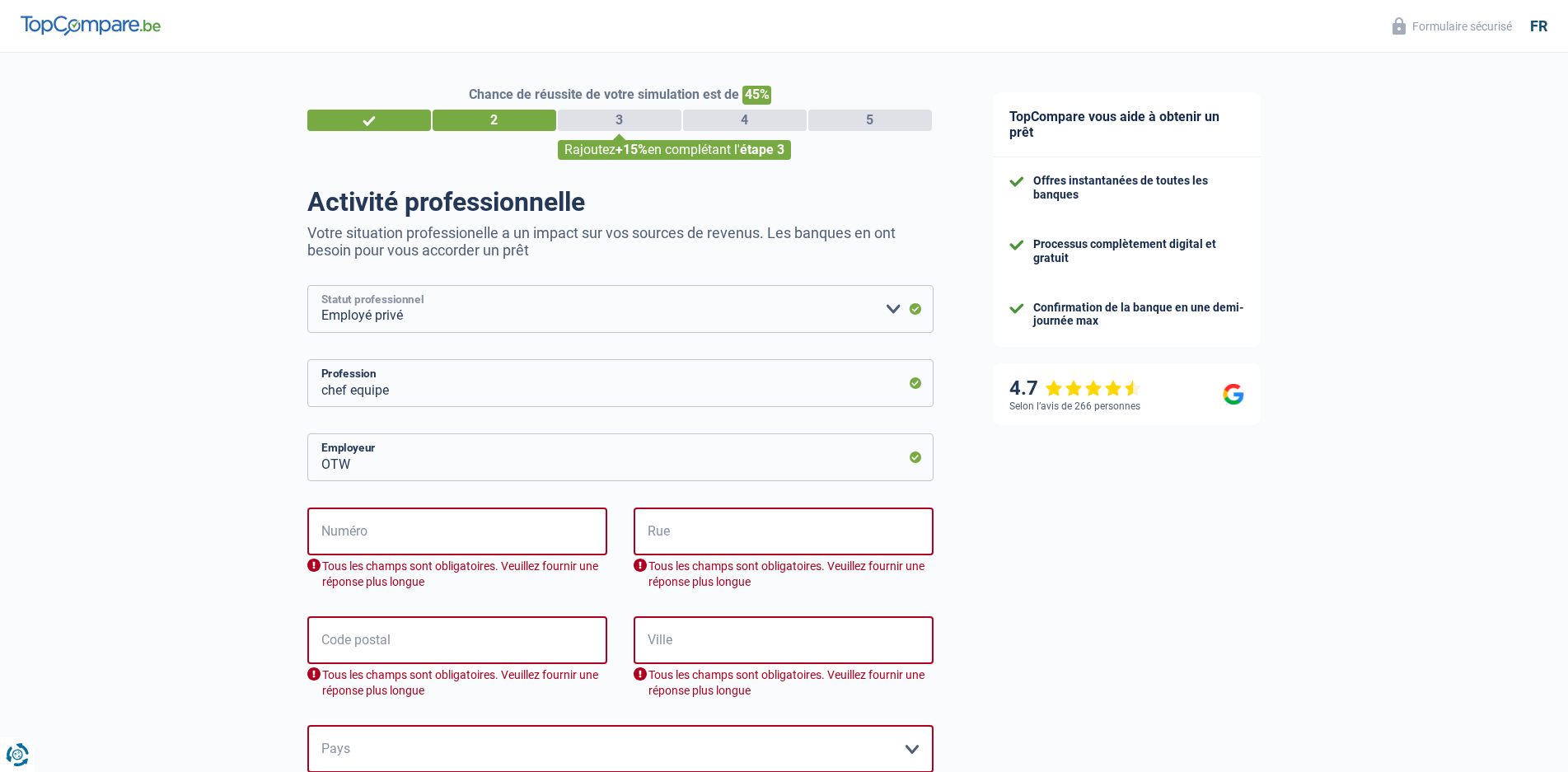
click at [892, 309] on select "Ouvrier Employé privé Employé public Invalide Indépendant Pensionné Chômeur Mut…" at bounding box center [620, 308] width 626 height 47
select select "publicEmployee"
click at [308, 286] on select "Ouvrier Employé privé Employé public Invalide Indépendant Pensionné Chômeur Mut…" at bounding box center [620, 308] width 626 height 47
radio input "false"
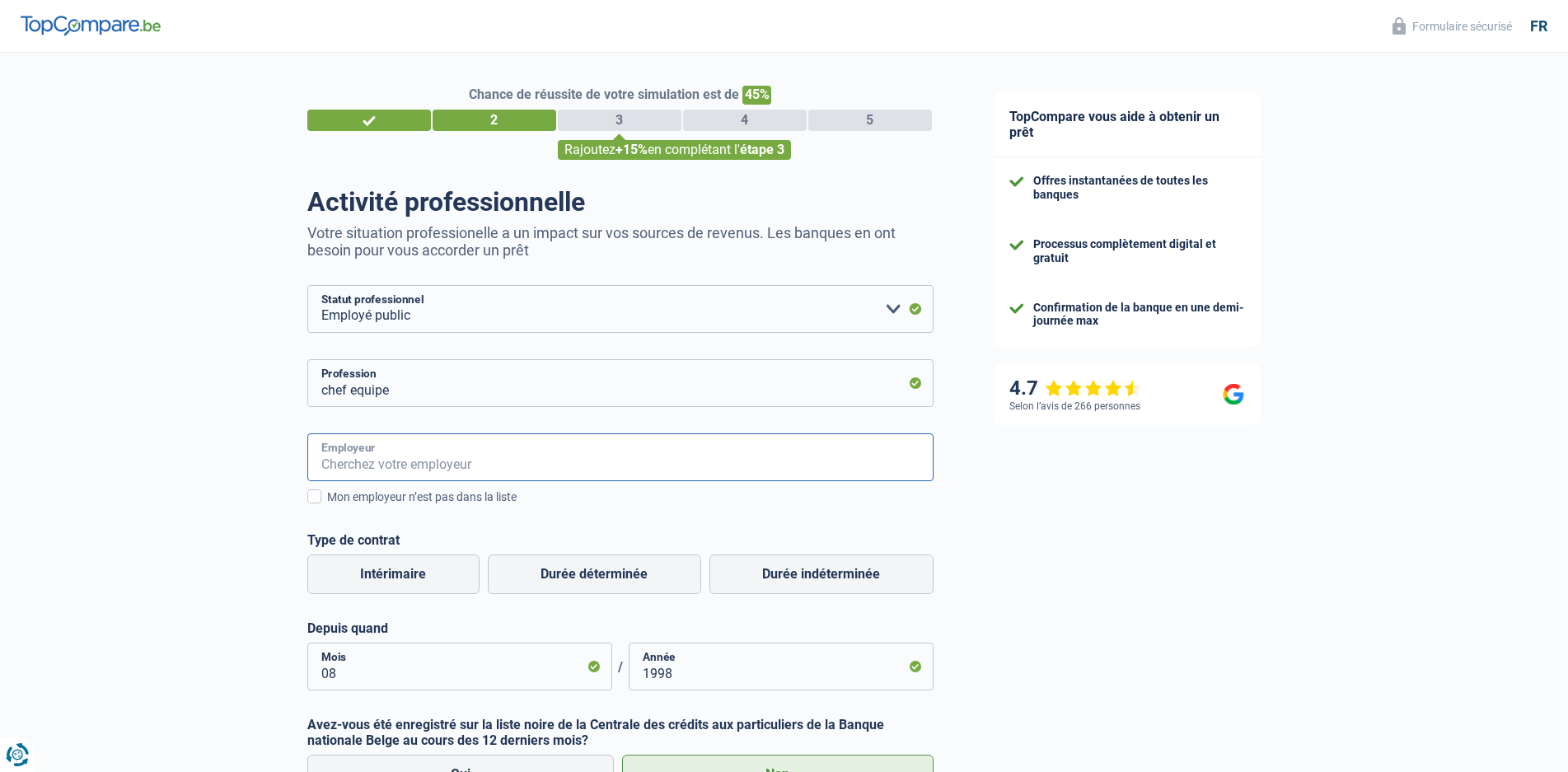
click at [367, 460] on input "Employeur" at bounding box center [620, 457] width 626 height 47
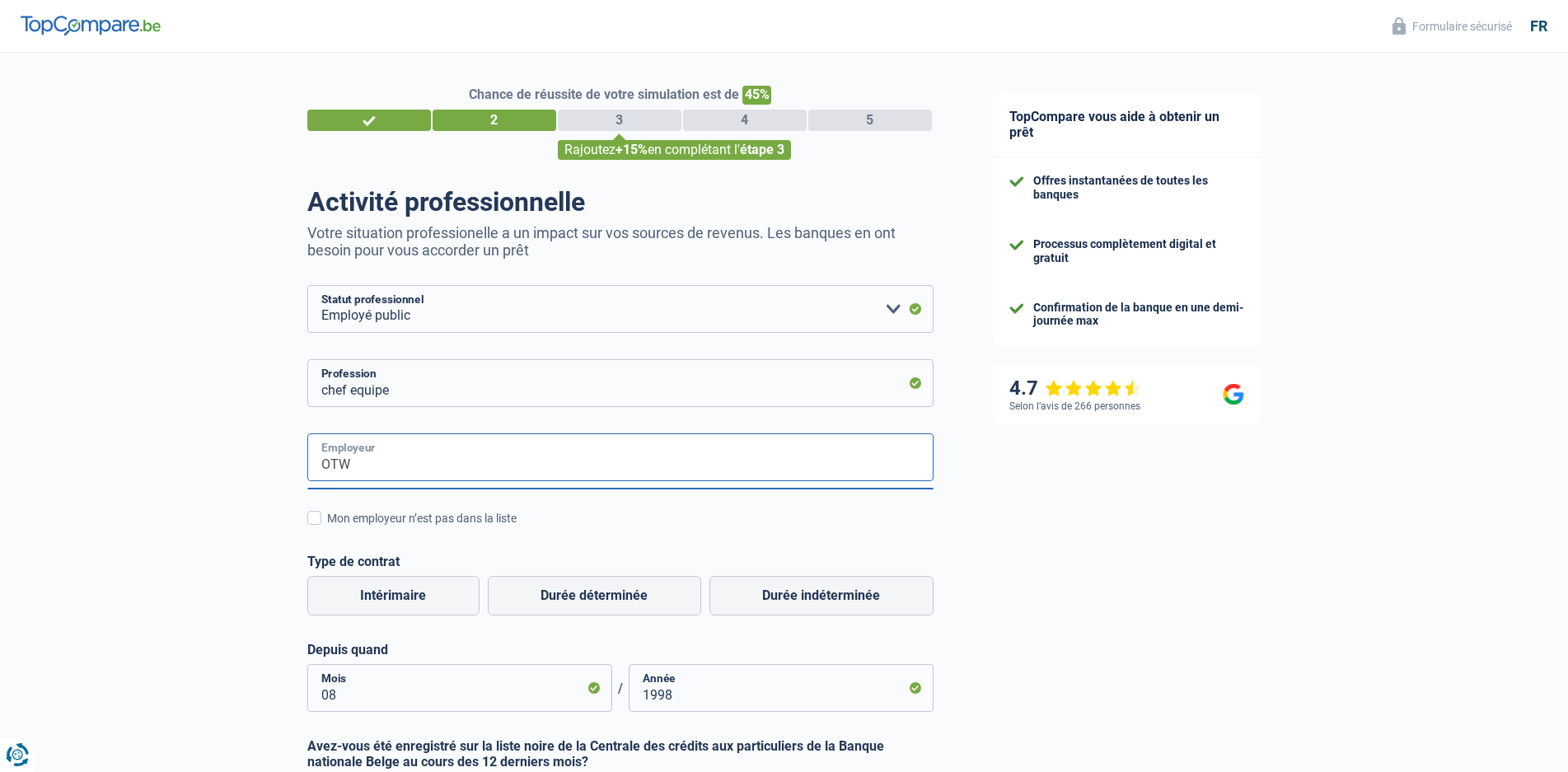
type input "OTW"
click at [209, 555] on div "Chance de réussite de votre simulation est de 45% 1 2 3 4 5 Rajoutez +15% en co…" at bounding box center [481, 547] width 964 height 1003
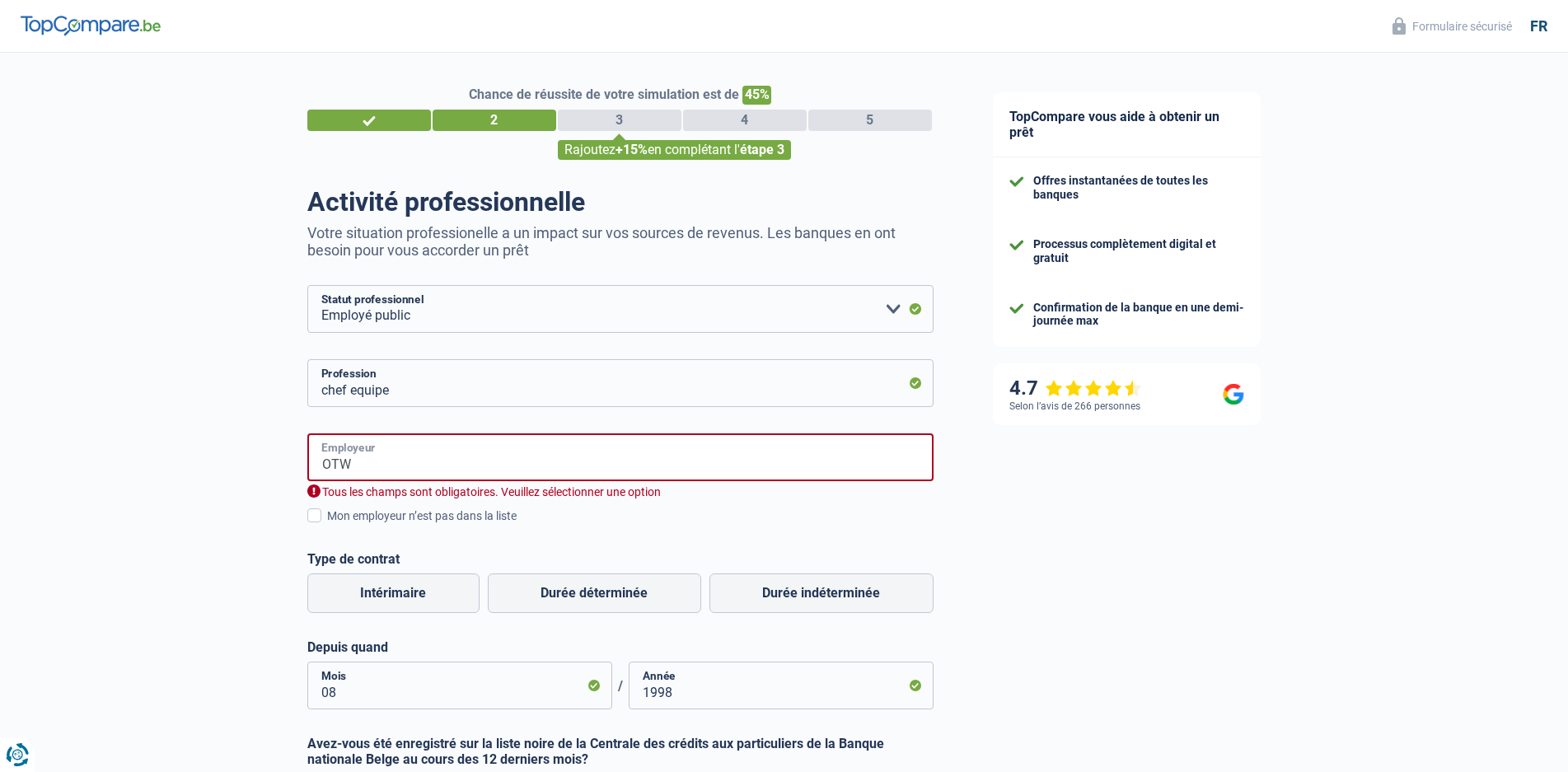
click at [395, 458] on input "OTW" at bounding box center [620, 457] width 626 height 47
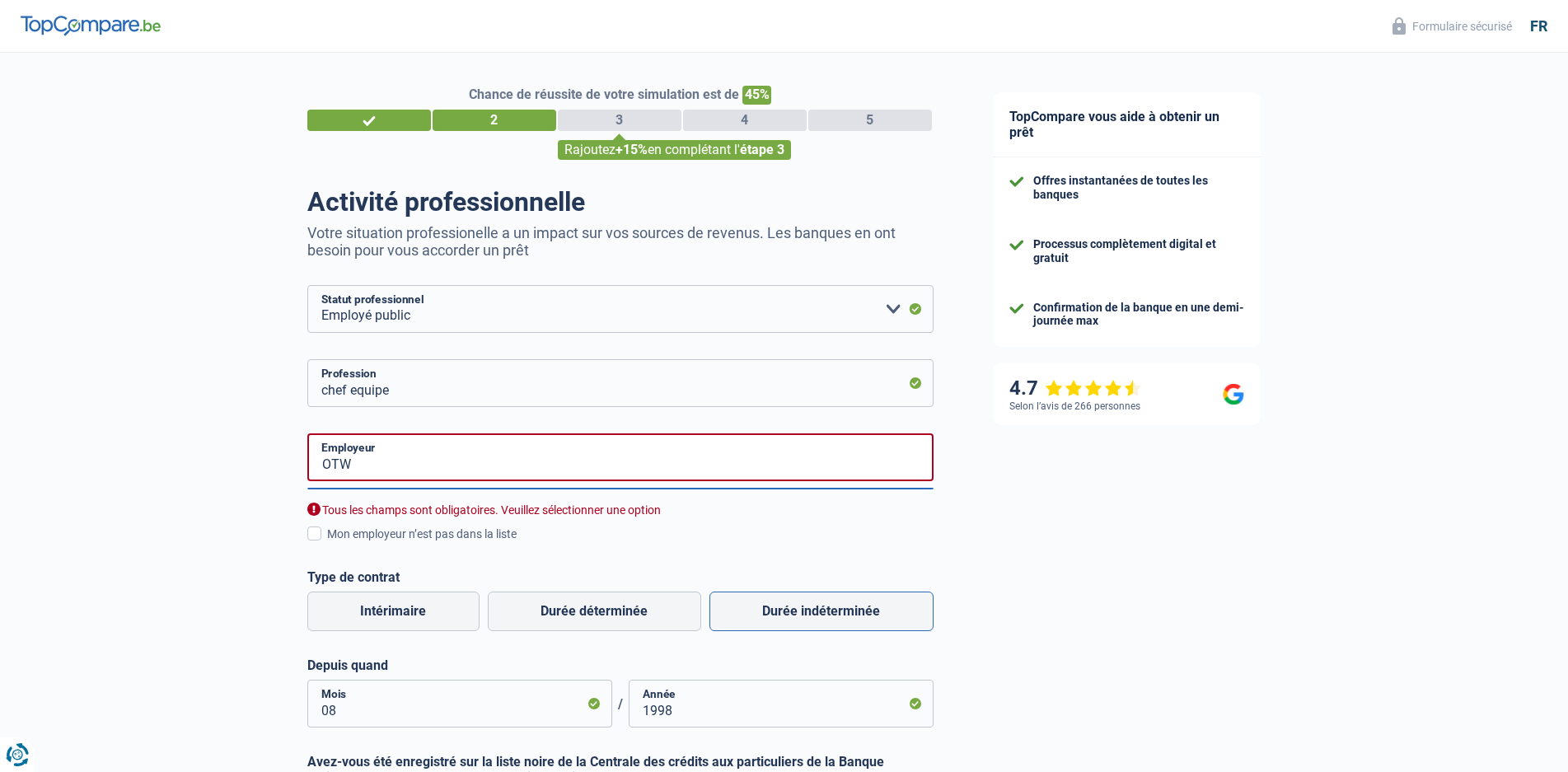
click at [770, 618] on label "Durée indéterminée" at bounding box center [821, 611] width 224 height 40
click at [770, 618] on input "Durée indéterminée" at bounding box center [821, 611] width 224 height 40
radio input "true"
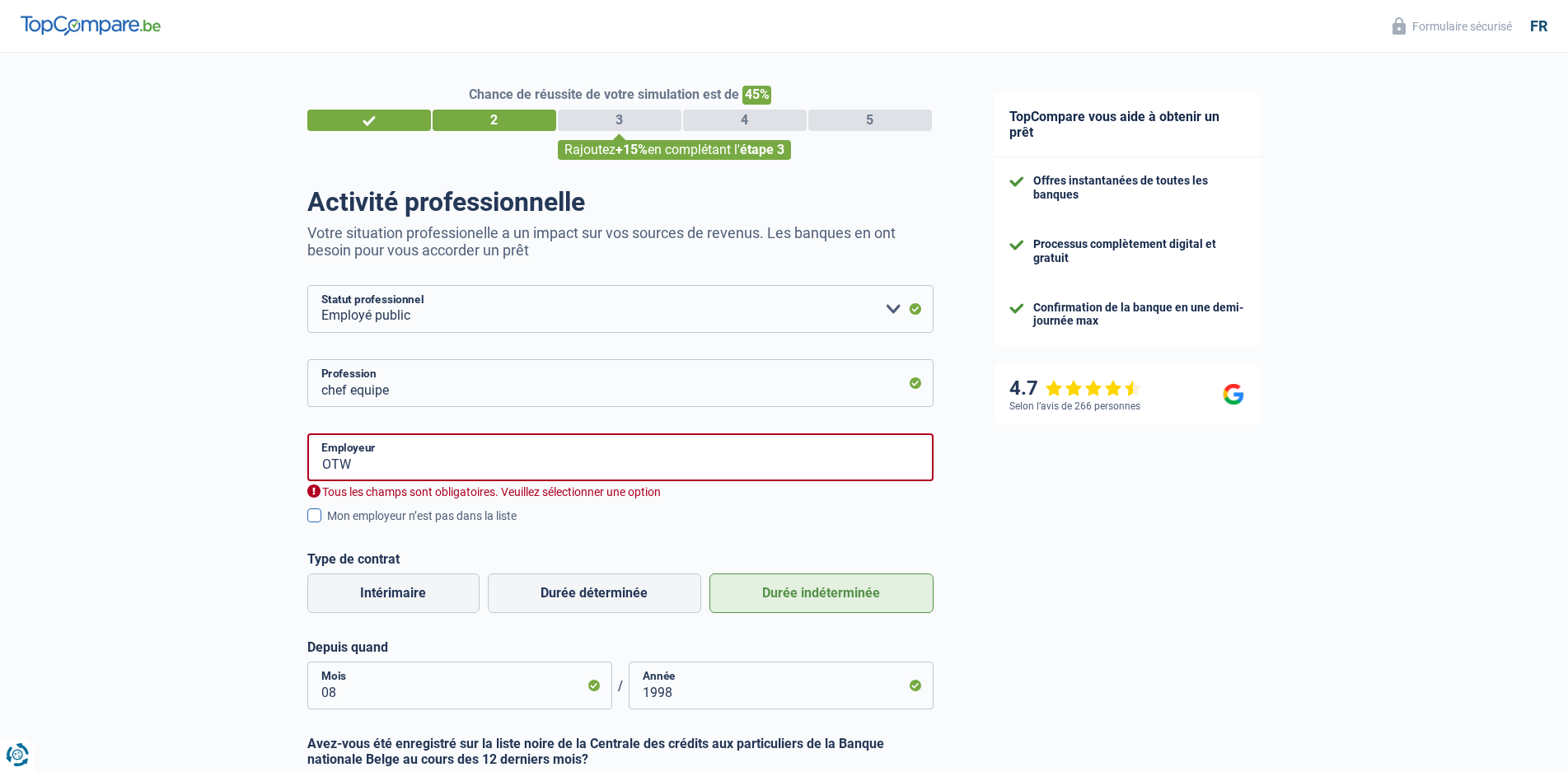
click at [314, 516] on span at bounding box center [314, 515] width 14 height 14
click at [327, 525] on input "Mon employeur n’est pas dans la liste" at bounding box center [327, 525] width 0 height 0
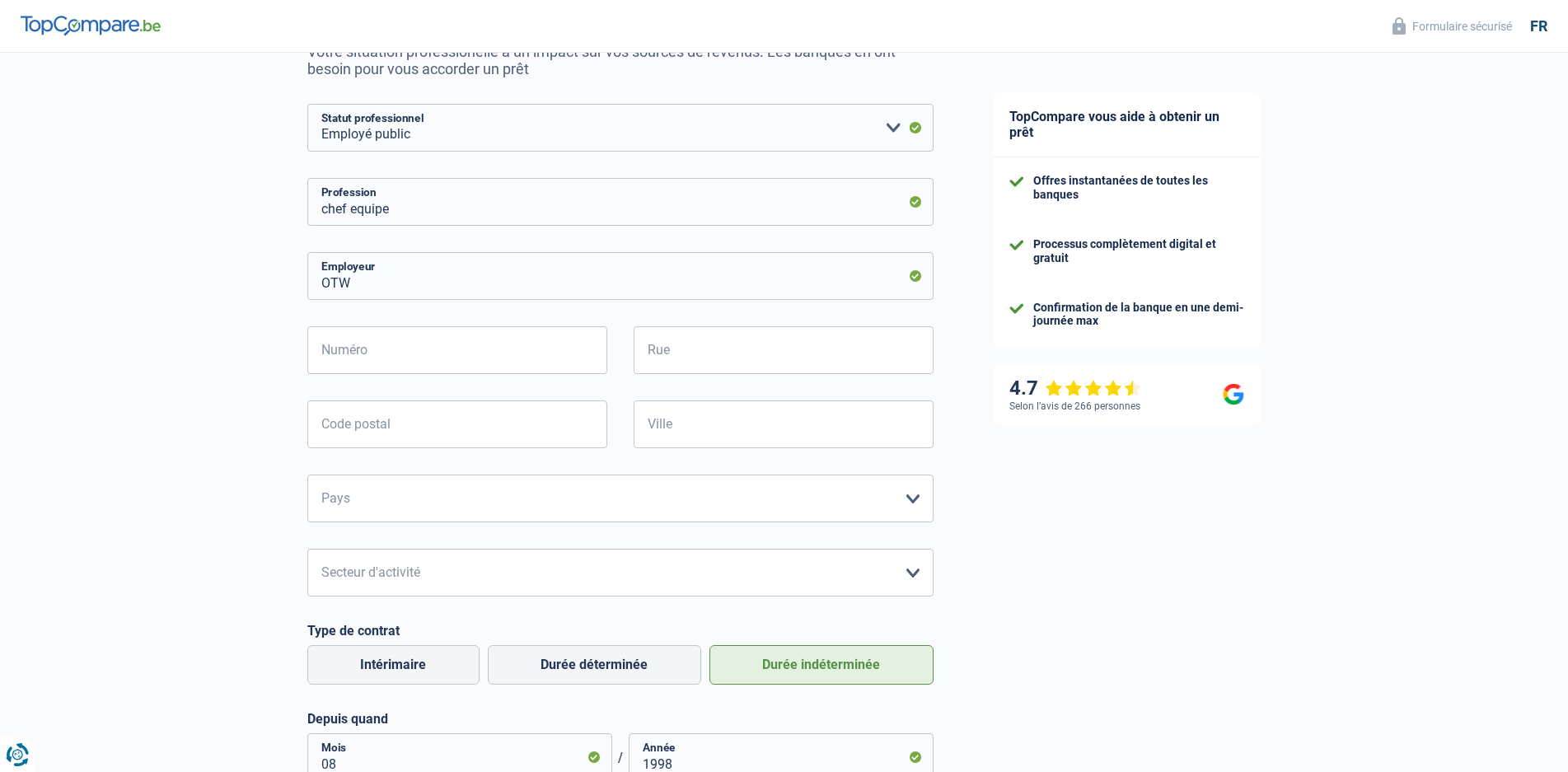
scroll to position [204, 0]
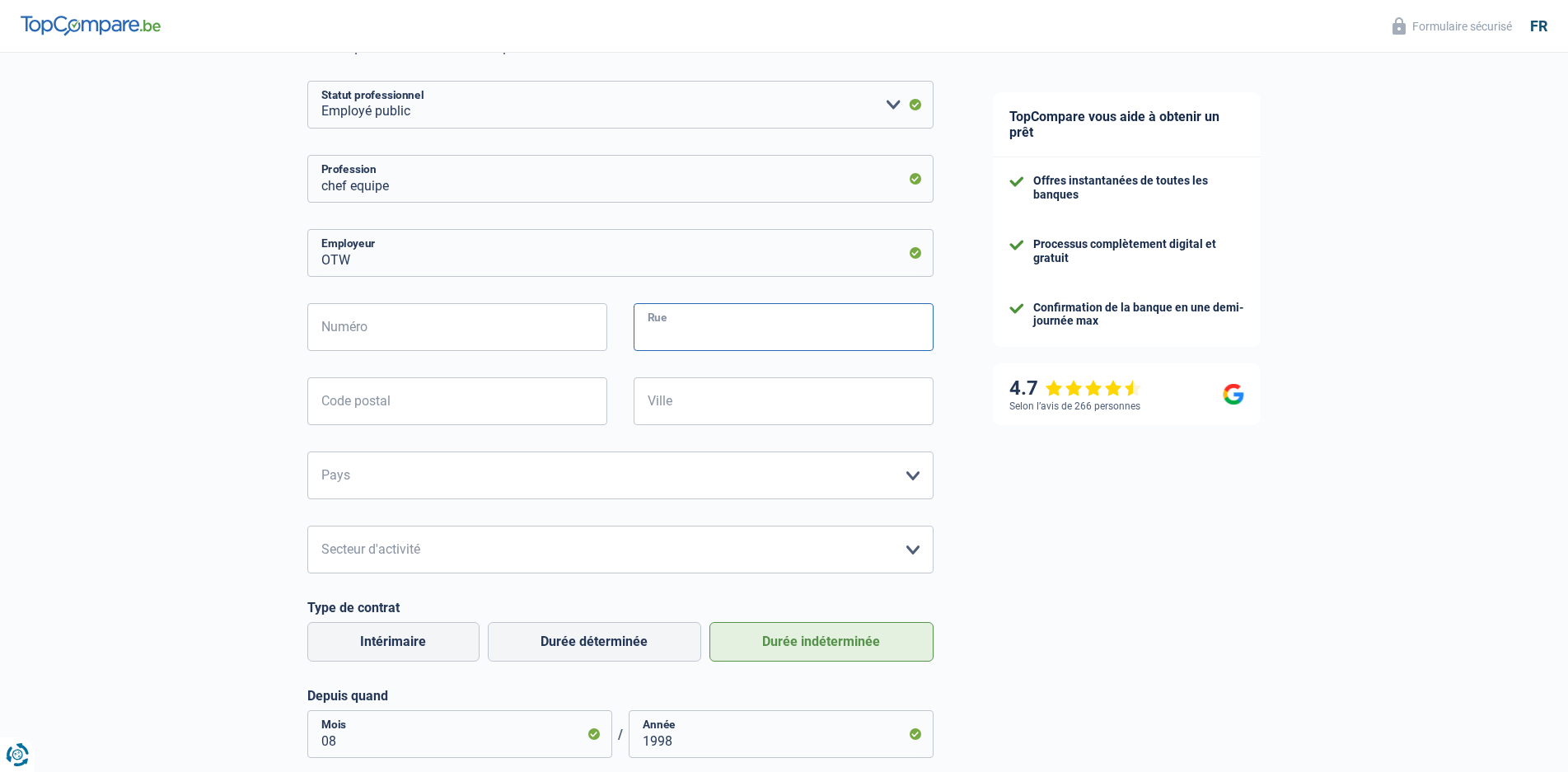
click at [728, 324] on input "Rue" at bounding box center [784, 327] width 300 height 47
click at [452, 306] on input "Numéro" at bounding box center [458, 327] width 300 height 47
type input "96"
click at [698, 332] on input "Rue" at bounding box center [784, 327] width 300 height 47
type input "avenue gouverneur bovesse"
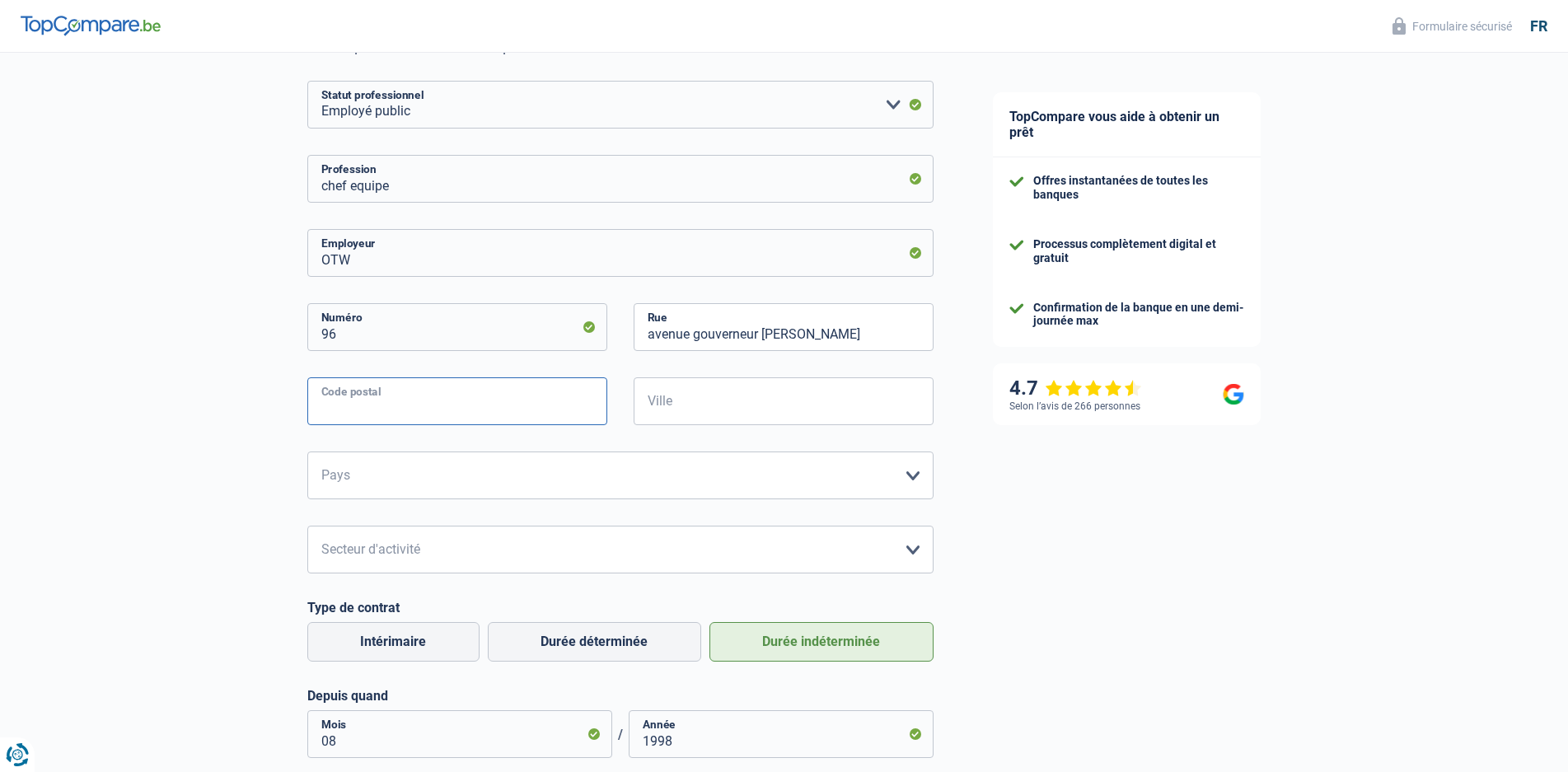
click at [560, 403] on input "Code postal" at bounding box center [458, 401] width 300 height 47
type input "5100"
click at [803, 410] on input "Ville" at bounding box center [784, 401] width 300 height 47
type input "Namur"
click at [708, 484] on select "Belgique France Allemagne Italie Luxembourg Pays-Bas Espagne Suisse Veuillez sé…" at bounding box center [620, 475] width 626 height 47
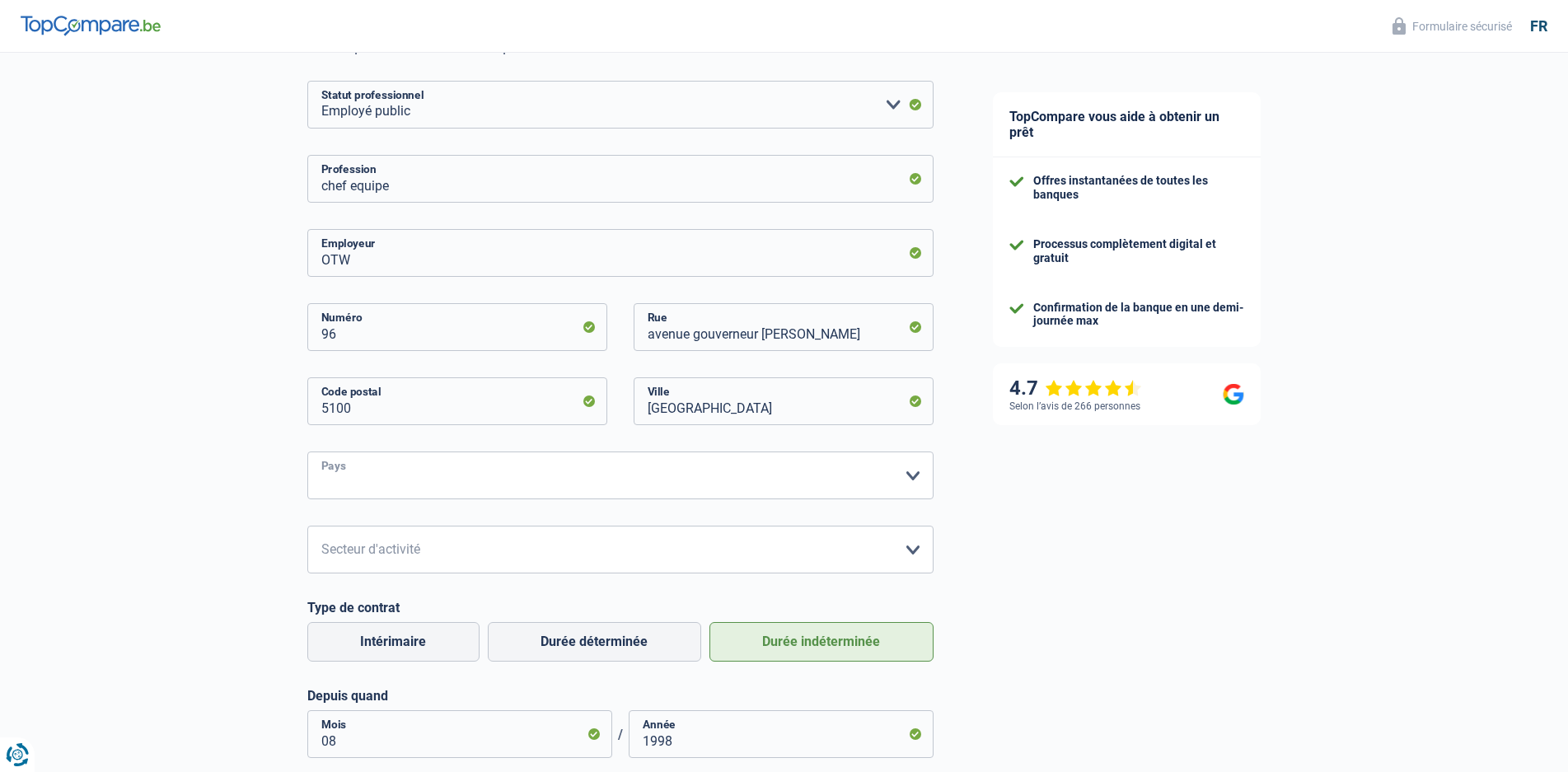
select select "BE"
click at [308, 453] on select "Belgique France Allemagne Italie Luxembourg Pays-Bas Espagne Suisse Veuillez sé…" at bounding box center [620, 475] width 626 height 47
click at [450, 555] on select "Agriculture/Pêche Industrie Horeca Courier/Fitness/Taxi Construction Banques/As…" at bounding box center [620, 549] width 626 height 47
select select "bigCompanies"
click at [308, 527] on select "Agriculture/Pêche Industrie Horeca Courier/Fitness/Taxi Construction Banques/As…" at bounding box center [620, 549] width 626 height 47
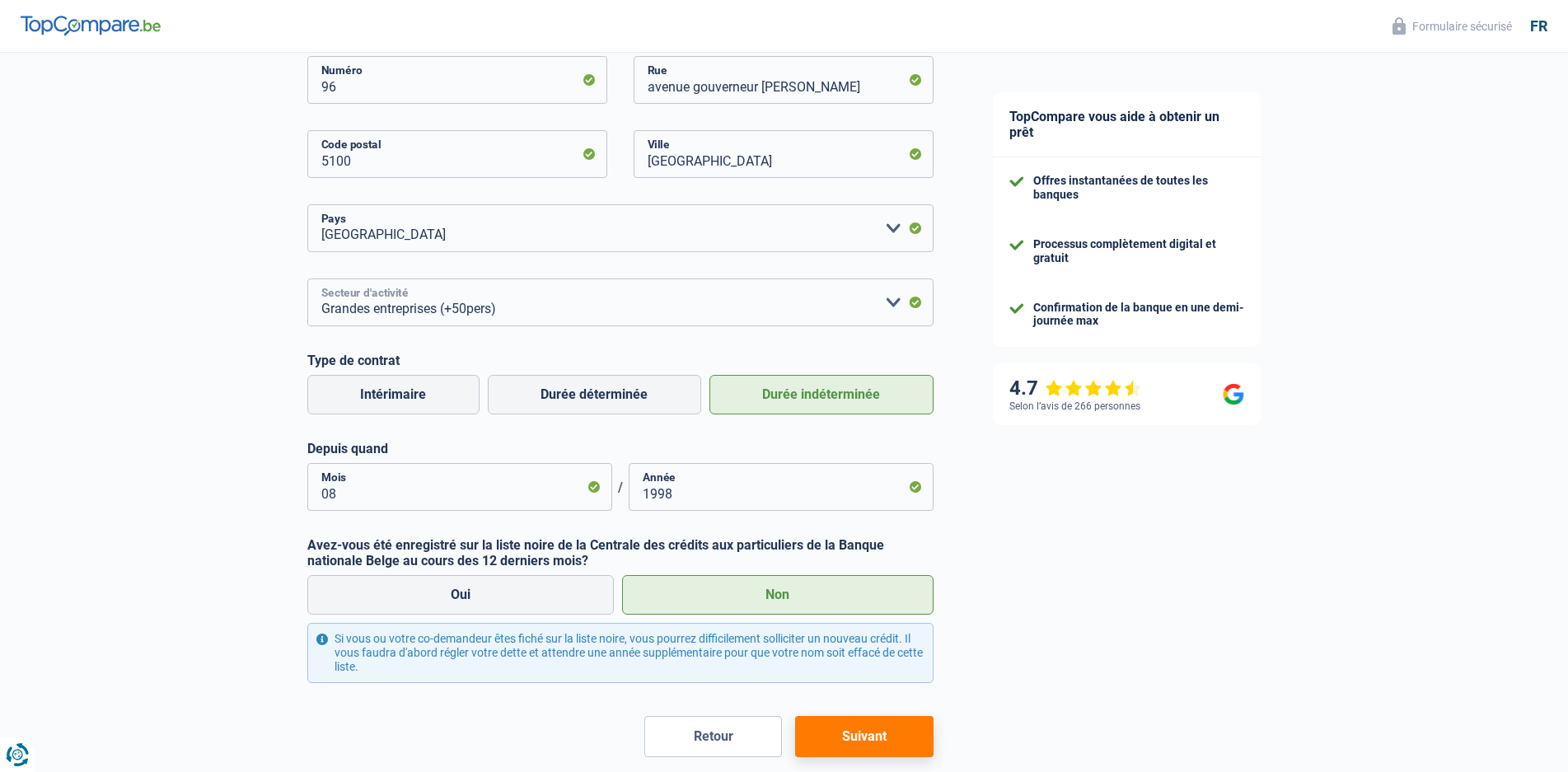
scroll to position [534, 0]
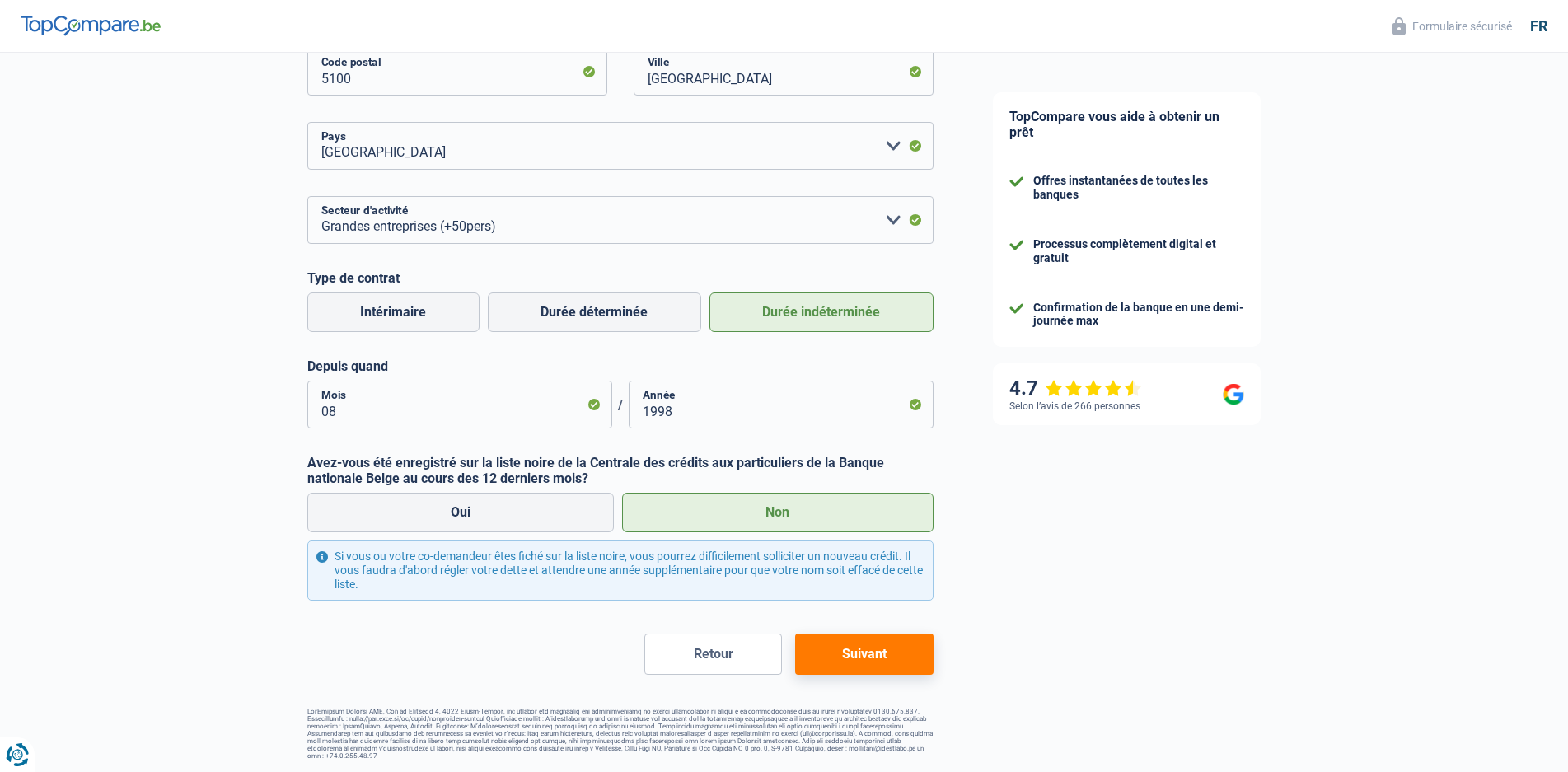
click at [829, 649] on button "Suivant" at bounding box center [864, 654] width 137 height 42
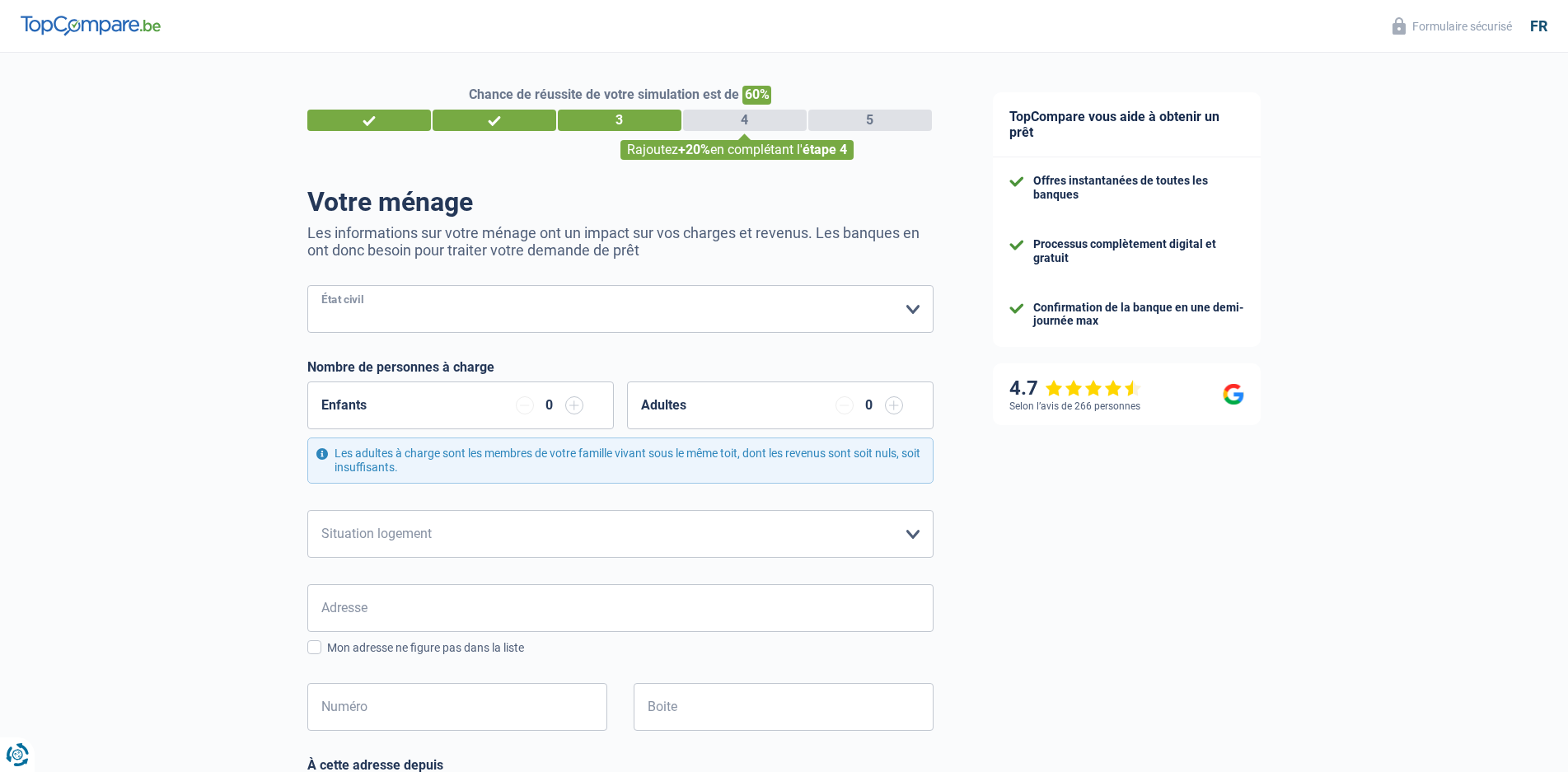
click at [402, 306] on select "Célibataire Marié(e) Cohabitant(e) légal(e) Divorcé(e) Veuf(ve) Séparé (de fait…" at bounding box center [620, 308] width 626 height 47
select select "cohabitation"
click at [308, 286] on select "Célibataire Marié(e) Cohabitant(e) légal(e) Divorcé(e) Veuf(ve) Séparé (de fait…" at bounding box center [620, 308] width 626 height 47
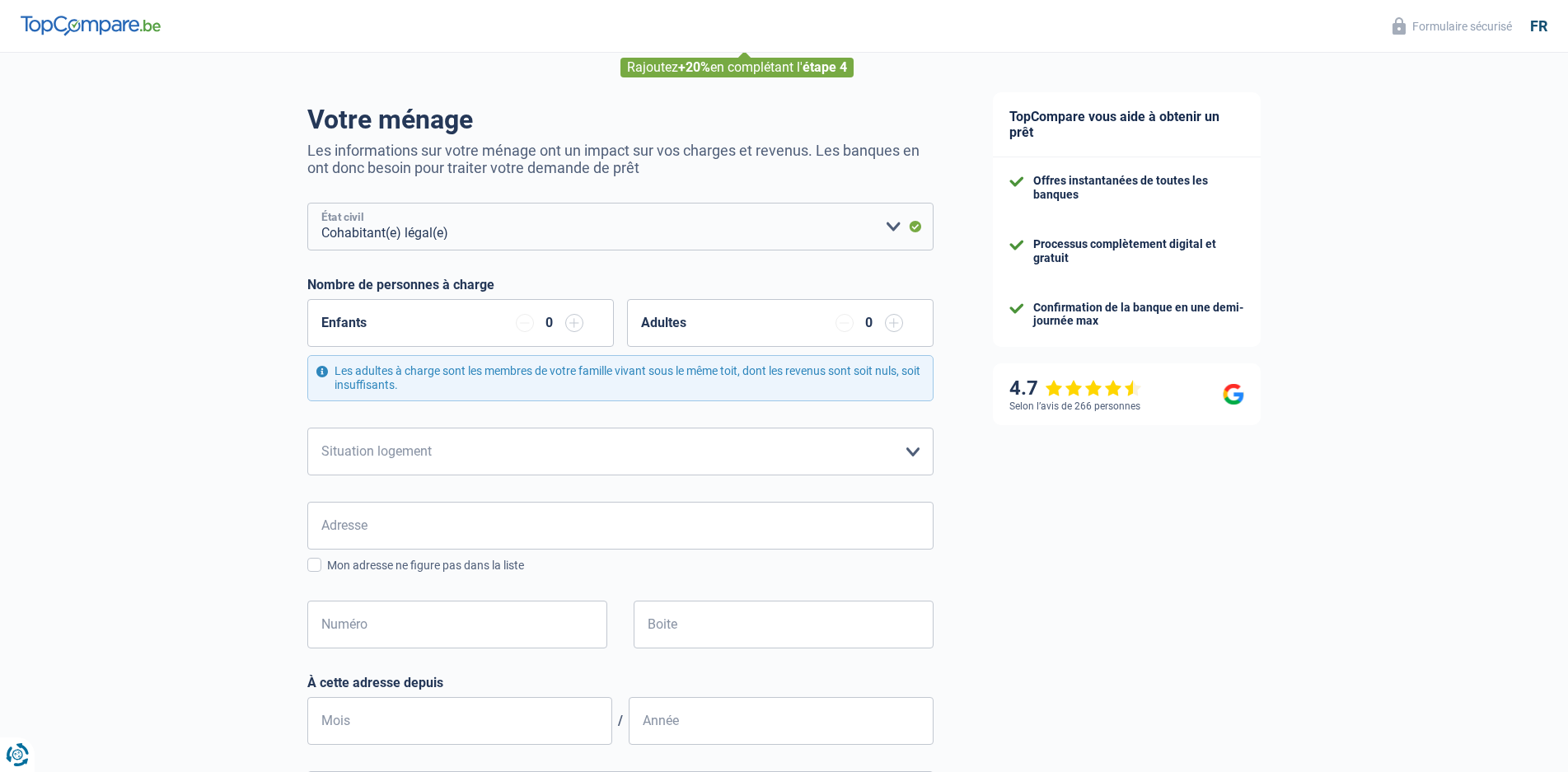
scroll to position [164, 0]
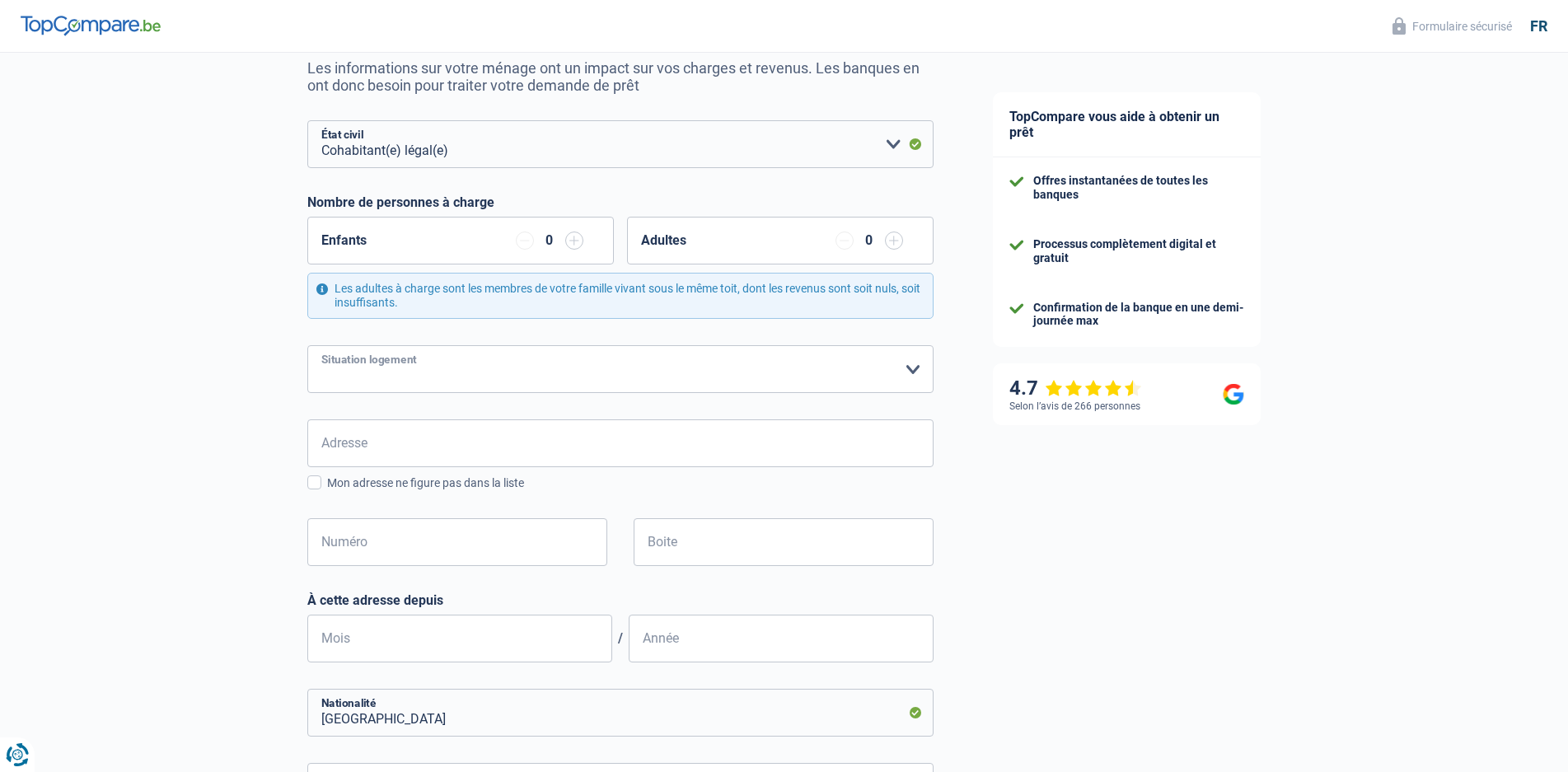
click at [491, 369] on select "Locataire Propriétaire avec prêt hypothécaire Propriétaire sans prêt hypothécai…" at bounding box center [620, 369] width 626 height 47
select select "liveWithParents"
click at [308, 346] on select "Locataire Propriétaire avec prêt hypothécaire Propriétaire sans prêt hypothécai…" at bounding box center [620, 369] width 626 height 47
click at [459, 453] on input "Adresse" at bounding box center [620, 443] width 626 height 47
type input "Rue du Cerisier, 66"
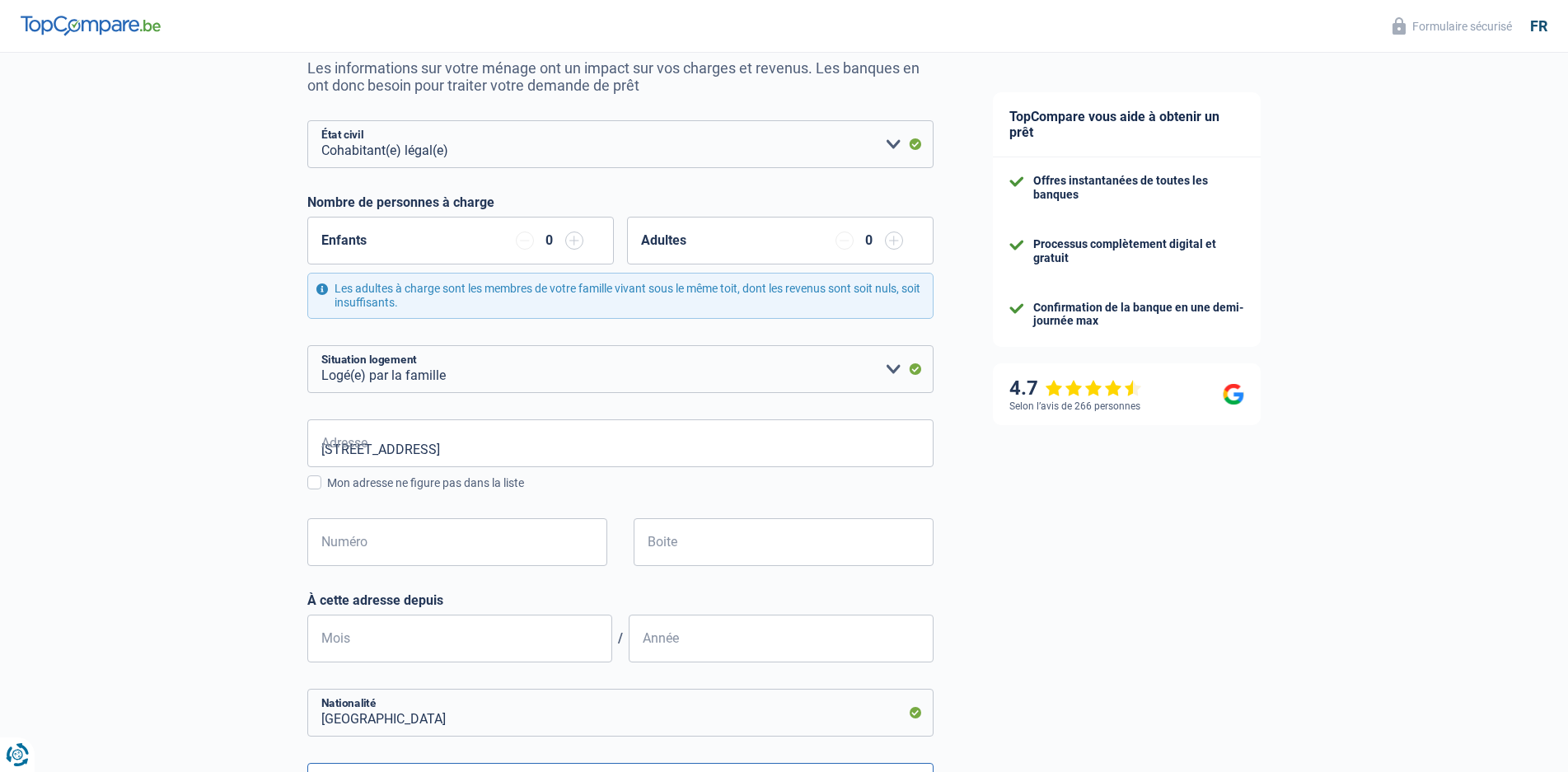
type input "Belgique"
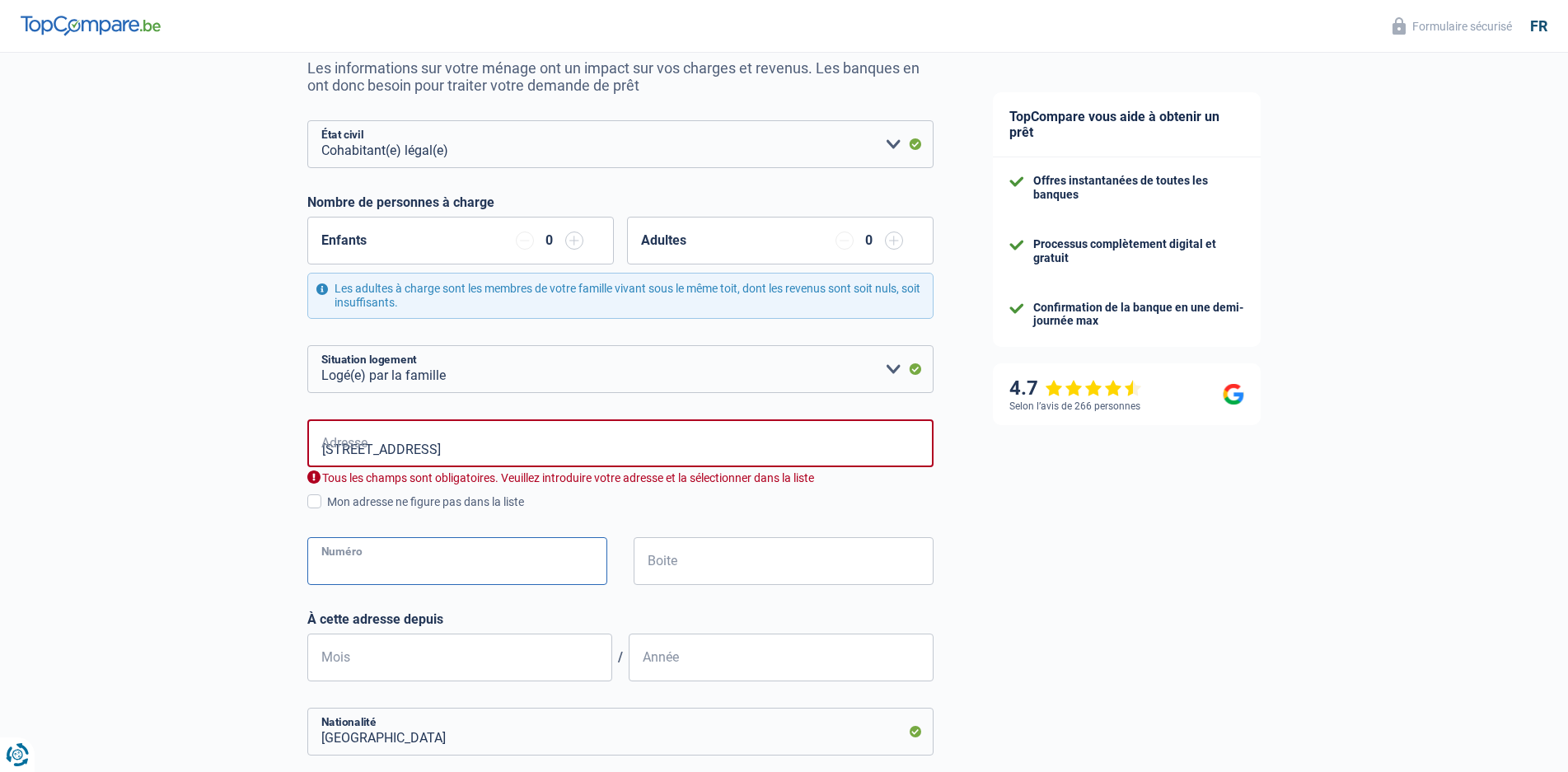
type input "66"
type input "Belgique"
type input "COURT SAINT ETIENNE"
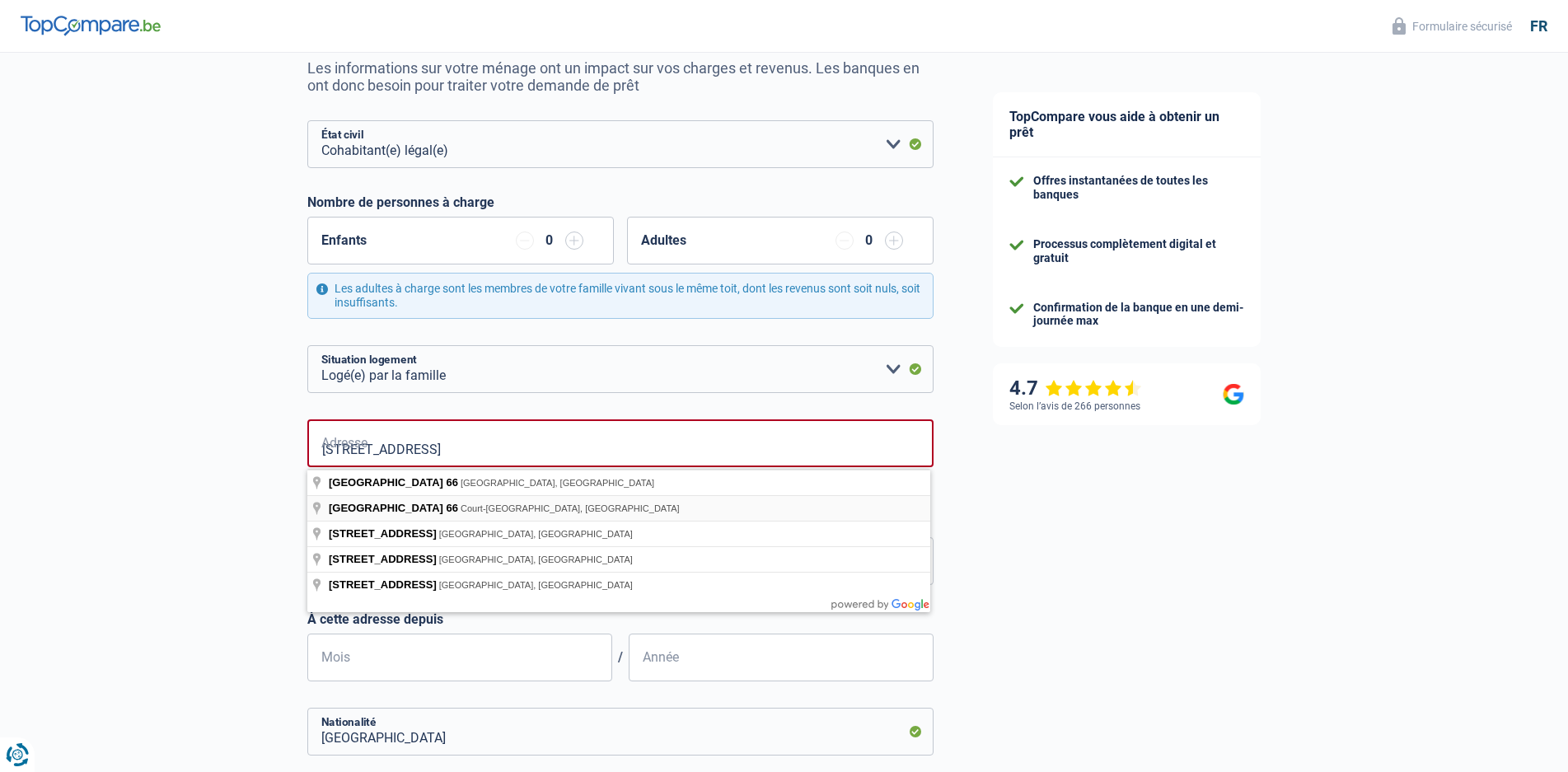
type input "Rue du Cerisier, 1490, Court-Saint-Étienne, BE"
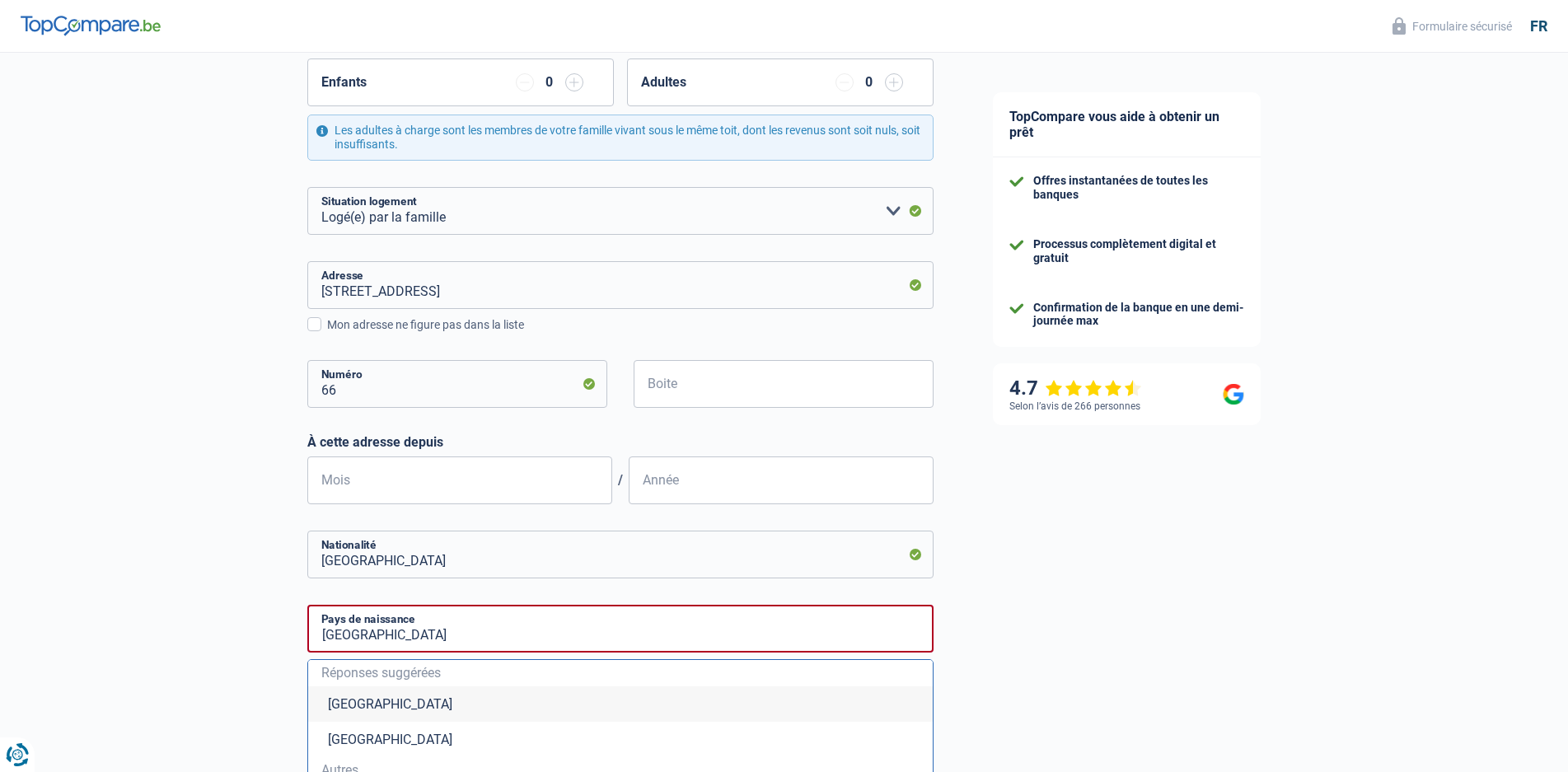
scroll to position [330, 0]
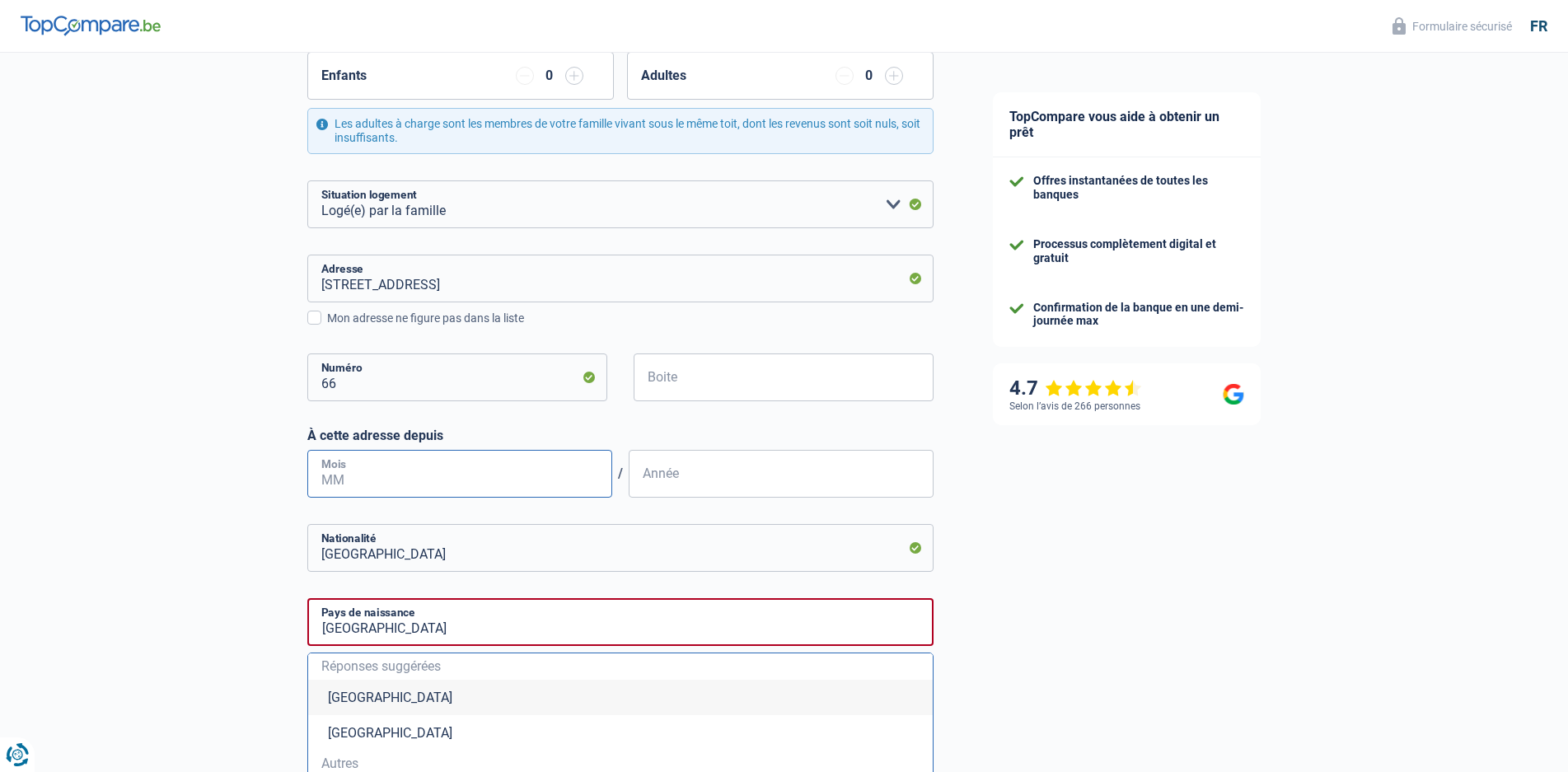
click at [453, 475] on input "Mois" at bounding box center [460, 474] width 305 height 47
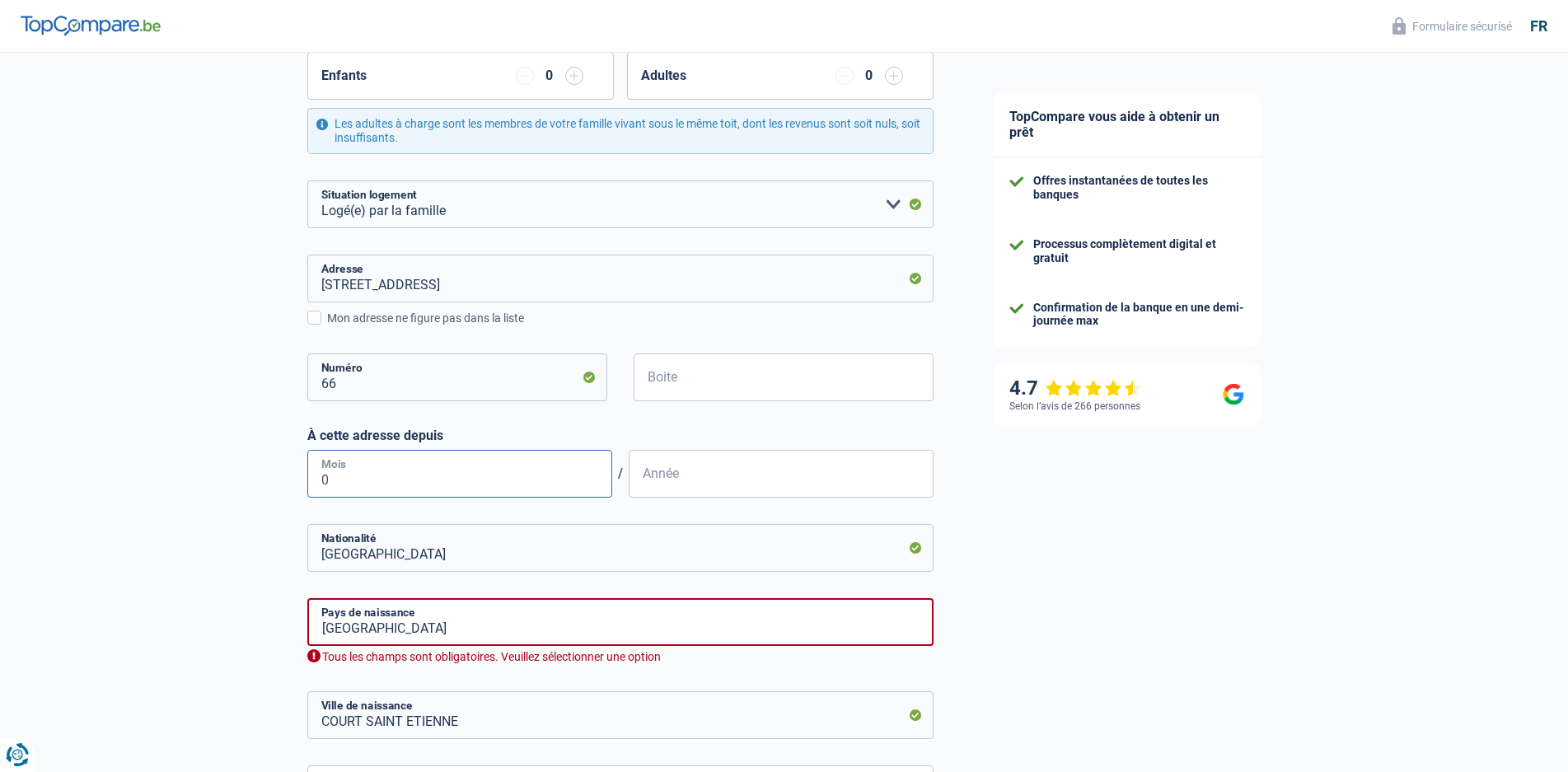
type input "05"
click at [694, 480] on input "Année" at bounding box center [781, 474] width 305 height 47
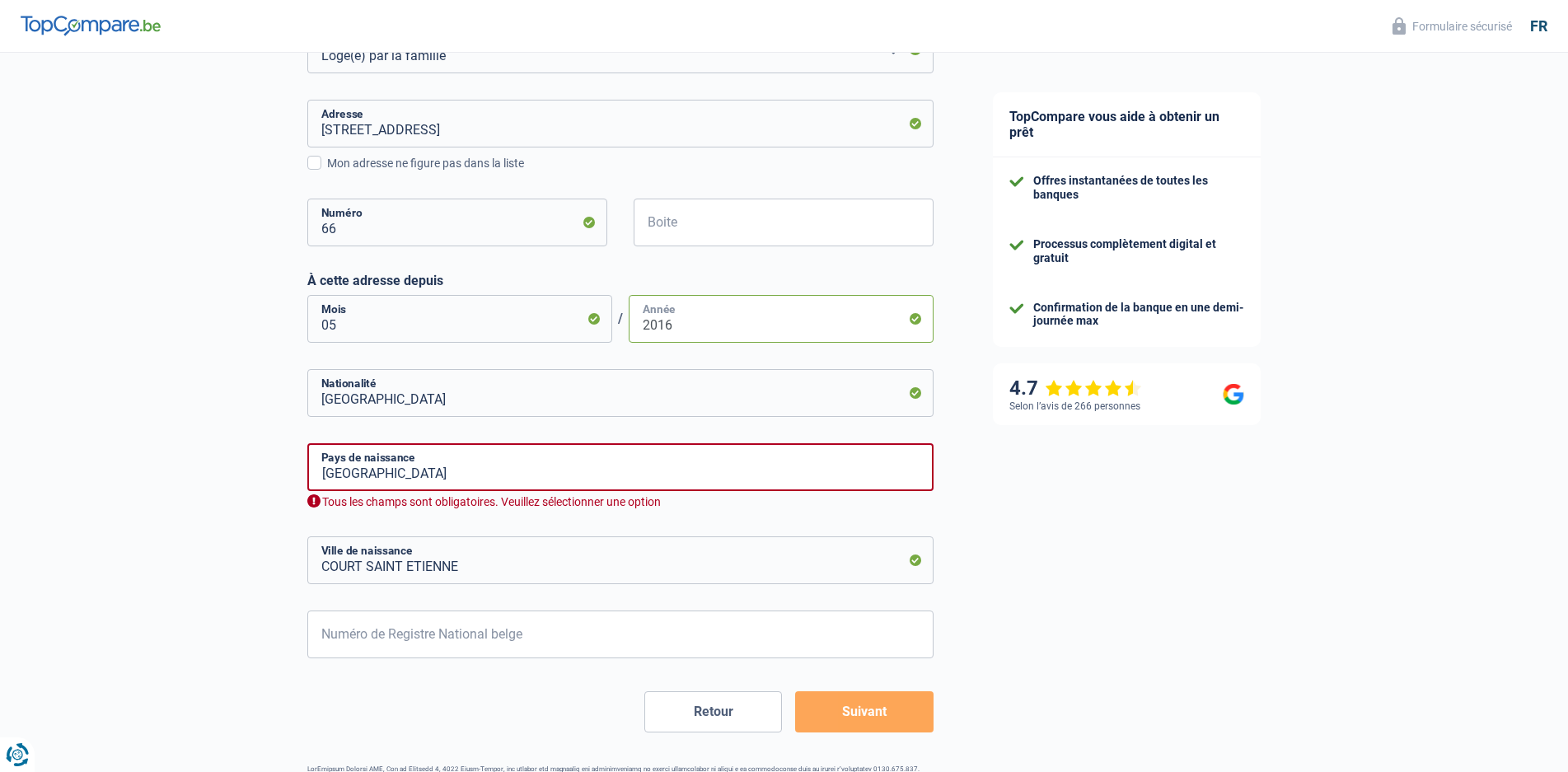
scroll to position [494, 0]
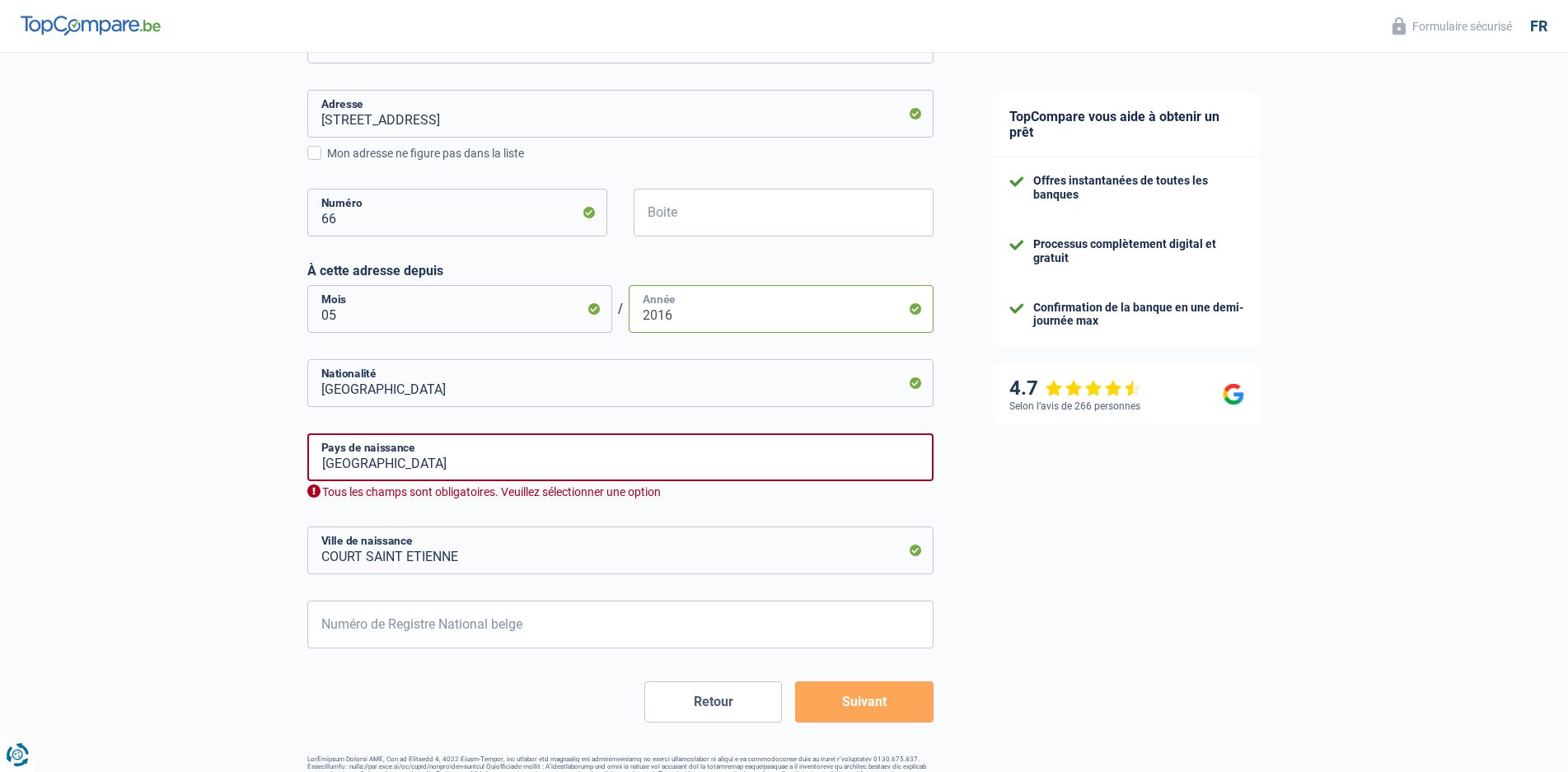
type input "2016"
click at [423, 463] on input "Belgique" at bounding box center [620, 457] width 626 height 47
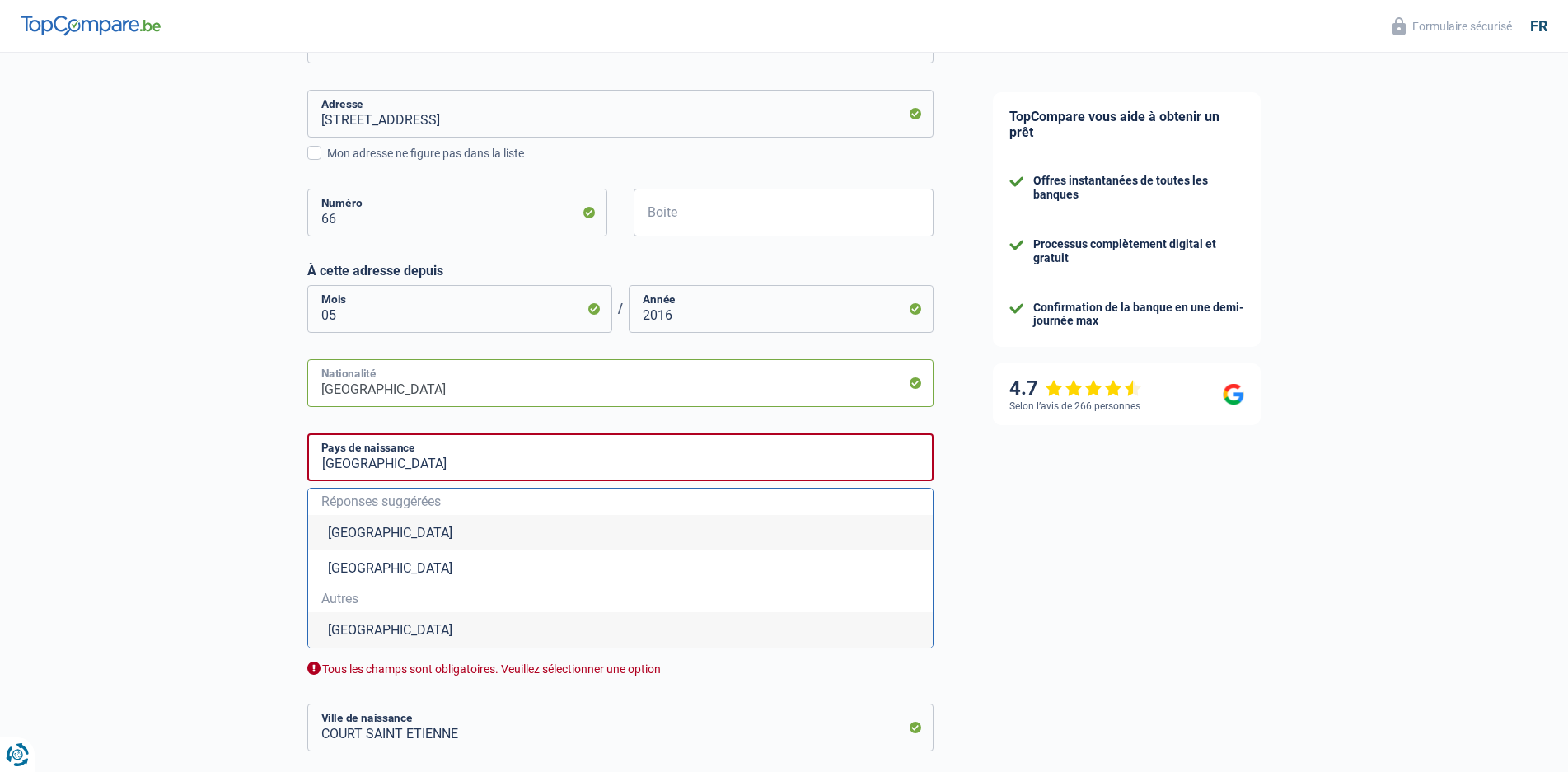
click at [419, 389] on input "Belgique" at bounding box center [620, 383] width 626 height 47
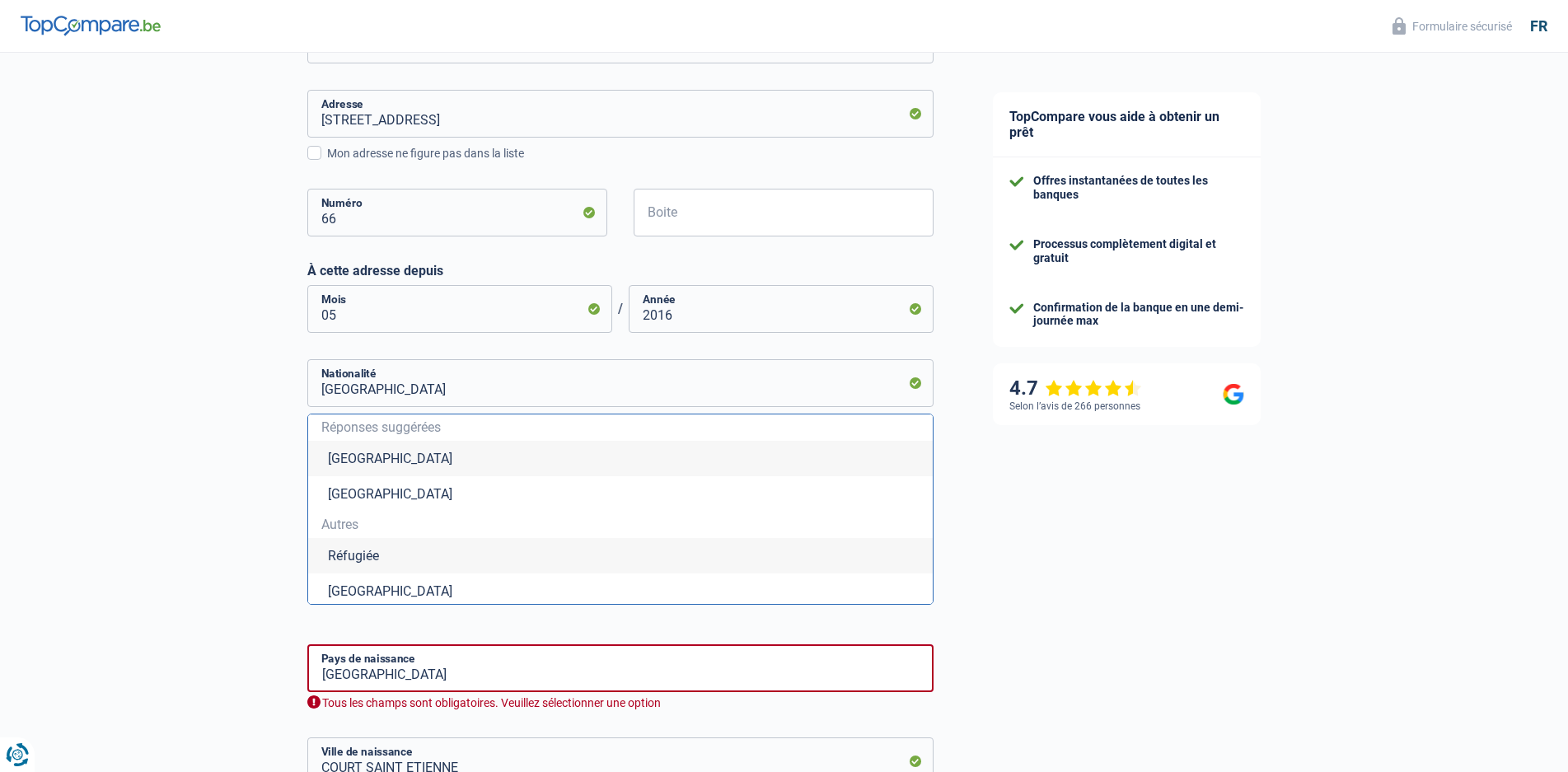
click at [197, 579] on div "Chance de réussite de votre simulation est de 60% 1 2 3 4 5 Rajoutez +20% en co…" at bounding box center [481, 288] width 964 height 1473
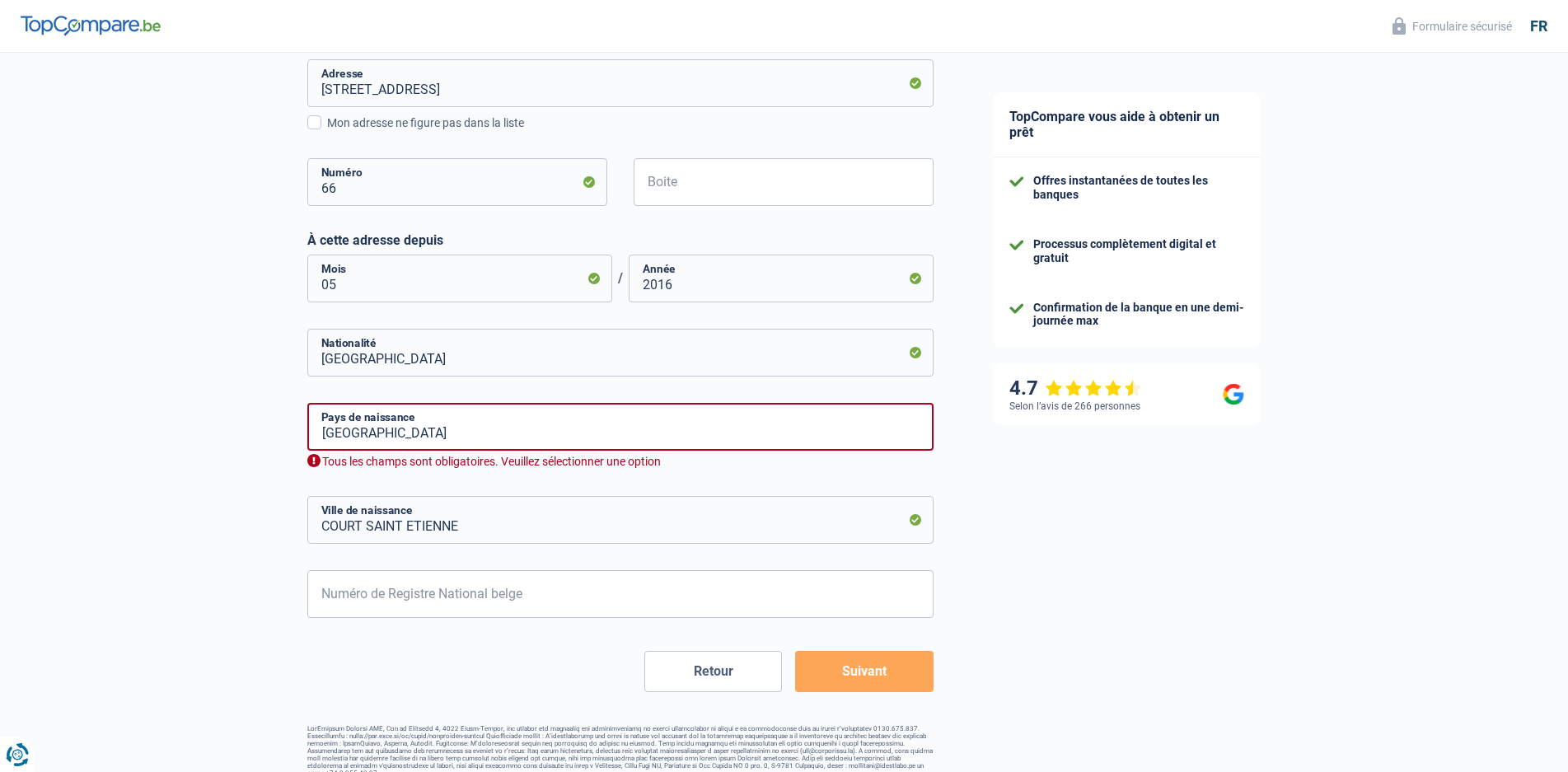
scroll to position [542, 0]
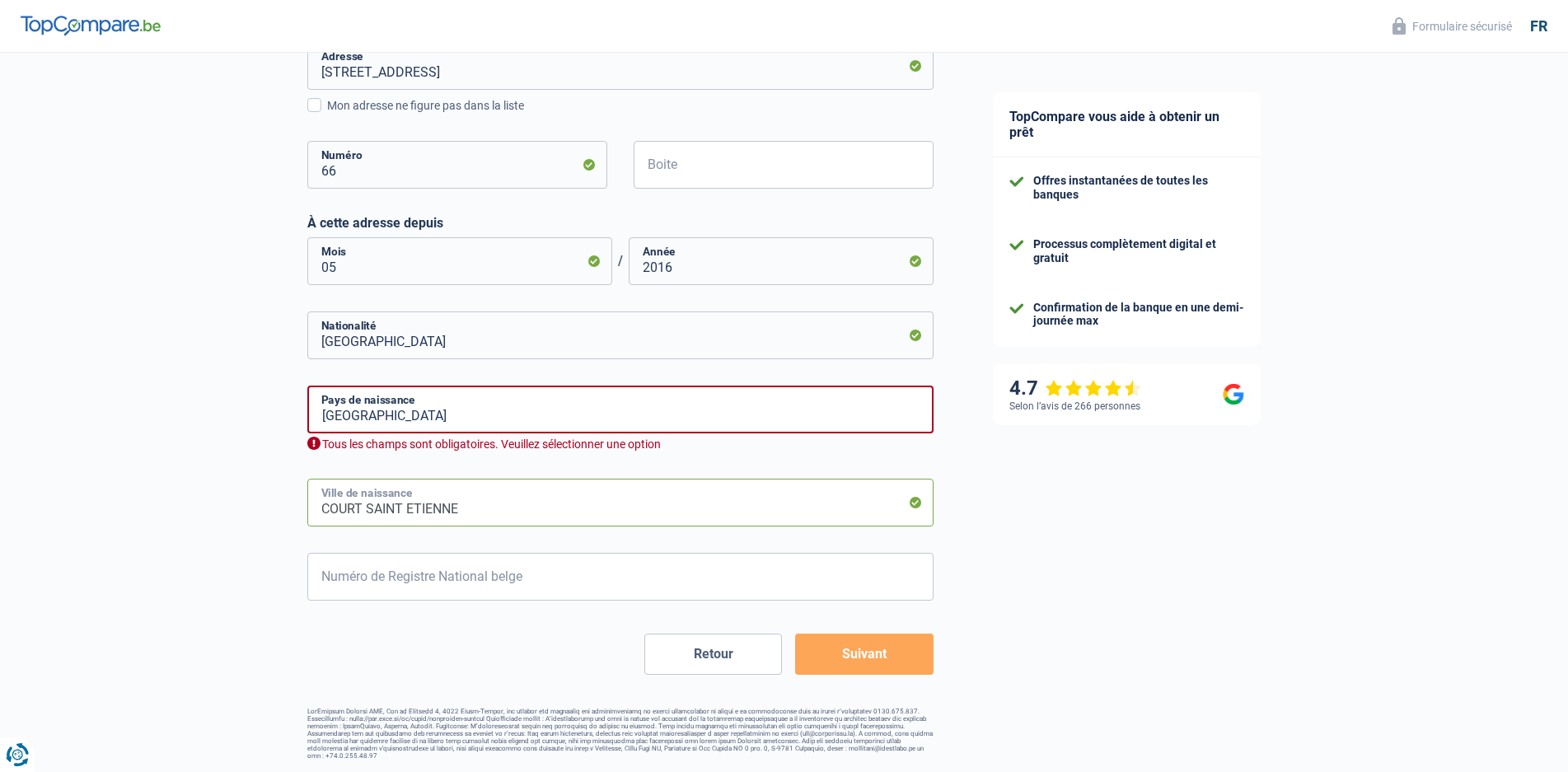
click at [537, 516] on input "COURT SAINT ETIENNE" at bounding box center [620, 503] width 626 height 47
type input "C"
type input "Ottignies"
click at [539, 411] on input "Belgique" at bounding box center [620, 409] width 626 height 47
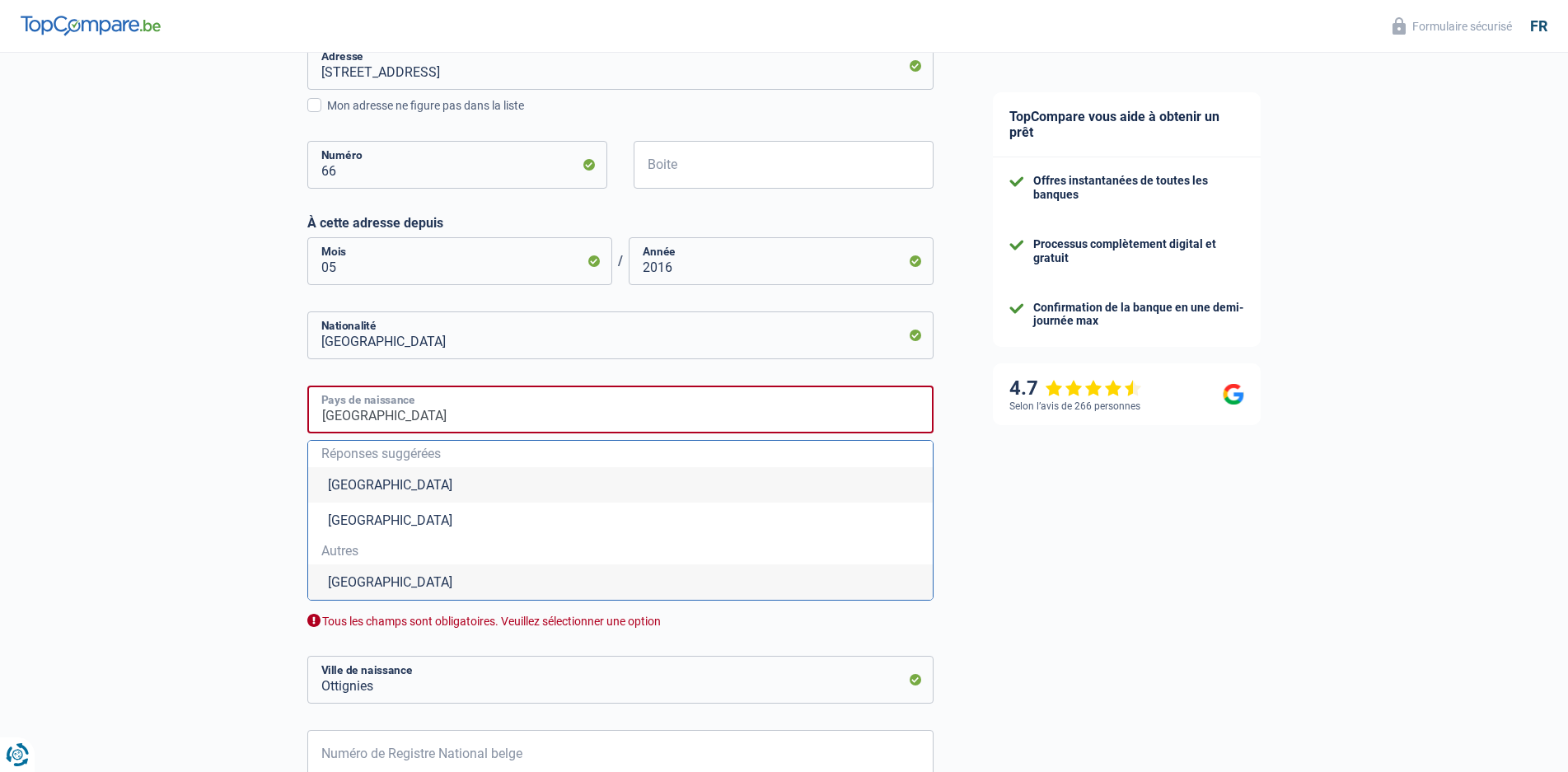
click at [413, 417] on input "Belgique" at bounding box center [620, 409] width 626 height 47
click at [220, 436] on div "Chance de réussite de votre simulation est de 60% 1 2 3 4 5 Rajoutez +20% en co…" at bounding box center [481, 224] width 964 height 1440
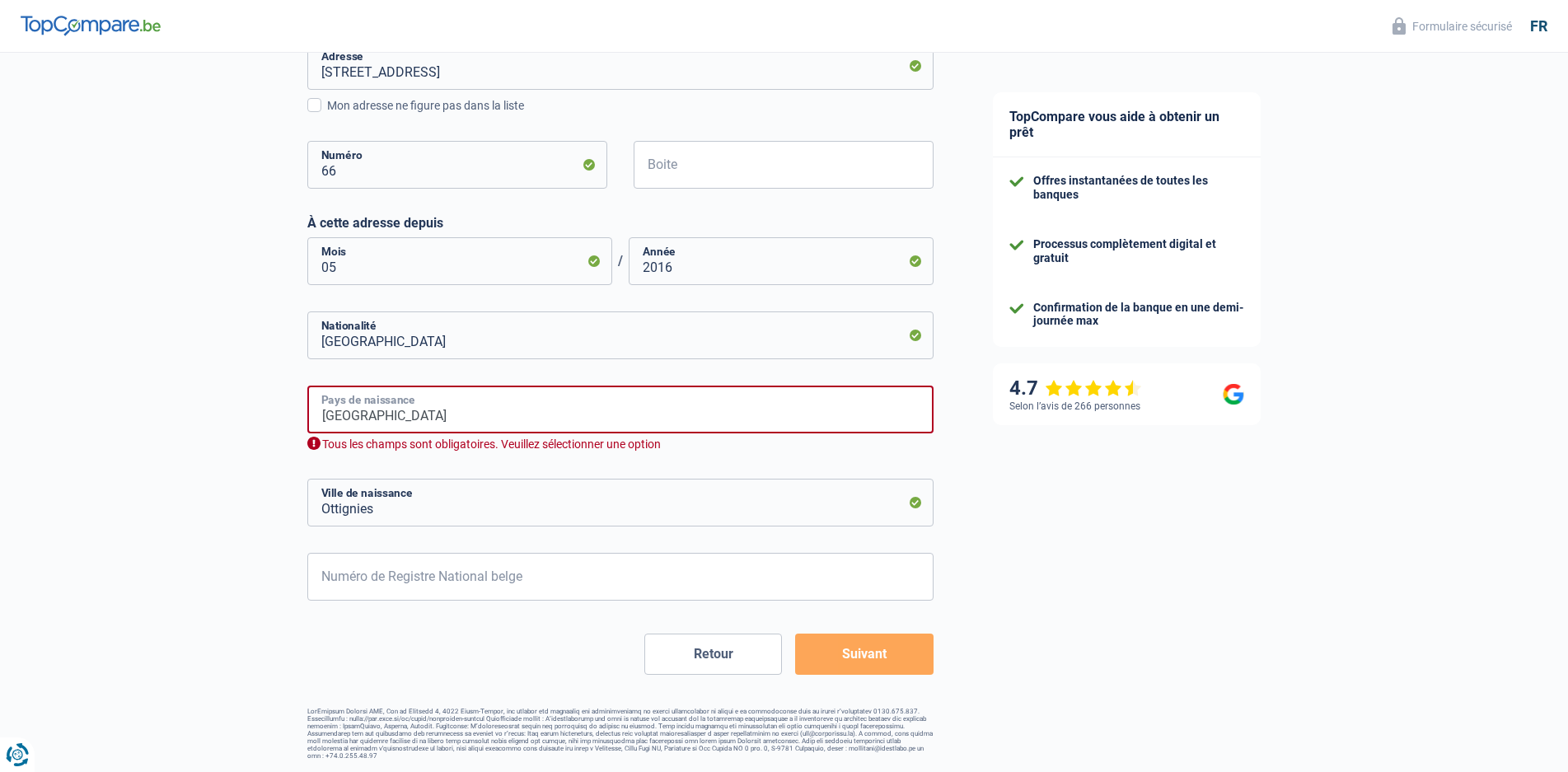
click at [391, 419] on input "Belgique" at bounding box center [620, 409] width 626 height 47
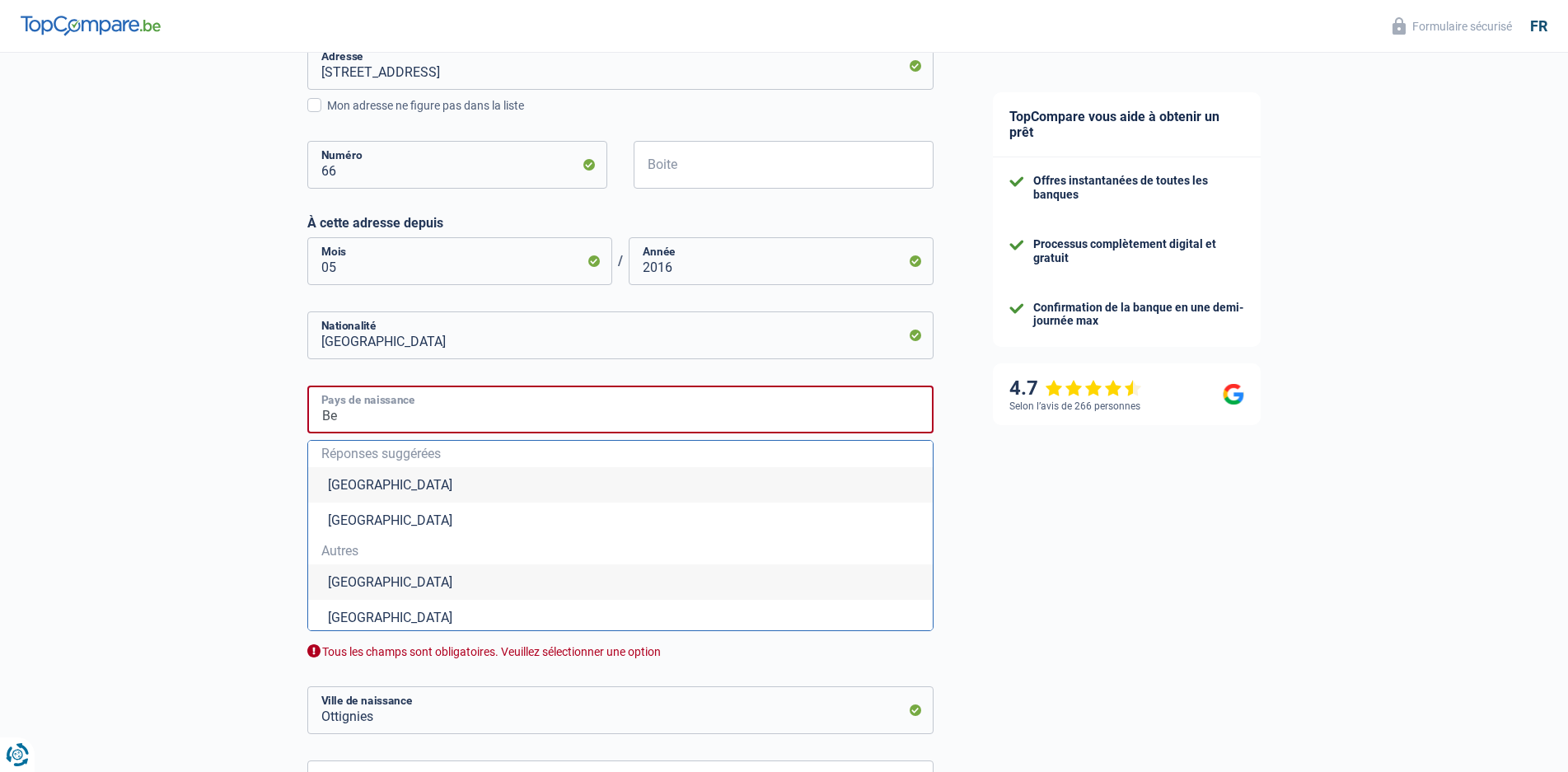
type input "B"
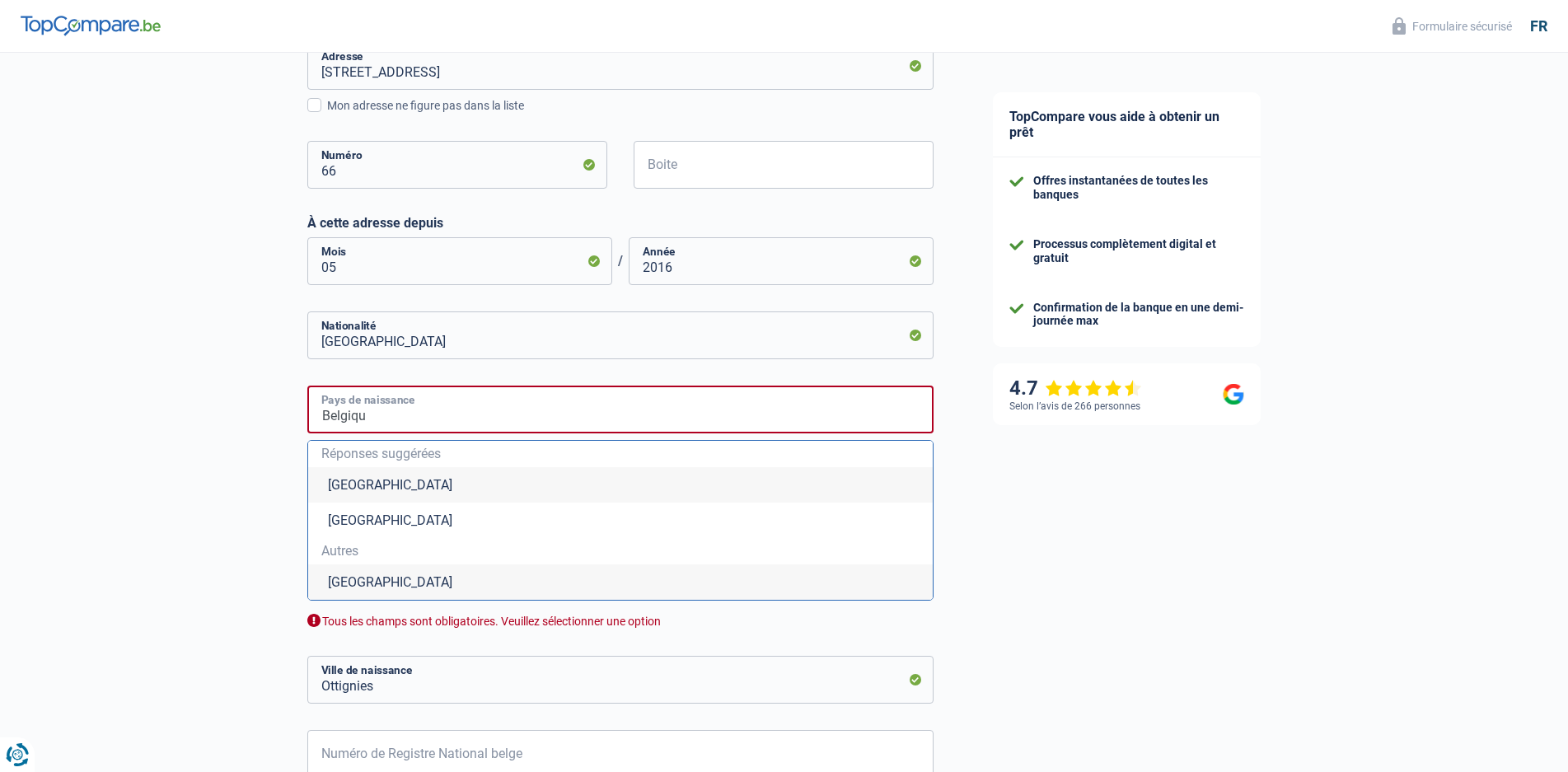
type input "Belgique"
click at [142, 397] on div "Chance de réussite de votre simulation est de 60% 1 2 3 4 5 Rajoutez +20% en co…" at bounding box center [481, 224] width 964 height 1440
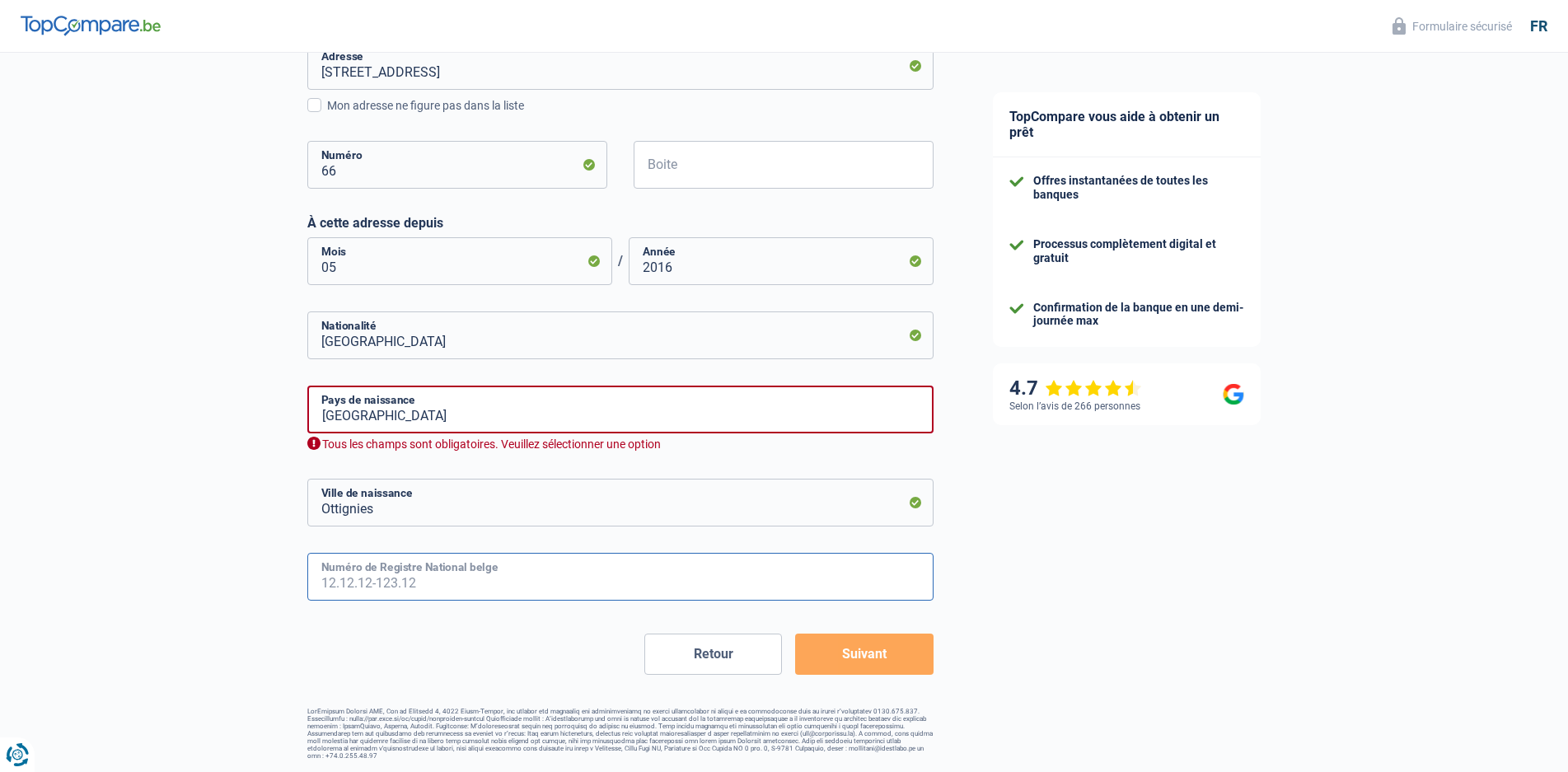
click at [360, 577] on input "Numéro de Registre National belge" at bounding box center [620, 576] width 626 height 47
type input "09.09"
